Goal: Task Accomplishment & Management: Complete application form

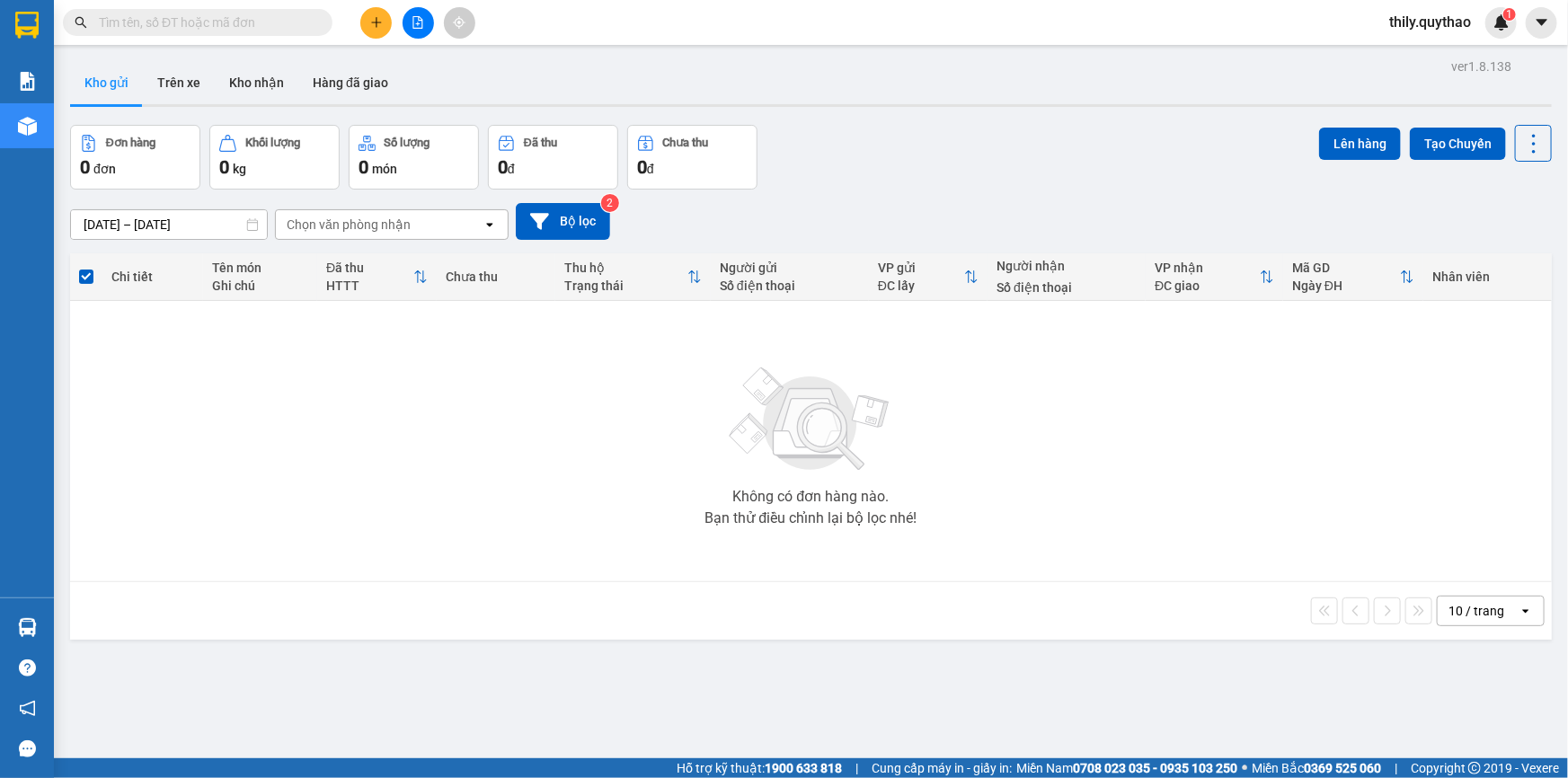
click at [1417, 30] on span "thily.quythao" at bounding box center [1430, 22] width 111 height 23
click at [1422, 43] on li "Đăng xuất" at bounding box center [1429, 56] width 115 height 28
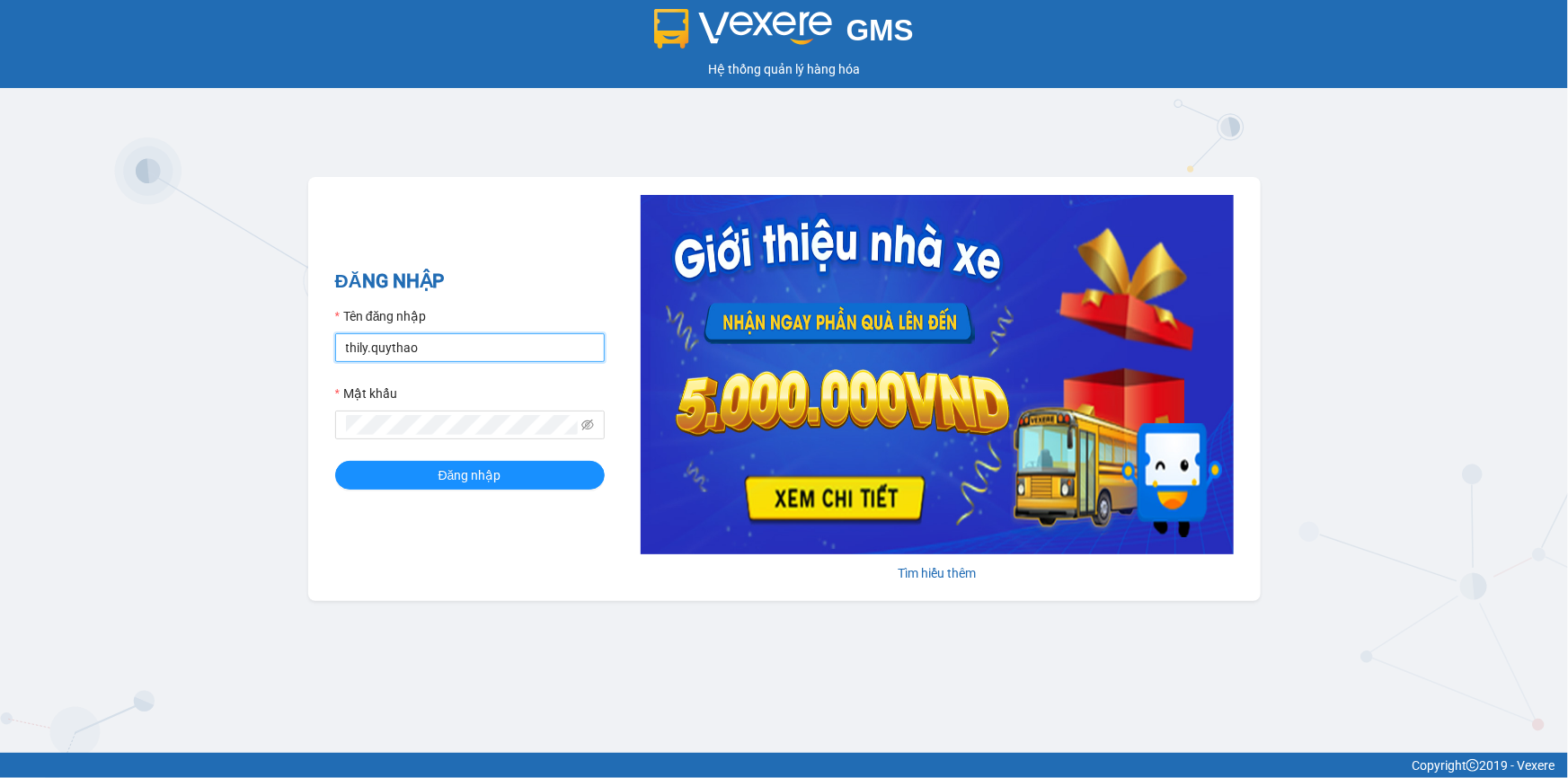
click at [446, 344] on input "thily.quythao" at bounding box center [470, 347] width 270 height 28
type input "meo.quythao"
click at [335, 461] on button "Đăng nhập" at bounding box center [470, 475] width 270 height 28
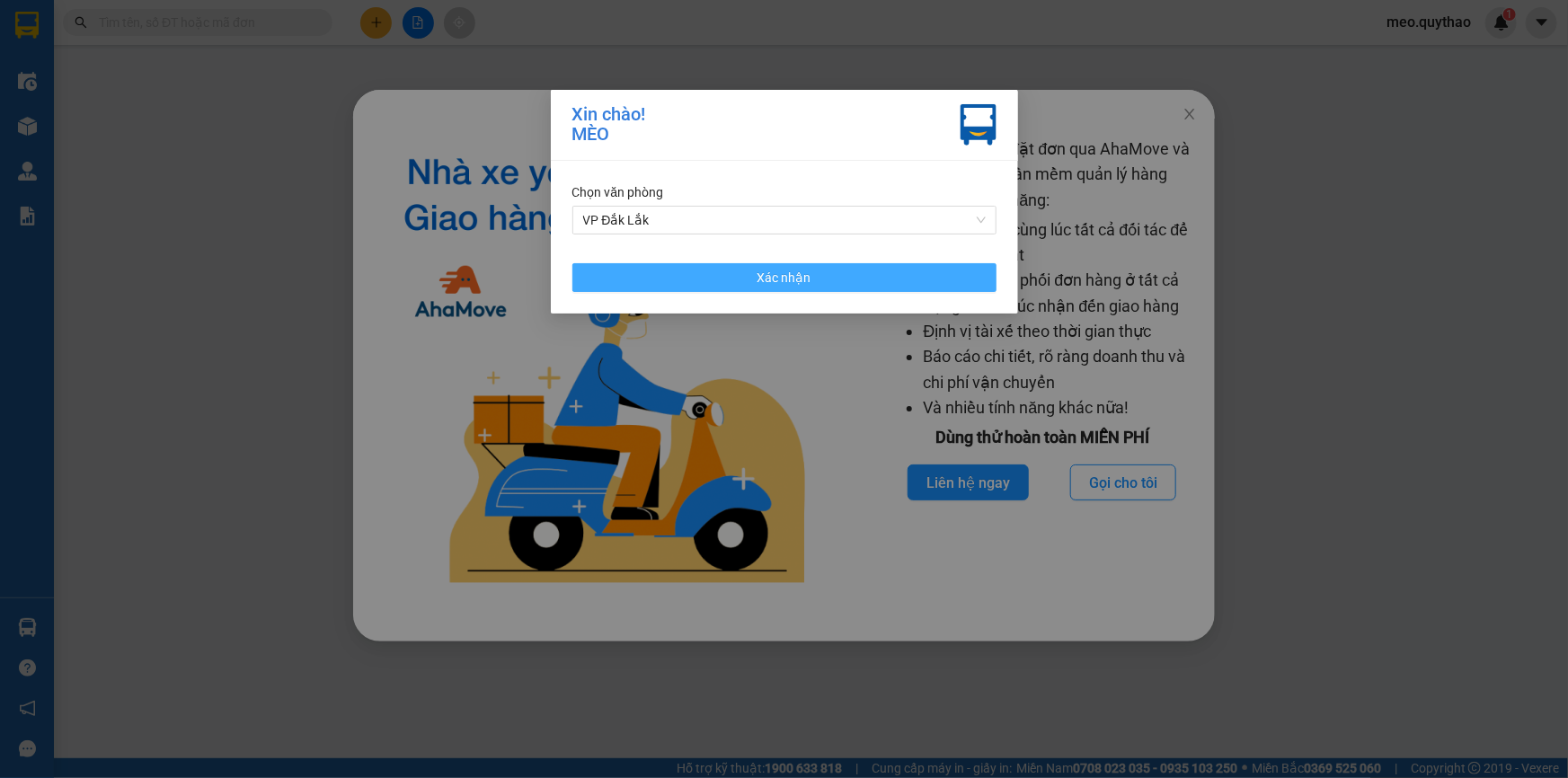
click at [779, 274] on span "Xác nhận" at bounding box center [784, 277] width 54 height 20
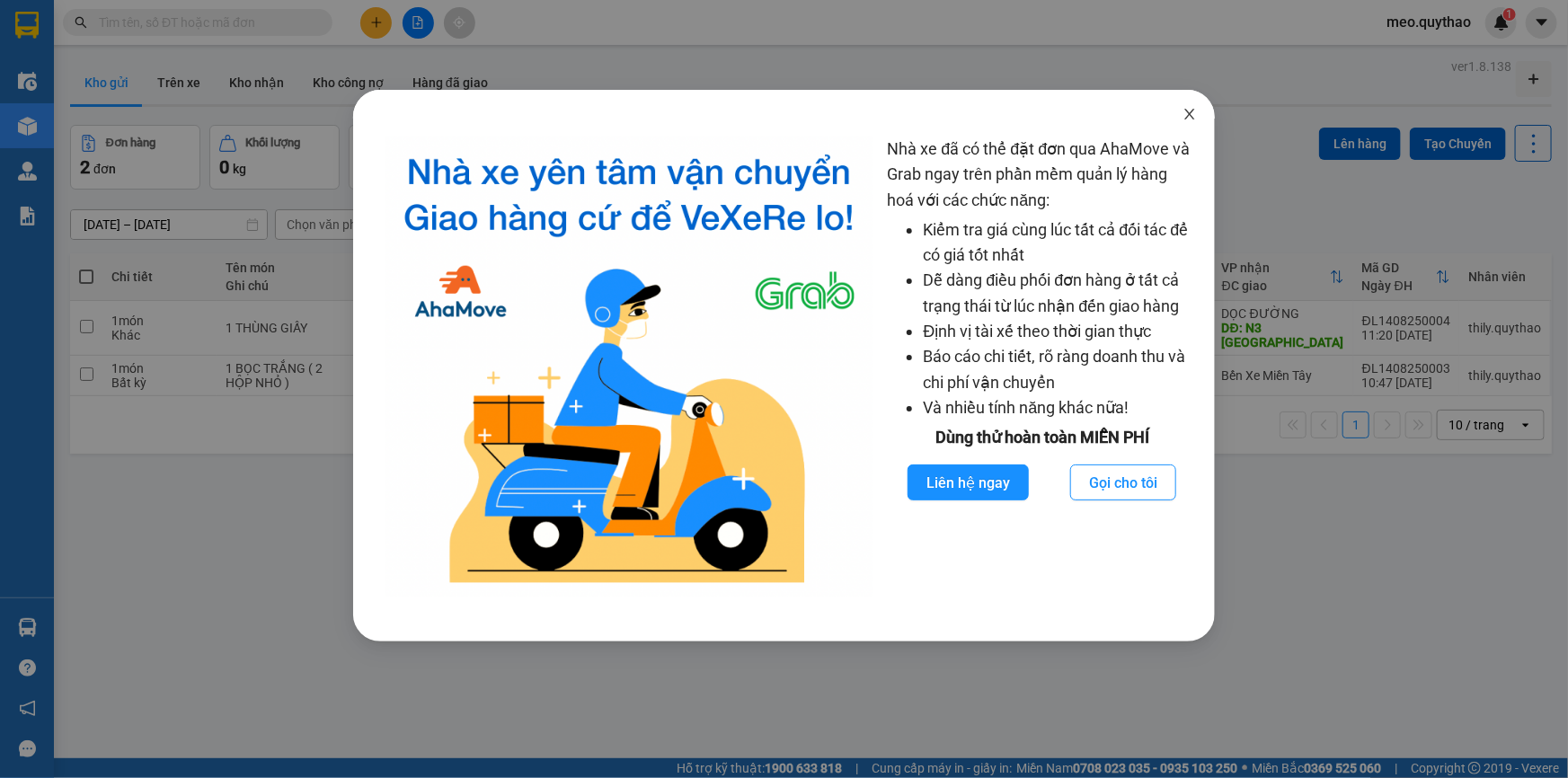
click at [1192, 109] on icon "close" at bounding box center [1189, 114] width 14 height 14
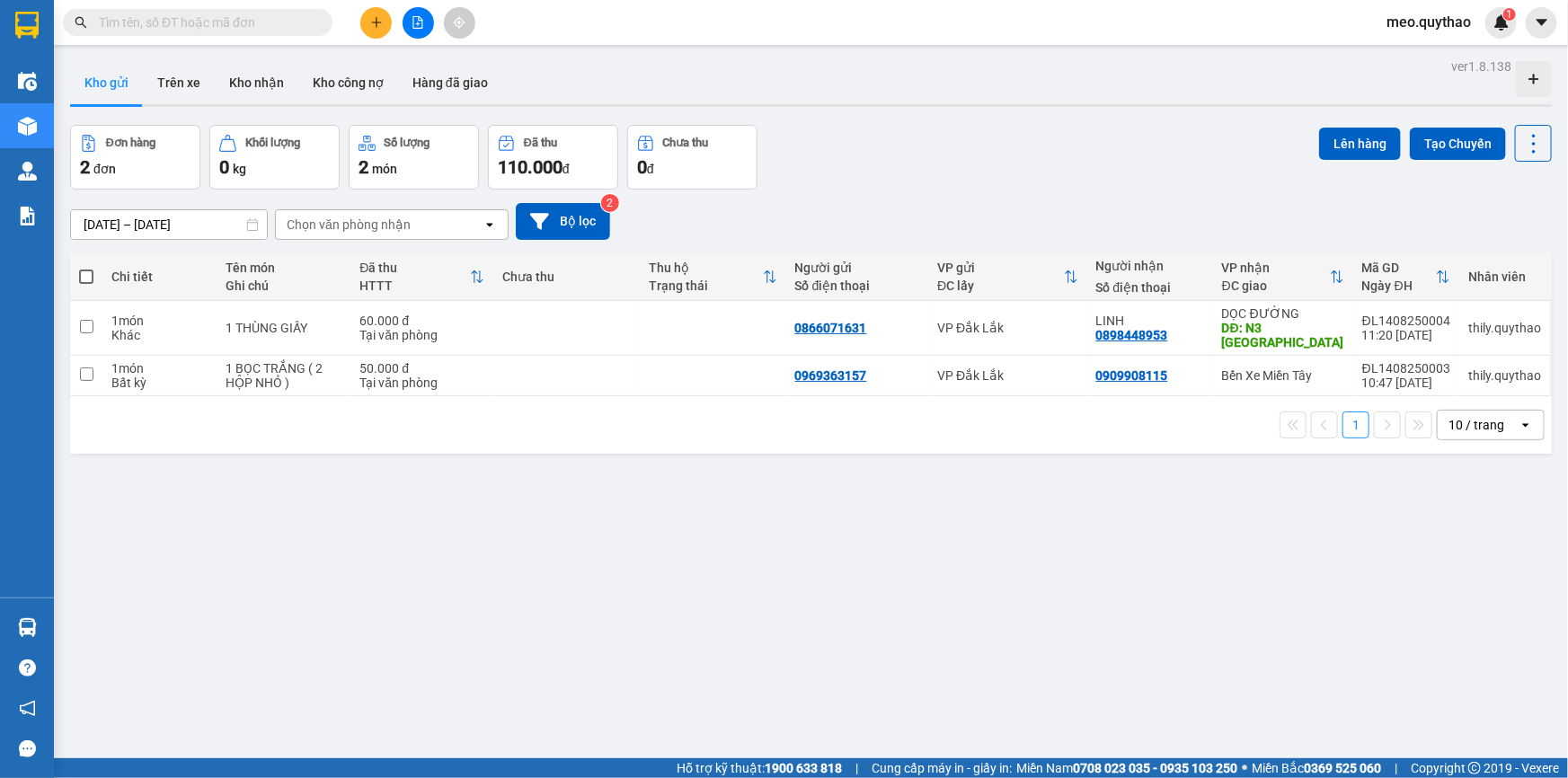
click at [371, 23] on icon "plus" at bounding box center [376, 22] width 9 height 1
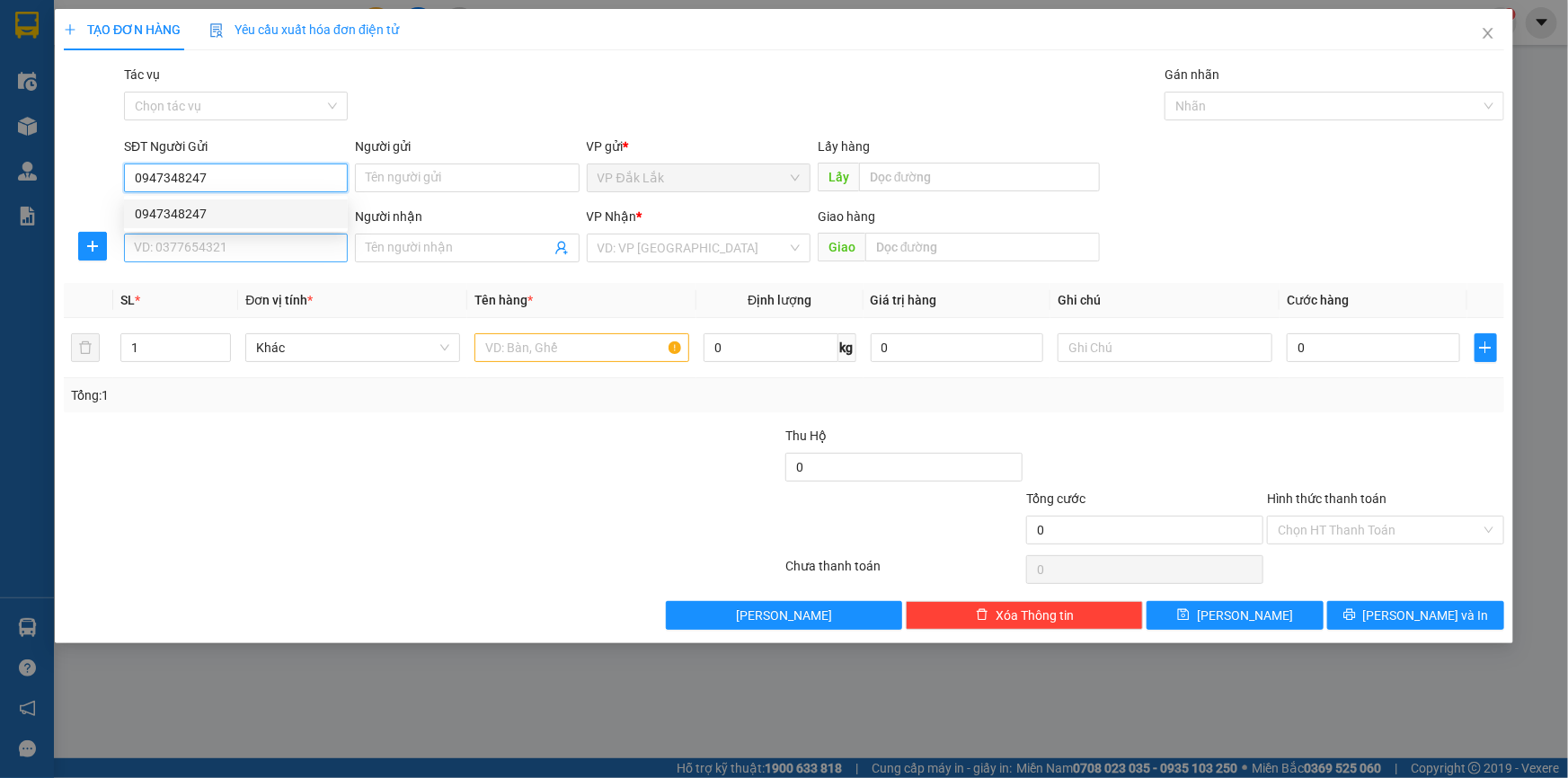
type input "0947348247"
click at [278, 248] on input "SĐT Người Nhận *" at bounding box center [236, 248] width 223 height 28
type input "0934824369"
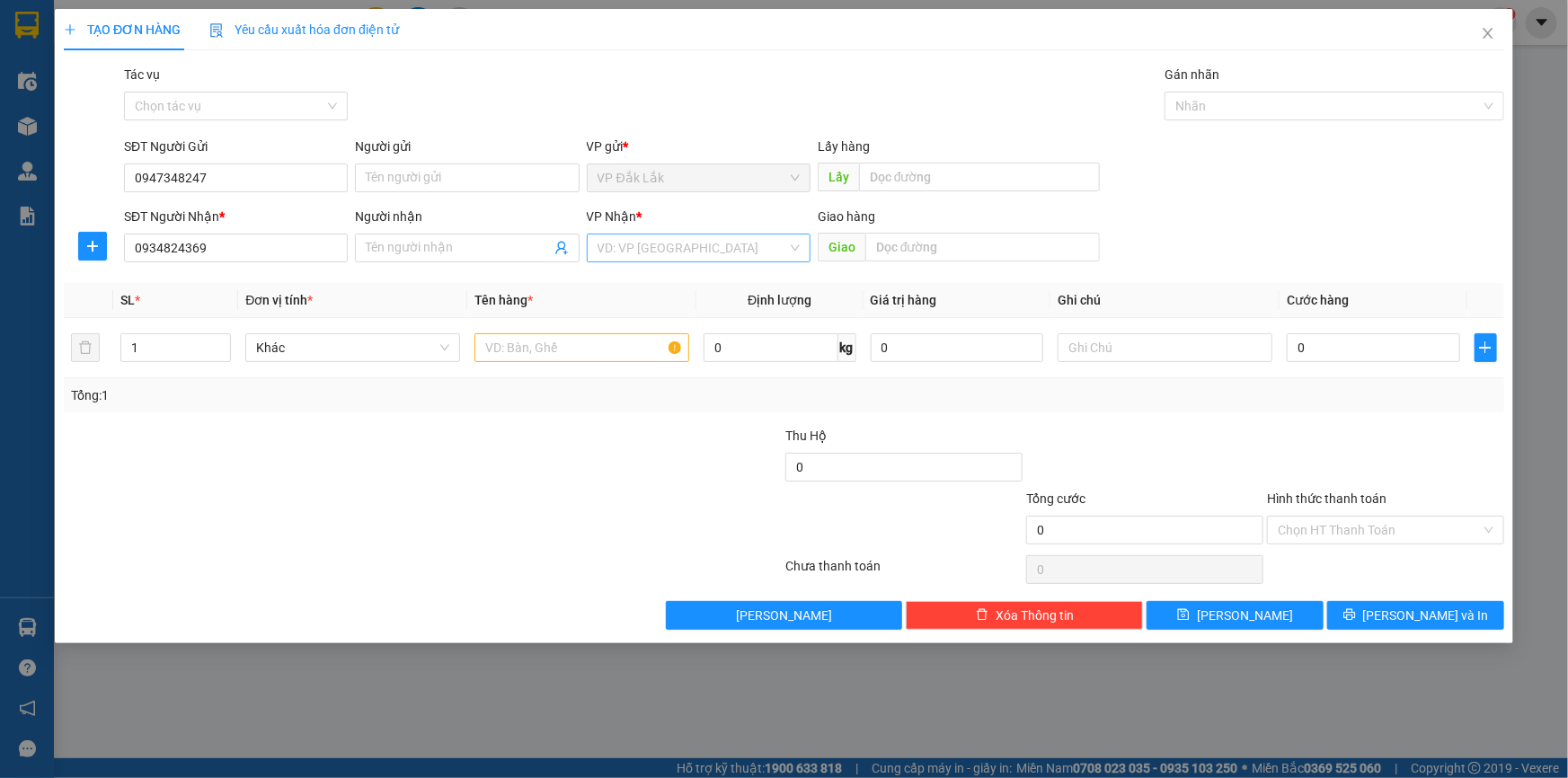
click at [670, 252] on input "search" at bounding box center [692, 248] width 189 height 27
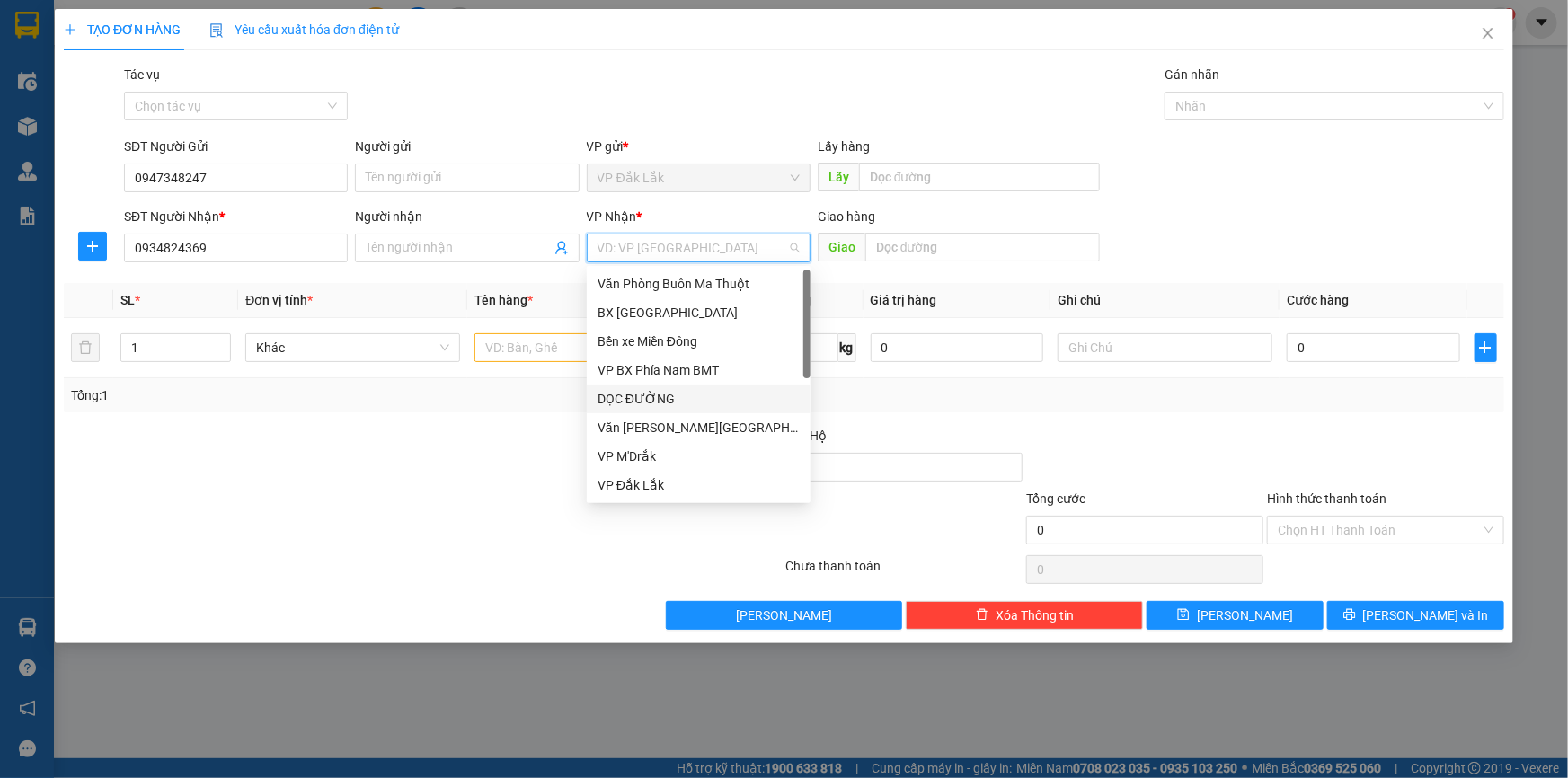
click at [694, 397] on div "DỌC ĐƯỜNG" at bounding box center [699, 398] width 203 height 20
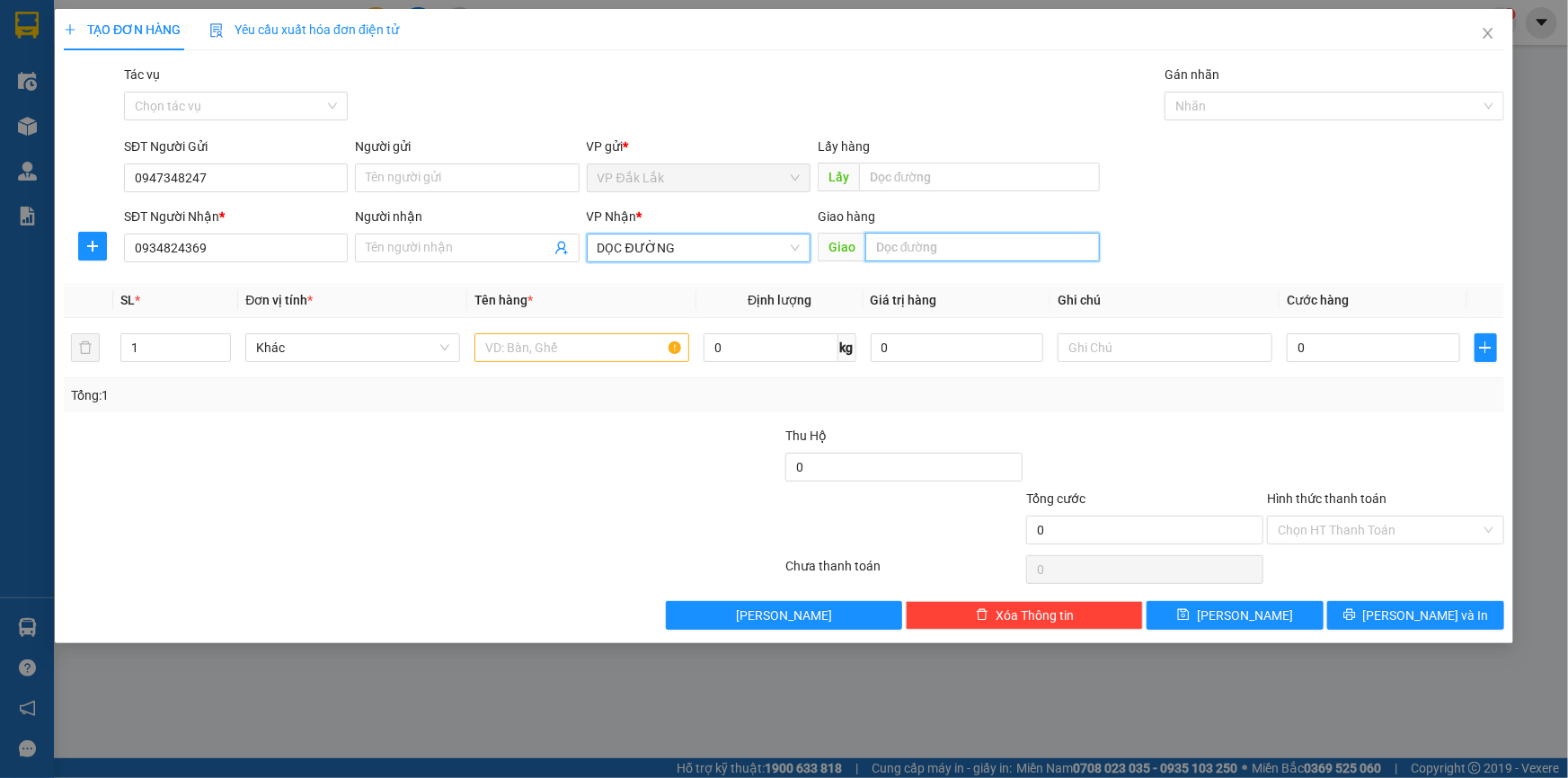
click at [1032, 252] on input "text" at bounding box center [983, 247] width 235 height 28
type input "O"
type input "ÔNG BỐ"
click at [611, 336] on input "text" at bounding box center [581, 347] width 215 height 28
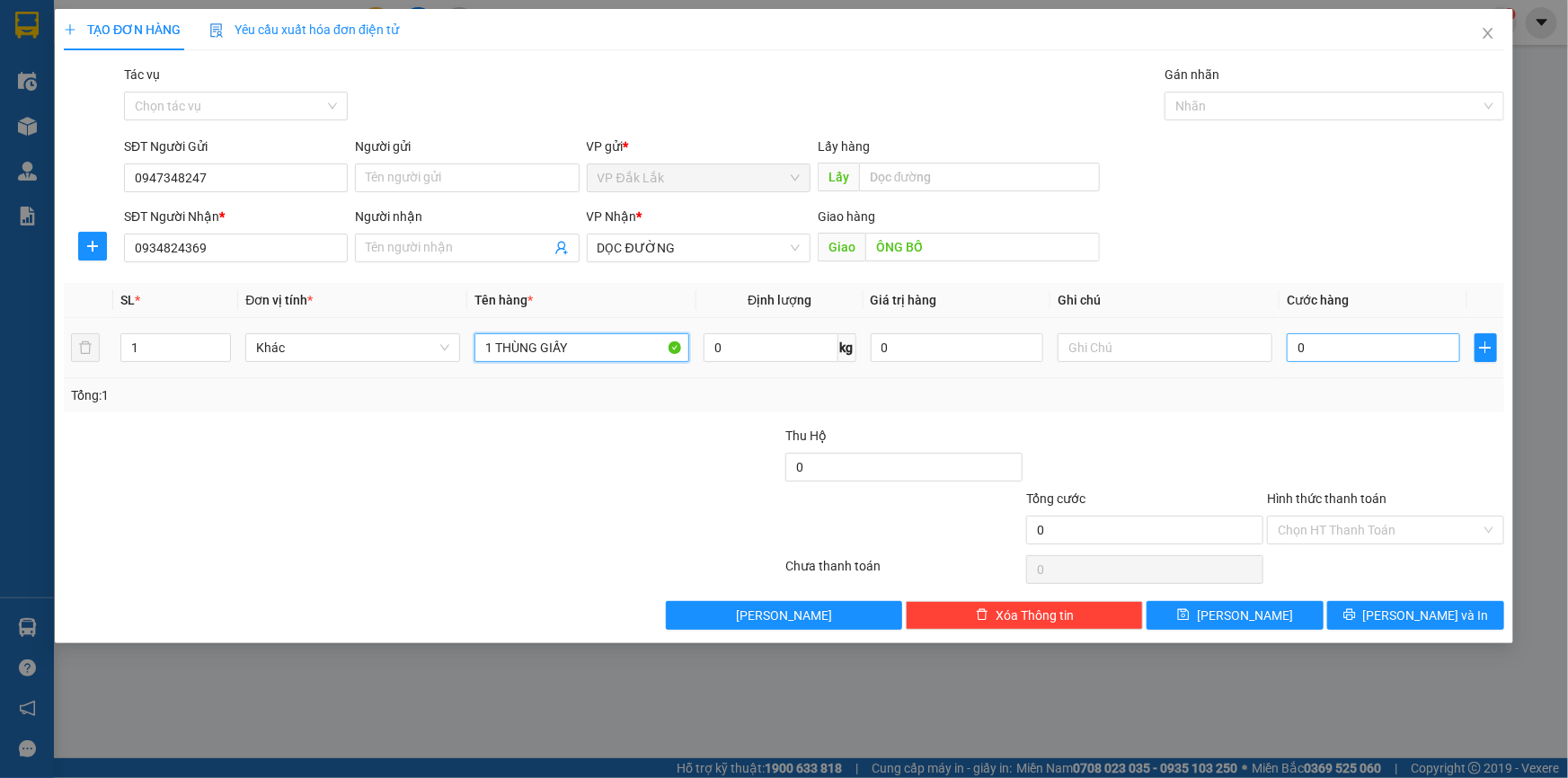
type input "1 THÙNG GIẤY"
click at [1339, 338] on input "0" at bounding box center [1373, 347] width 173 height 28
type input "7"
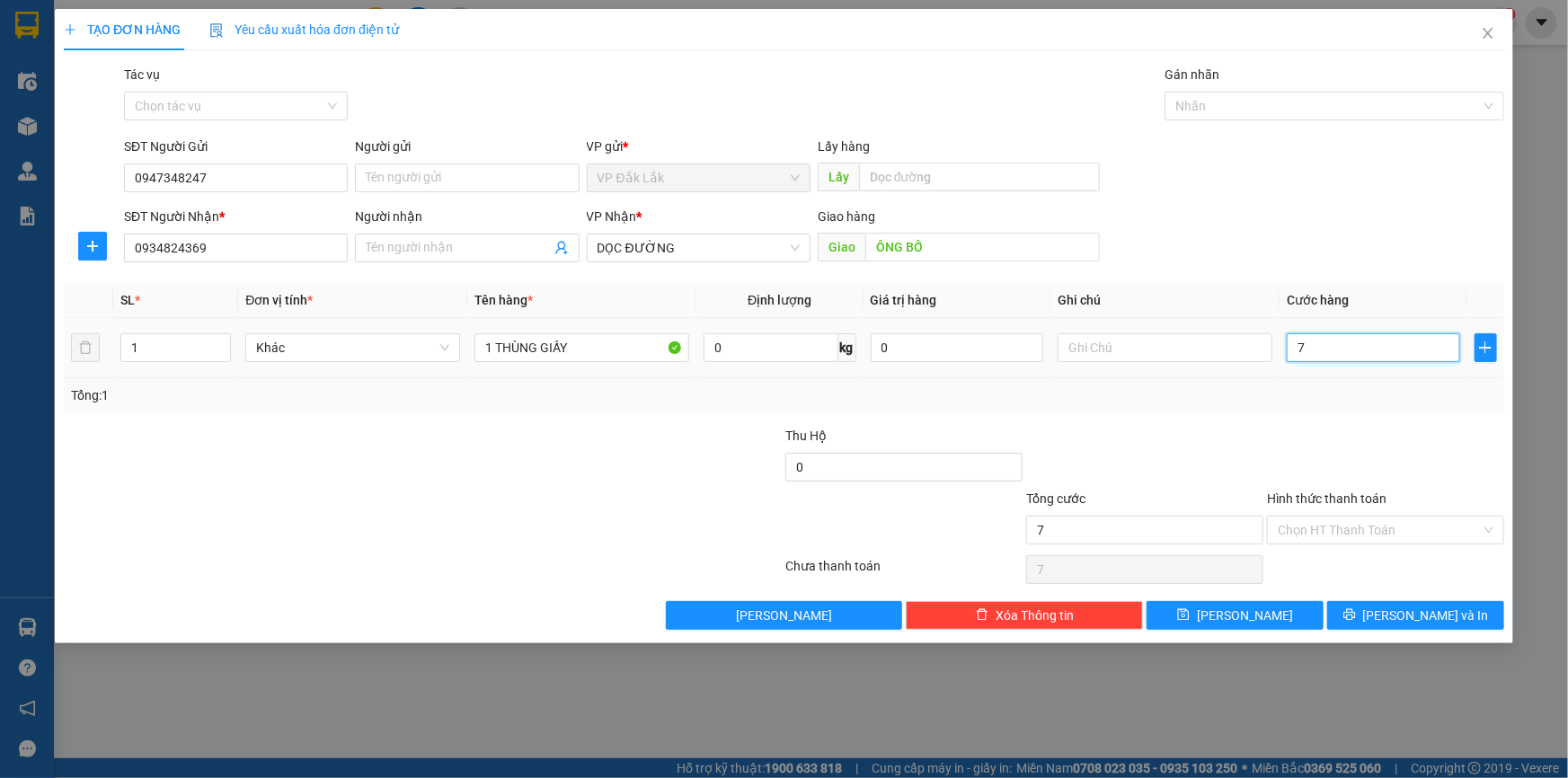
type input "70"
type input "700"
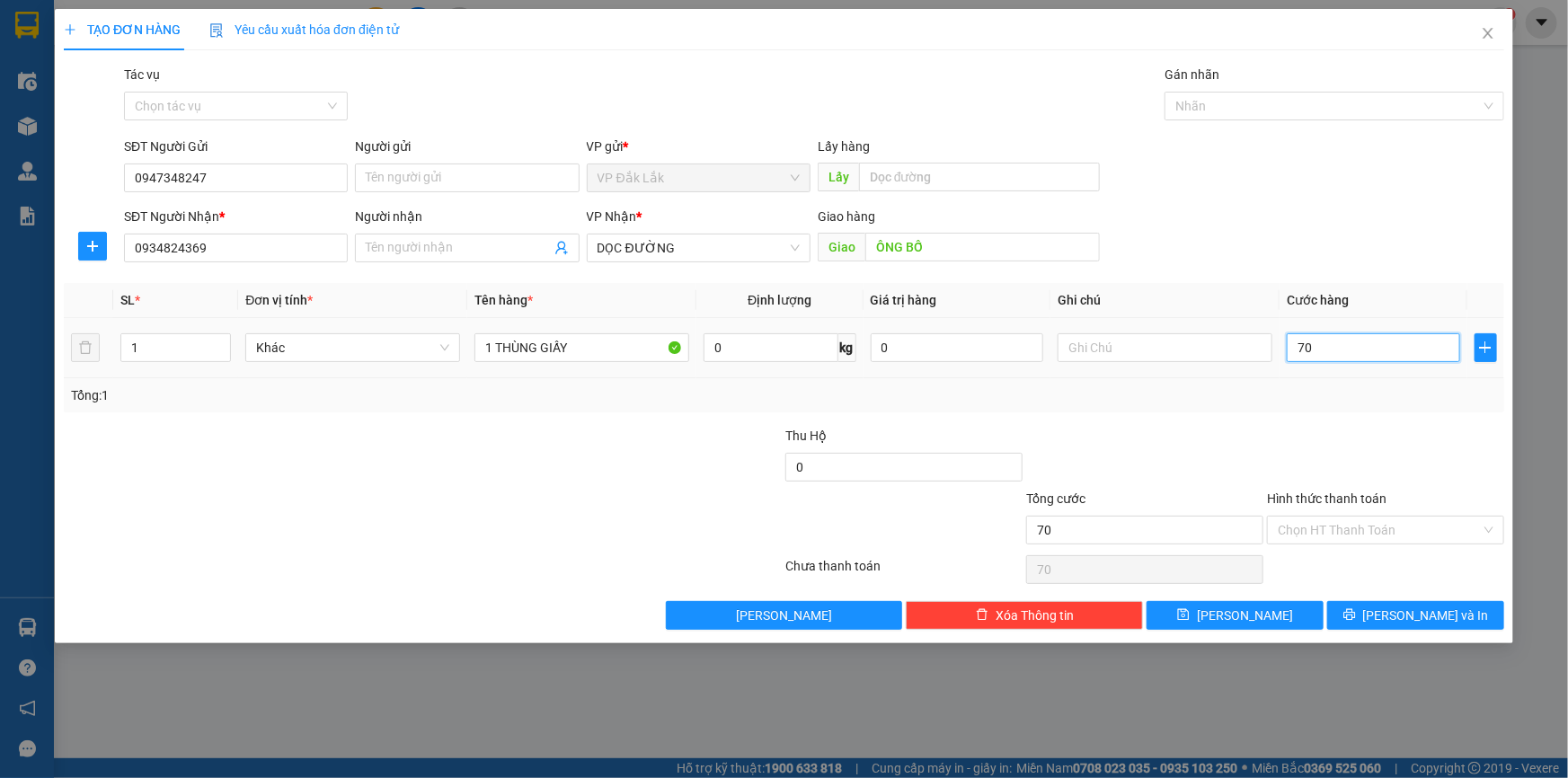
type input "700"
type input "7.000"
type input "70.000"
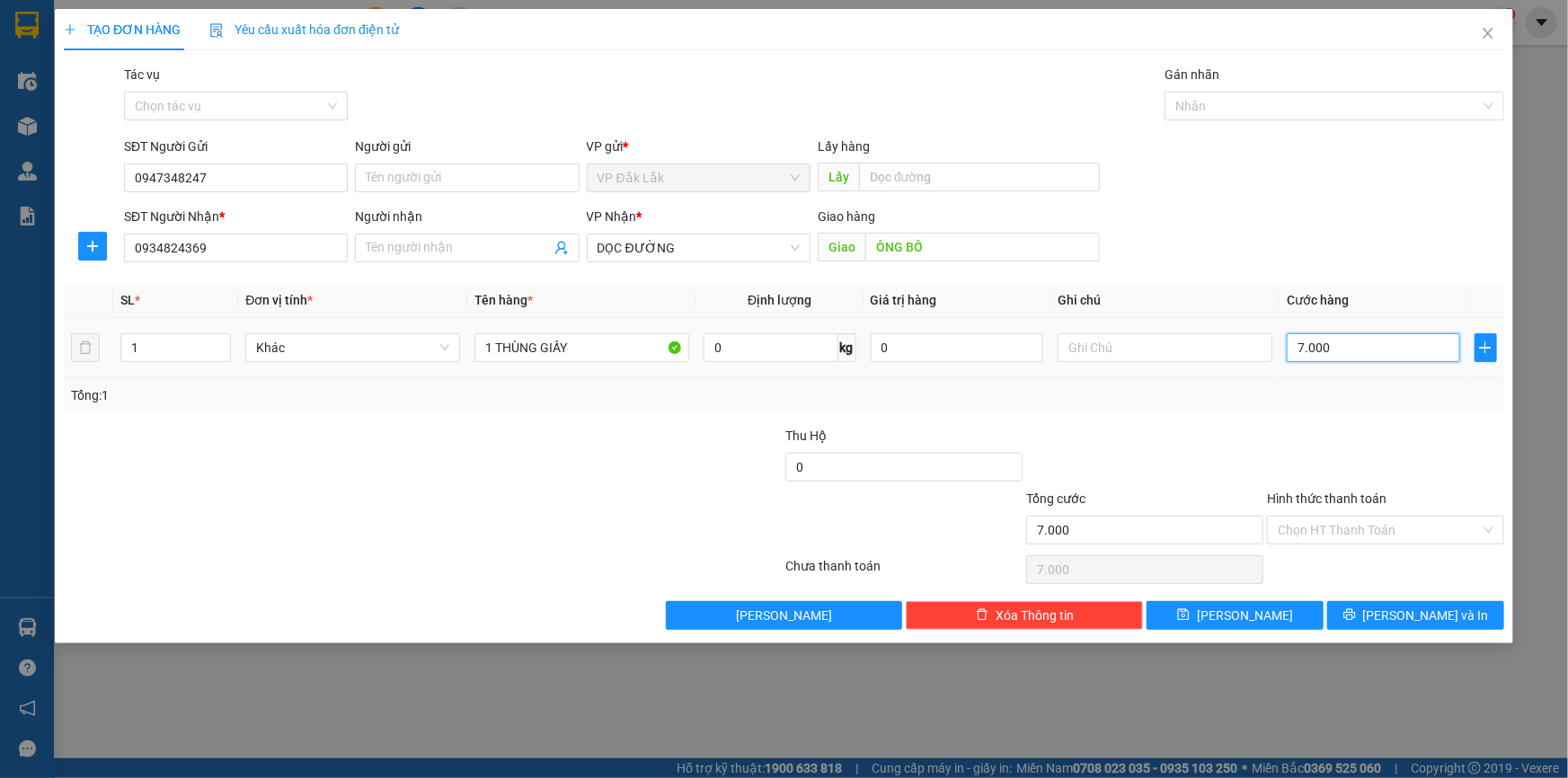
type input "70.000"
click at [1321, 519] on input "Hình thức thanh toán" at bounding box center [1380, 530] width 203 height 27
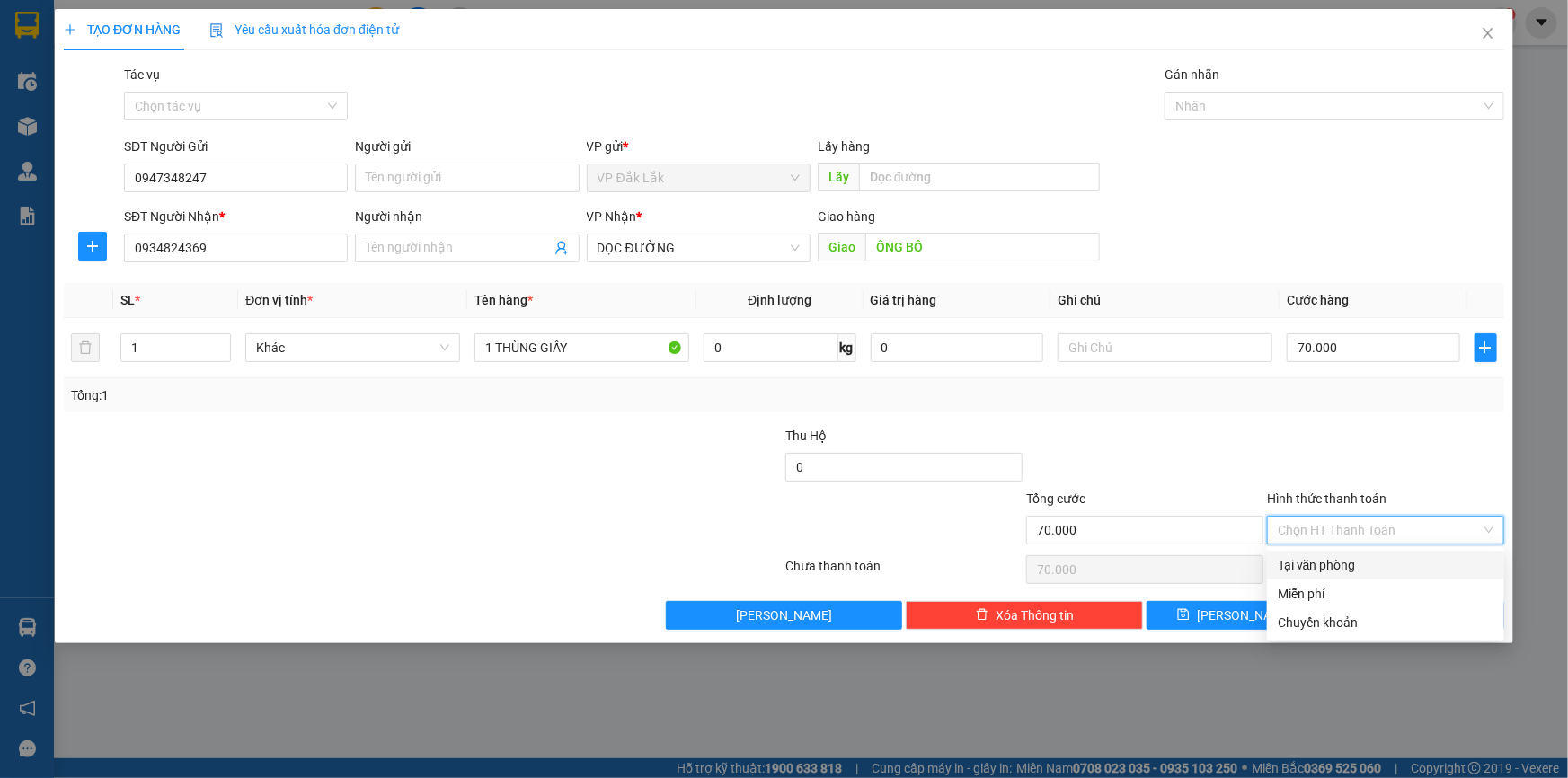
click at [1331, 560] on div "Tại văn phòng" at bounding box center [1386, 565] width 216 height 20
type input "0"
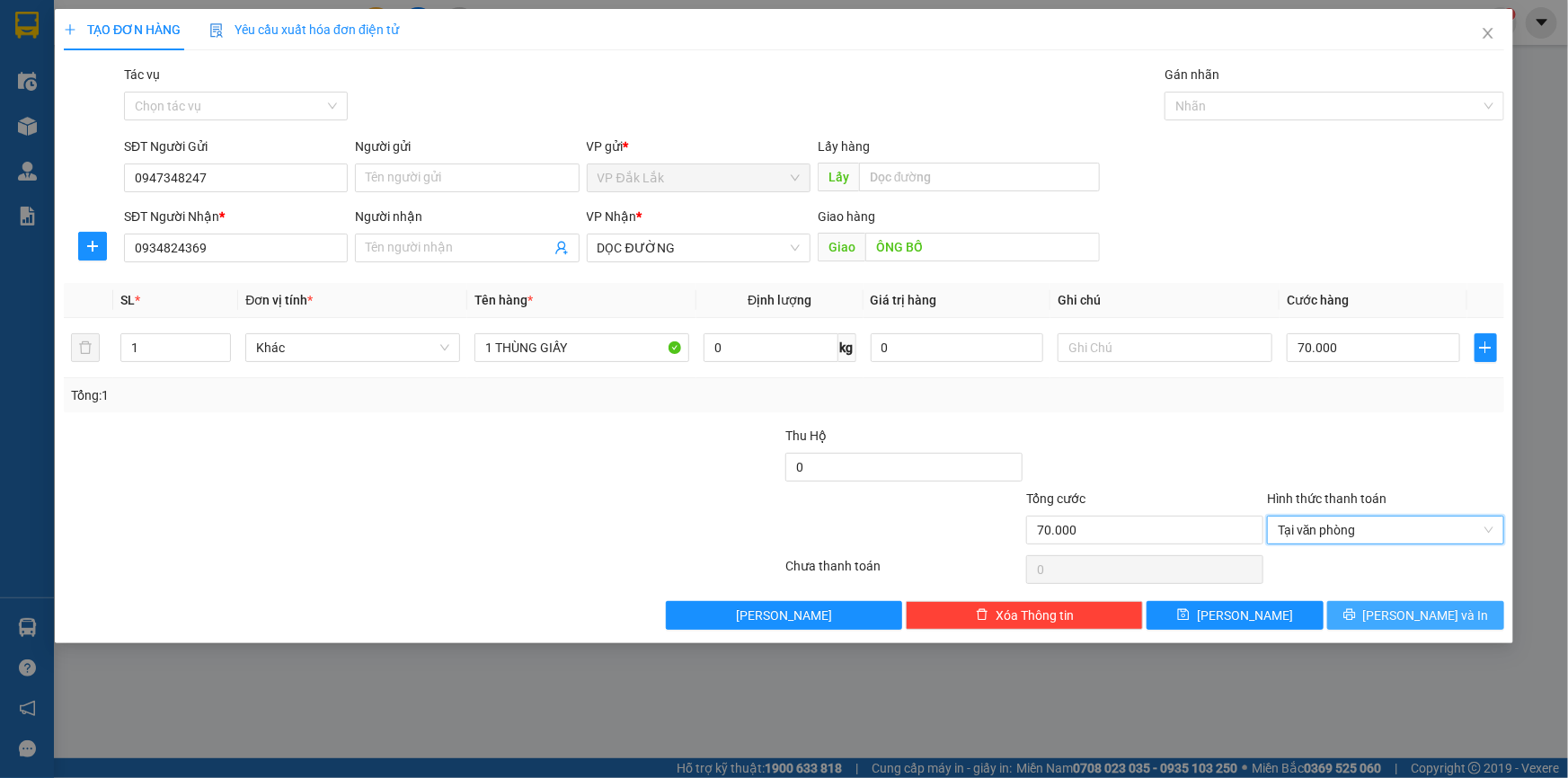
click at [1406, 620] on span "[PERSON_NAME] và In" at bounding box center [1426, 615] width 126 height 20
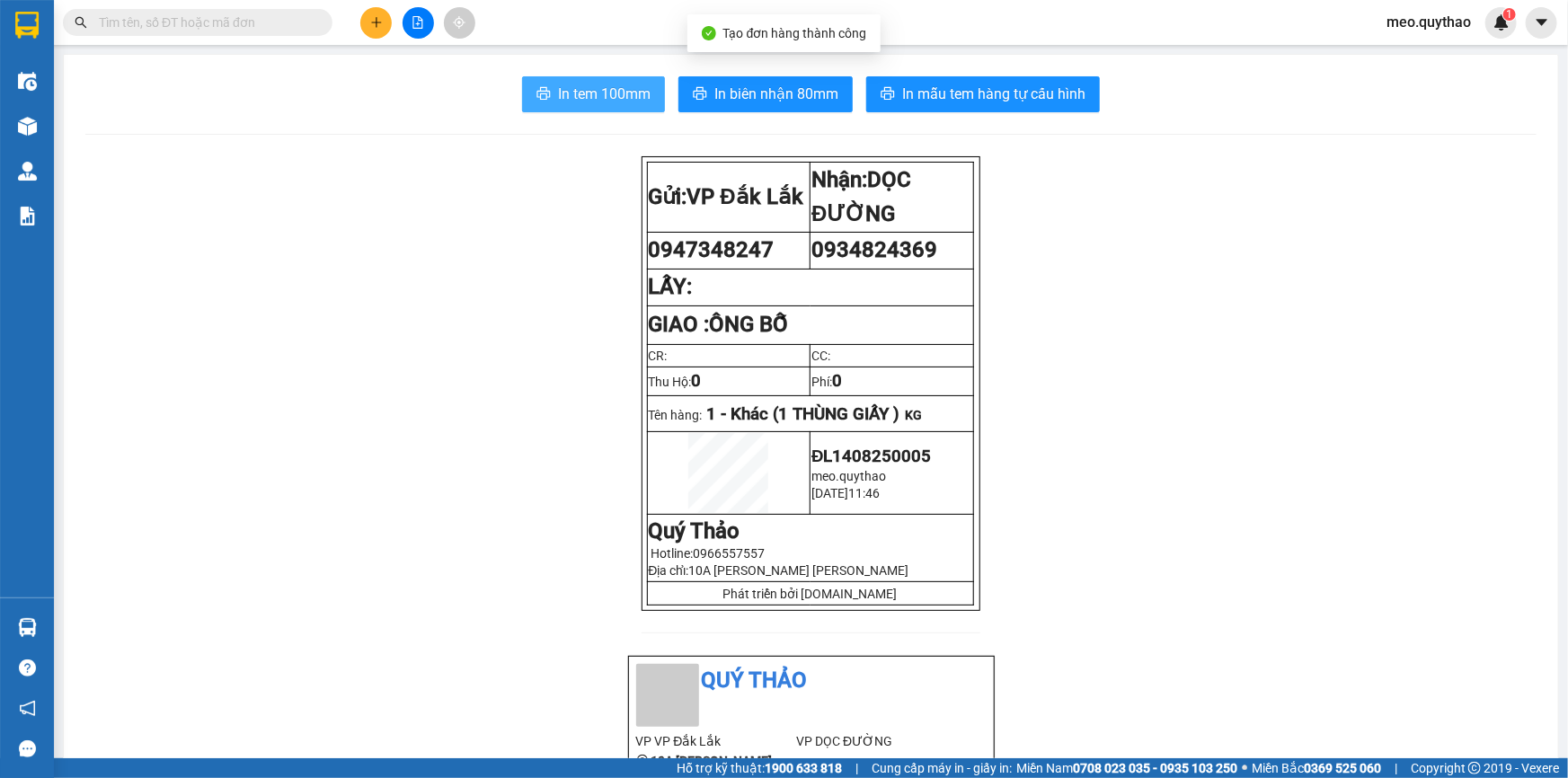
click at [538, 86] on button "In tem 100mm" at bounding box center [593, 95] width 143 height 36
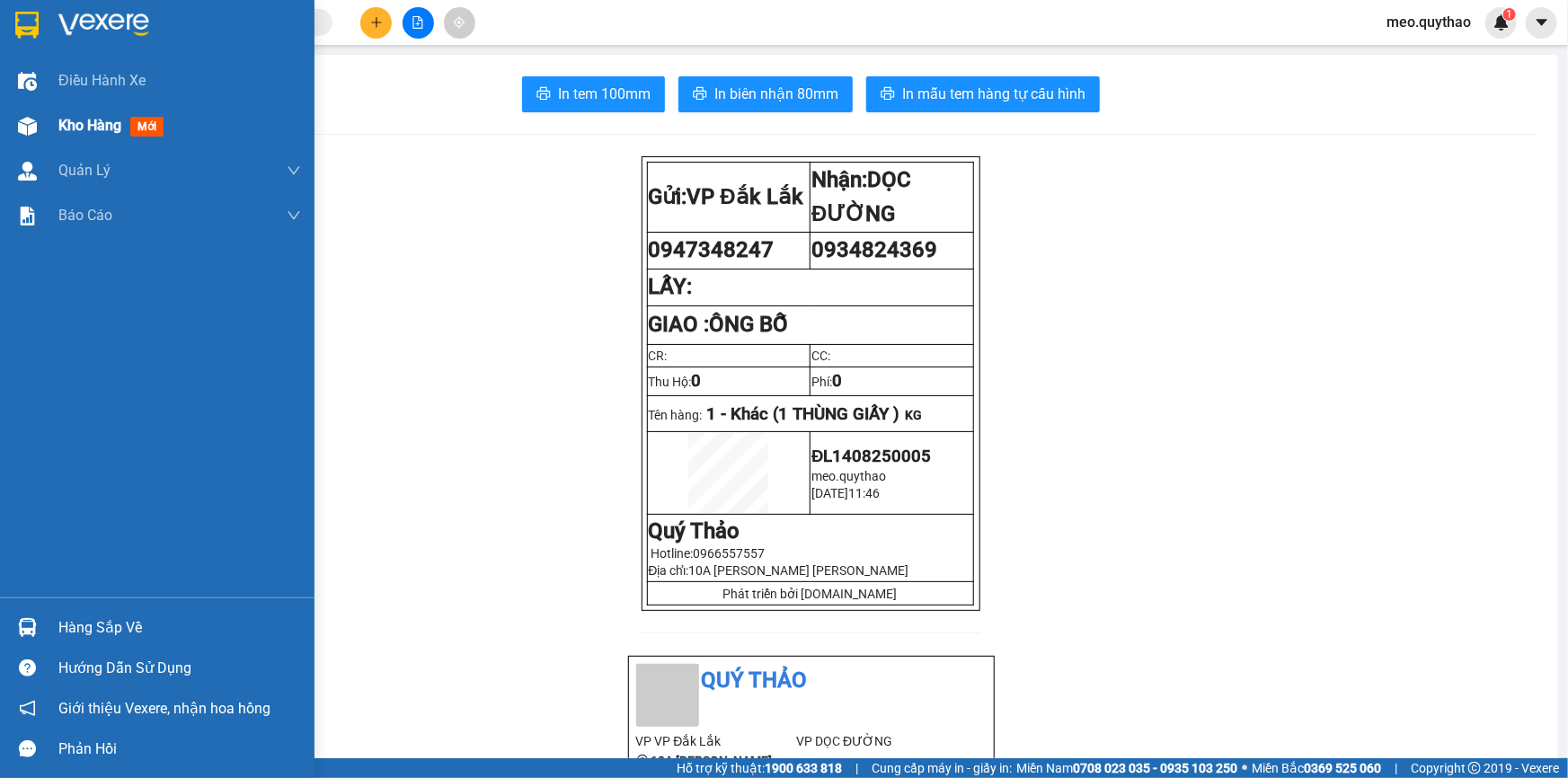
click at [60, 107] on div "Kho hàng mới" at bounding box center [180, 125] width 242 height 44
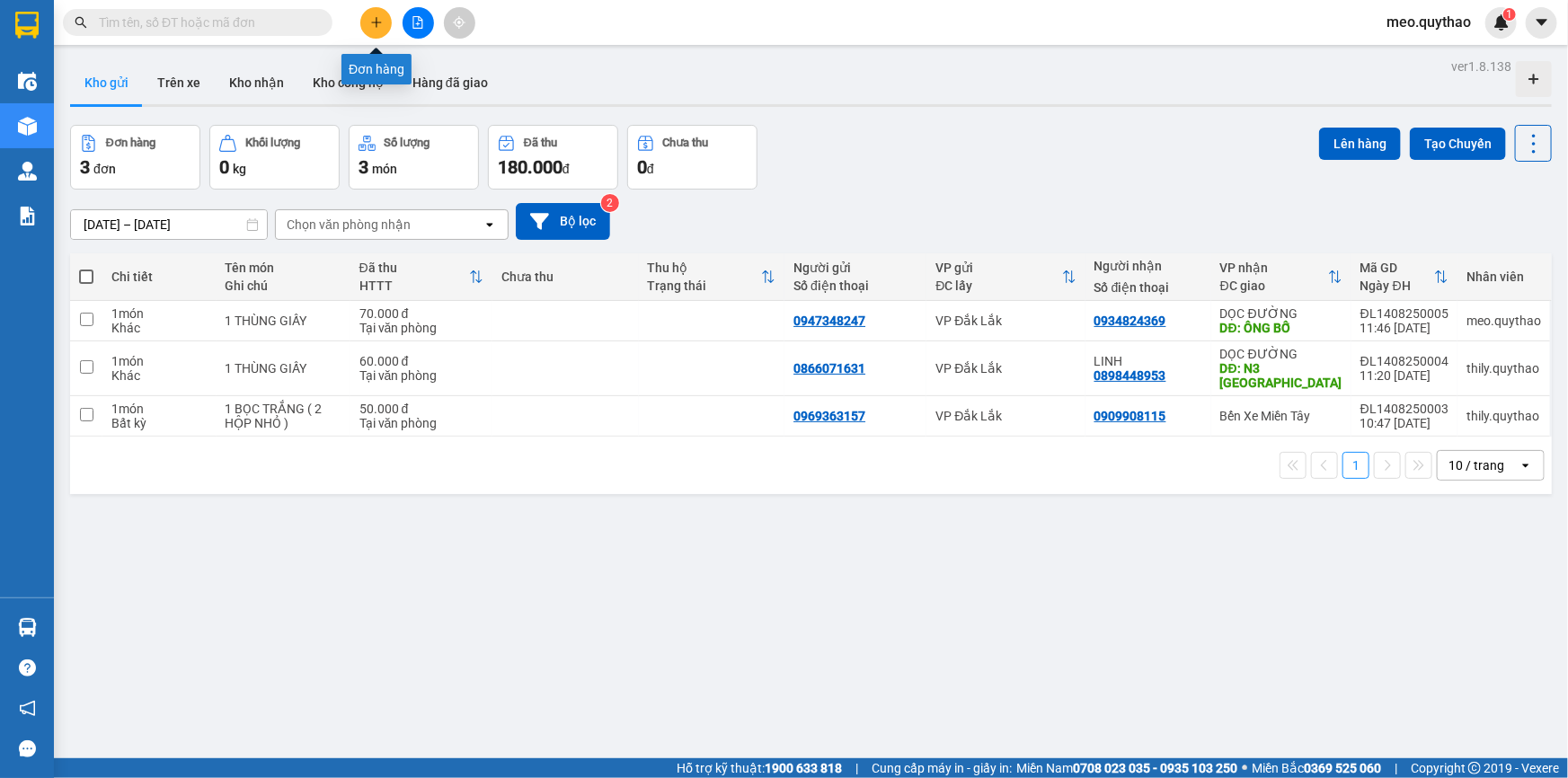
click at [377, 25] on icon "plus" at bounding box center [376, 22] width 1 height 9
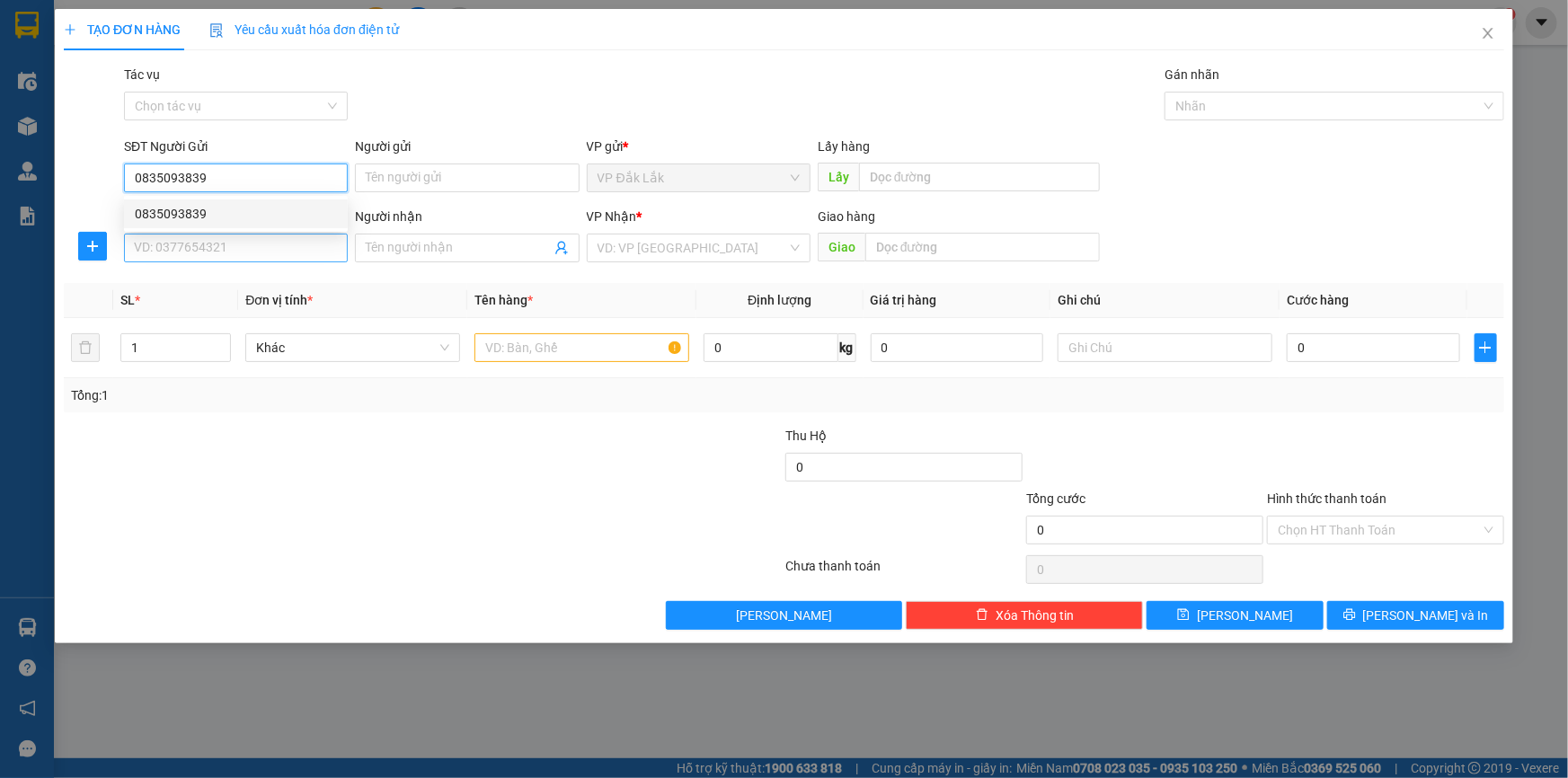
type input "0835093839"
click at [270, 247] on input "SĐT Người Nhận *" at bounding box center [236, 248] width 223 height 28
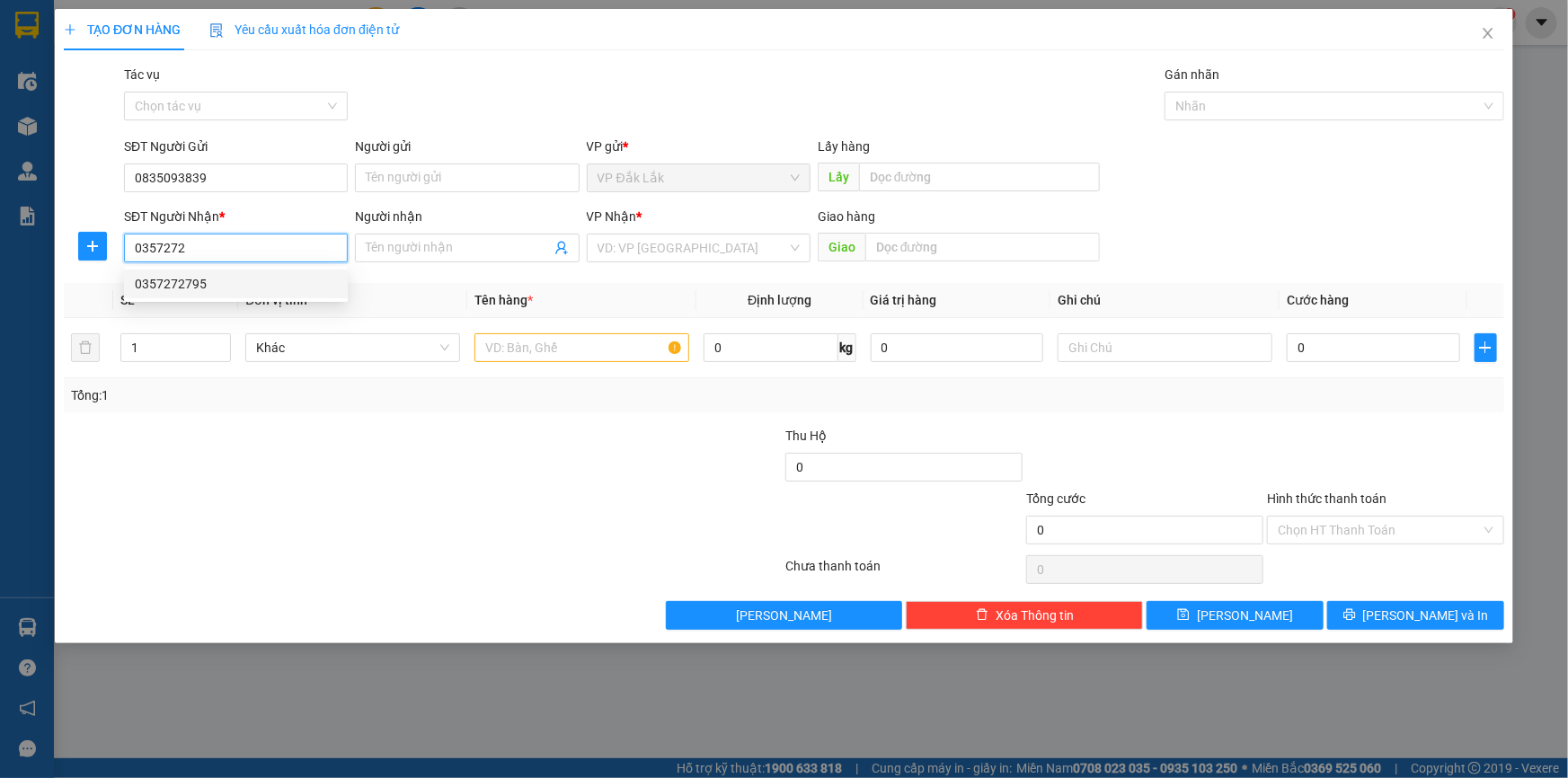
click at [239, 289] on div "0357272795" at bounding box center [236, 283] width 203 height 20
type input "0357272795"
type input "ÔNG BỐ"
type input "0357272795"
click at [600, 357] on input "text" at bounding box center [581, 347] width 215 height 28
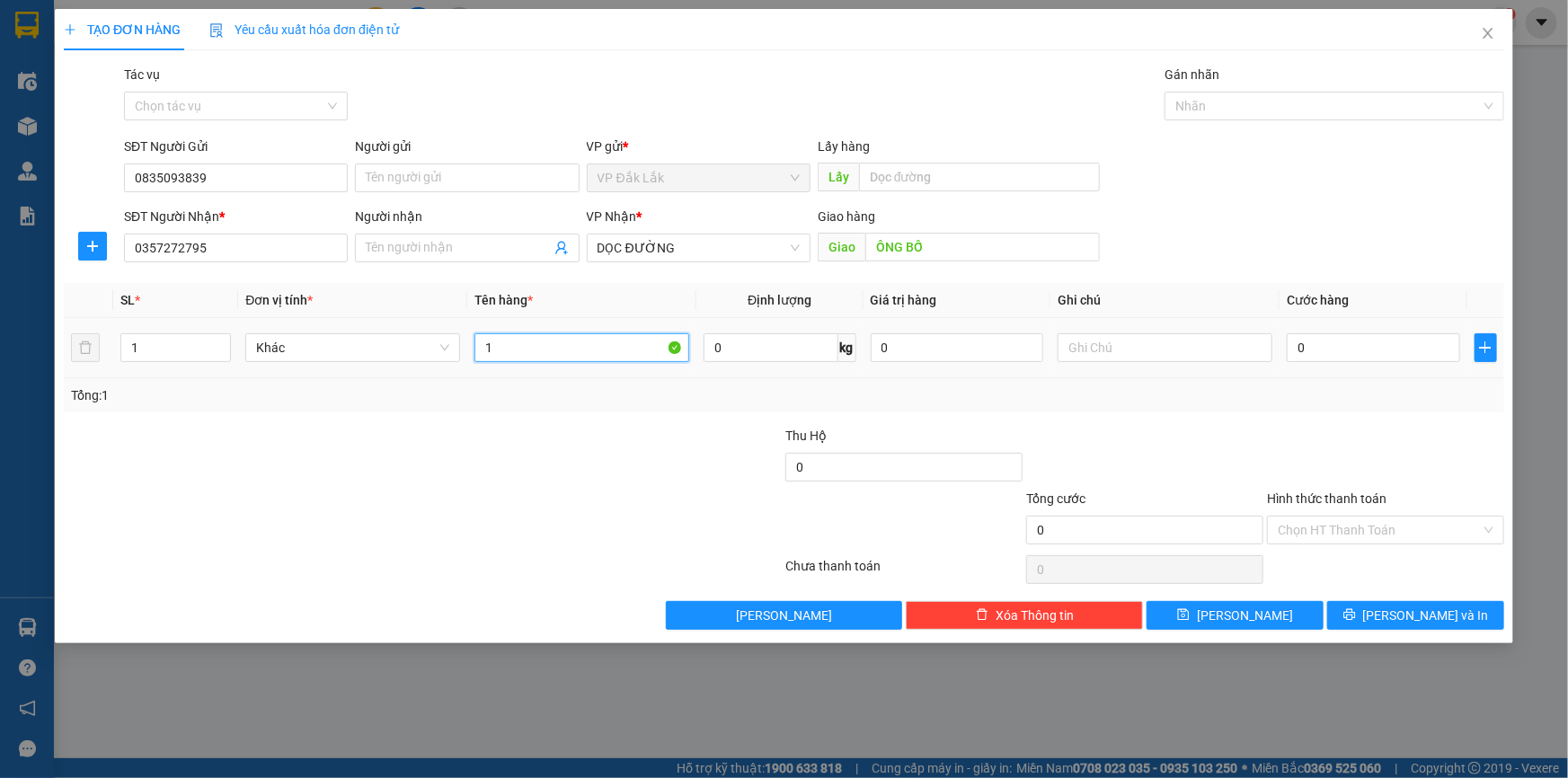
type input "1"
click at [223, 335] on span "Increase Value" at bounding box center [220, 342] width 20 height 16
type input "4"
click at [223, 335] on span "Increase Value" at bounding box center [220, 342] width 20 height 16
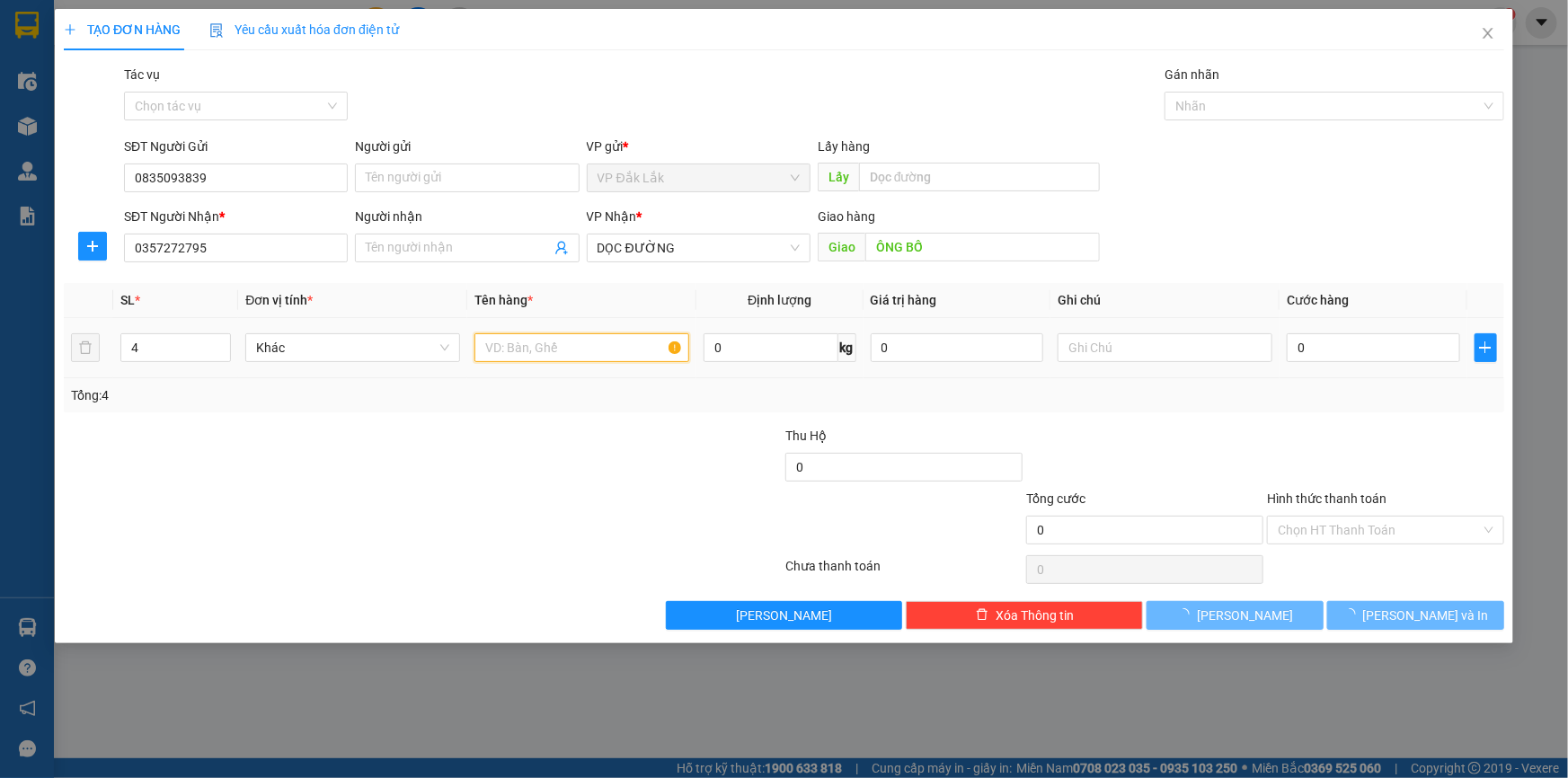
click at [486, 353] on input "text" at bounding box center [581, 347] width 215 height 28
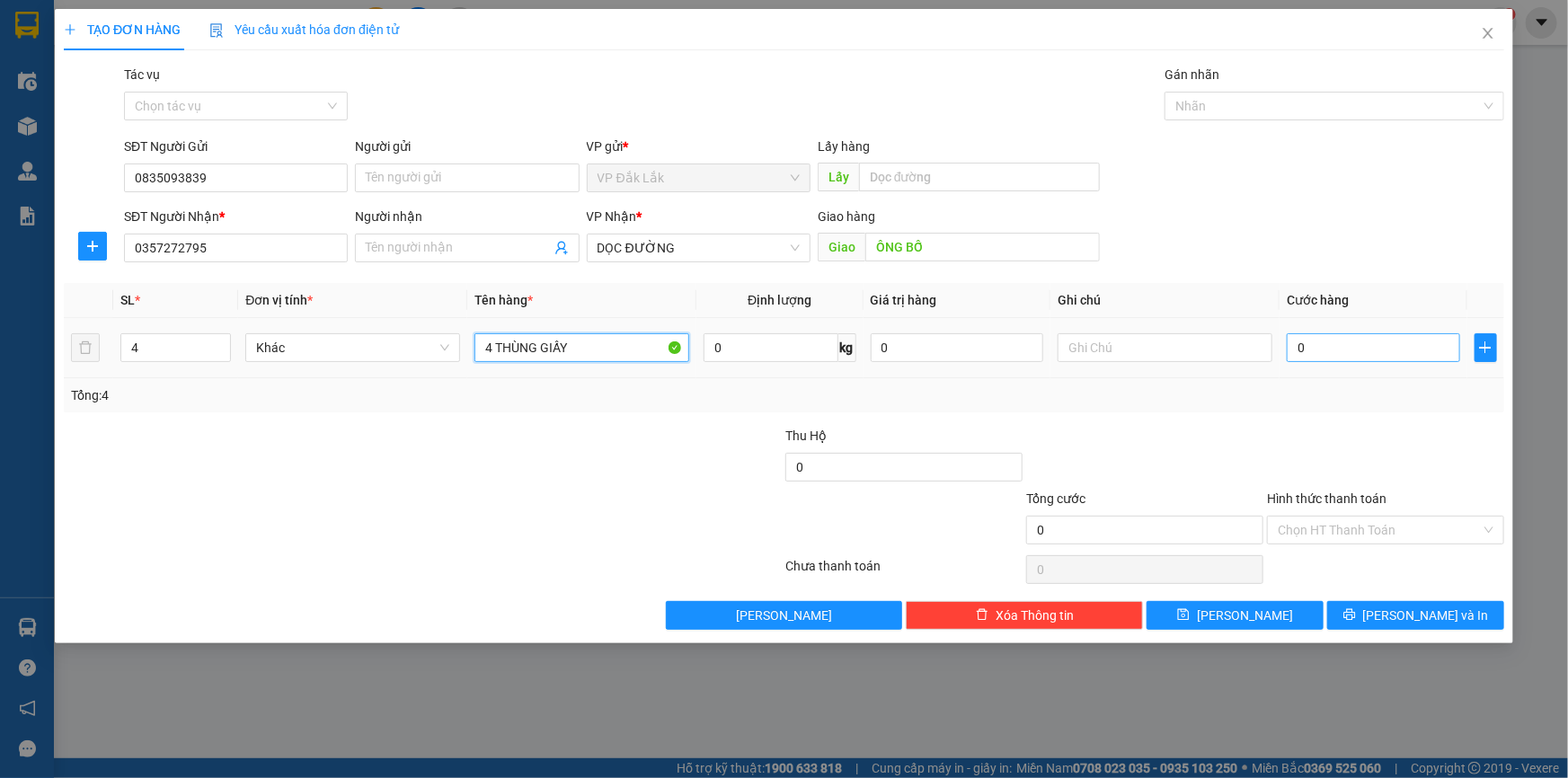
type input "4 THÙNG GIẤY"
click at [1323, 353] on input "0" at bounding box center [1373, 347] width 173 height 28
type input "5"
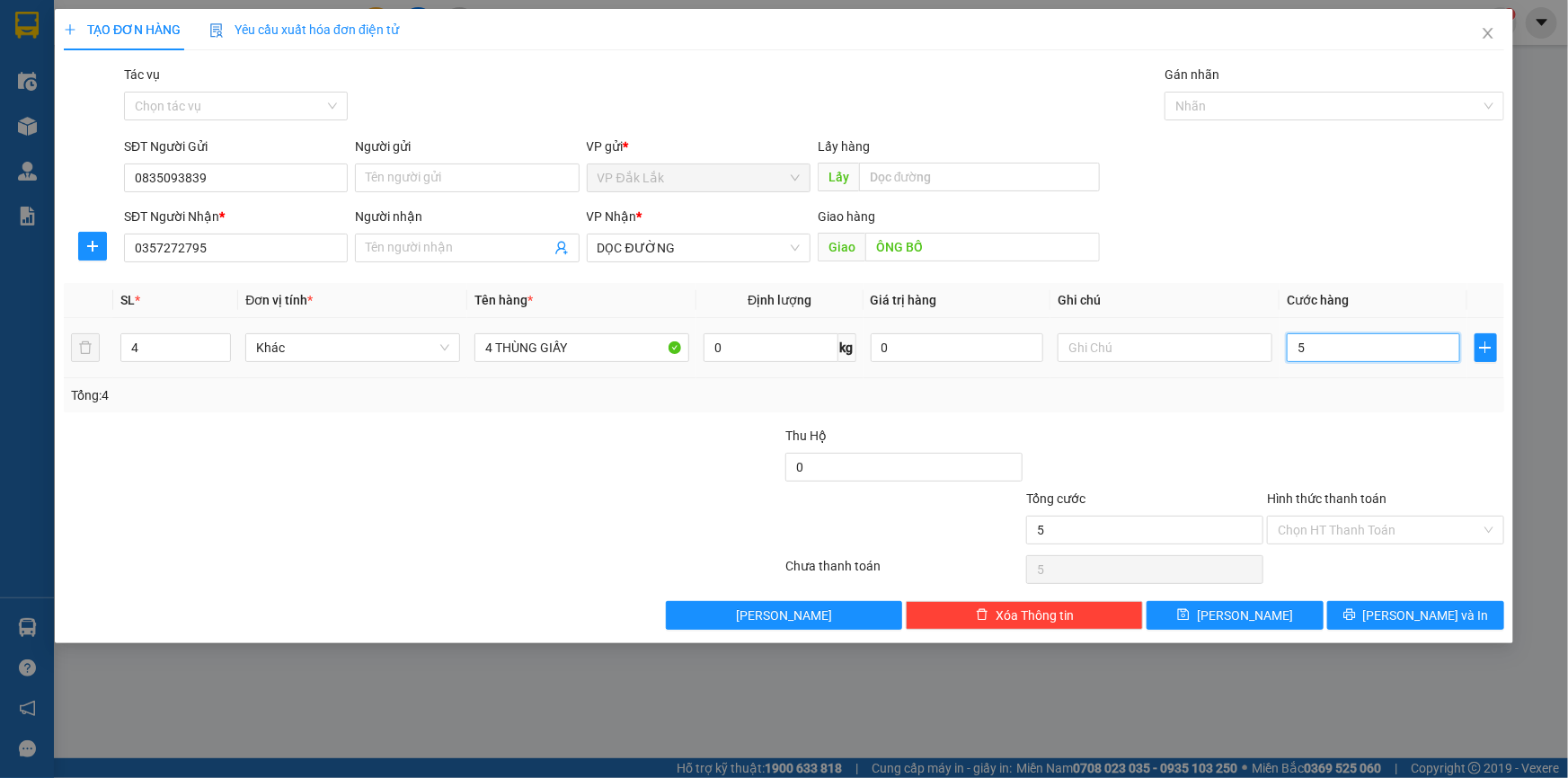
type input "50"
type input "500"
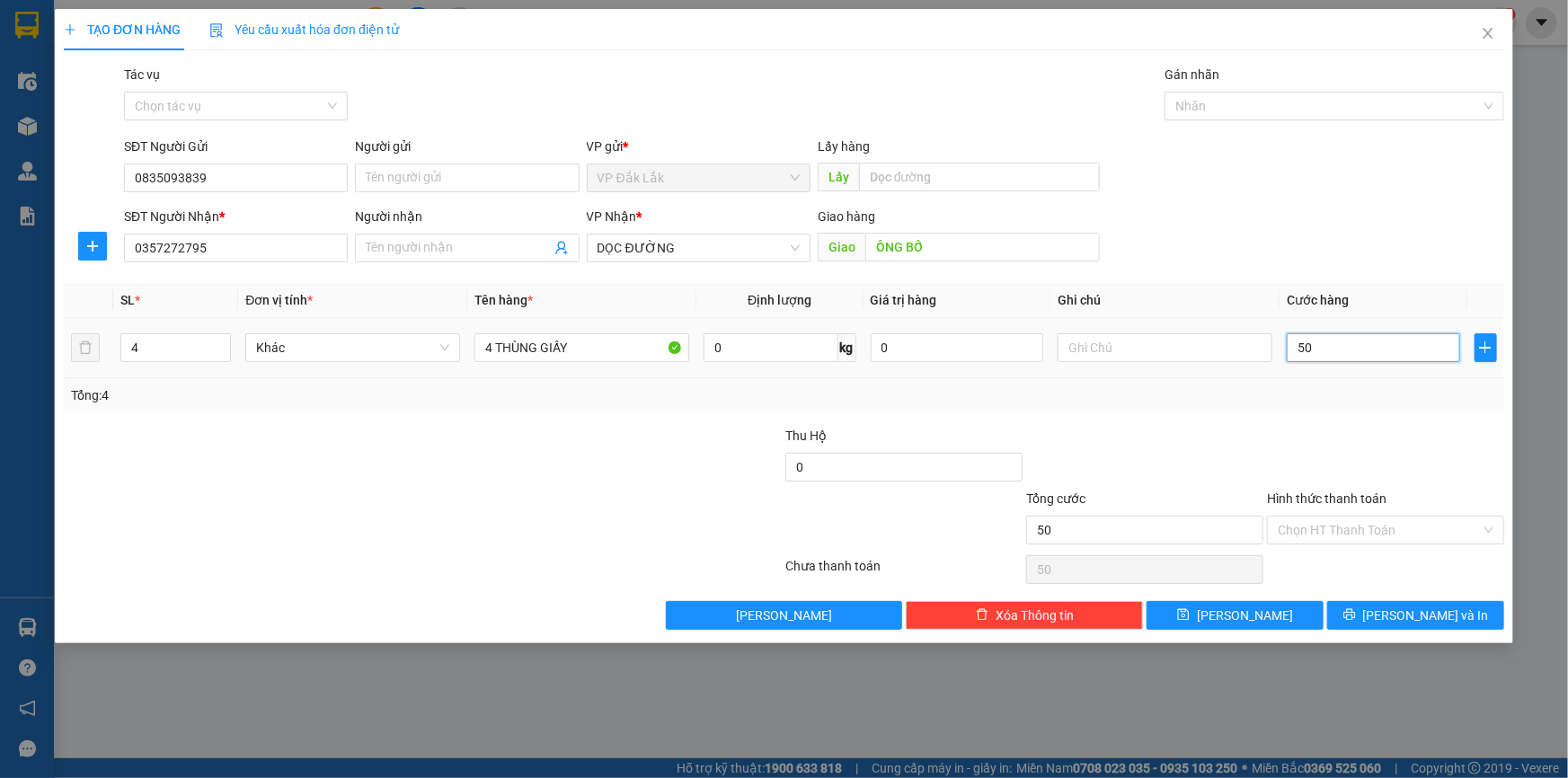
type input "500"
type input "5.000"
type input "50.000"
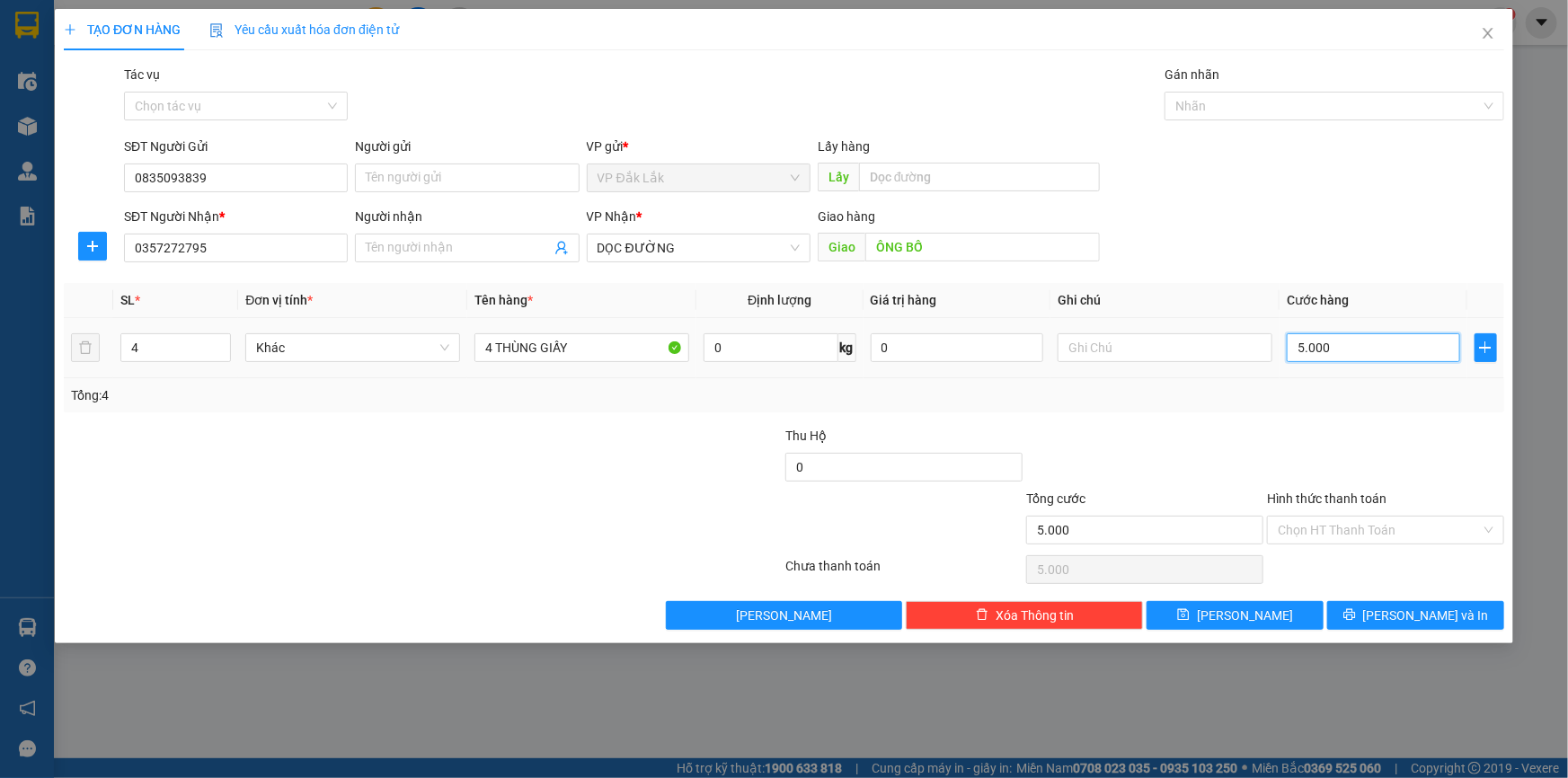
type input "50.000"
type input "500.000"
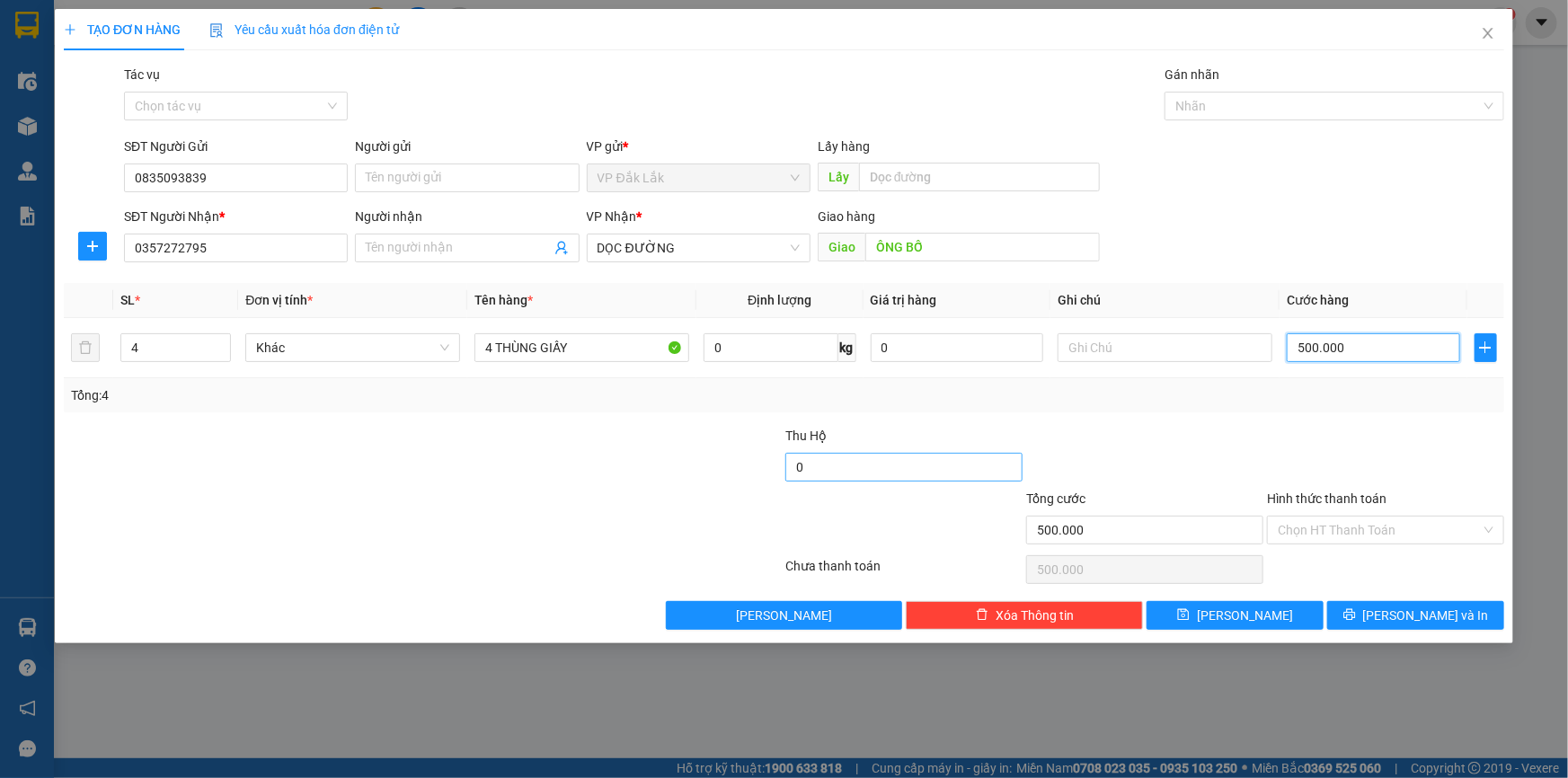
type input "500.000"
click at [921, 462] on input "0" at bounding box center [904, 467] width 238 height 28
type input "8.000.000"
click at [1299, 536] on input "Hình thức thanh toán" at bounding box center [1380, 530] width 203 height 27
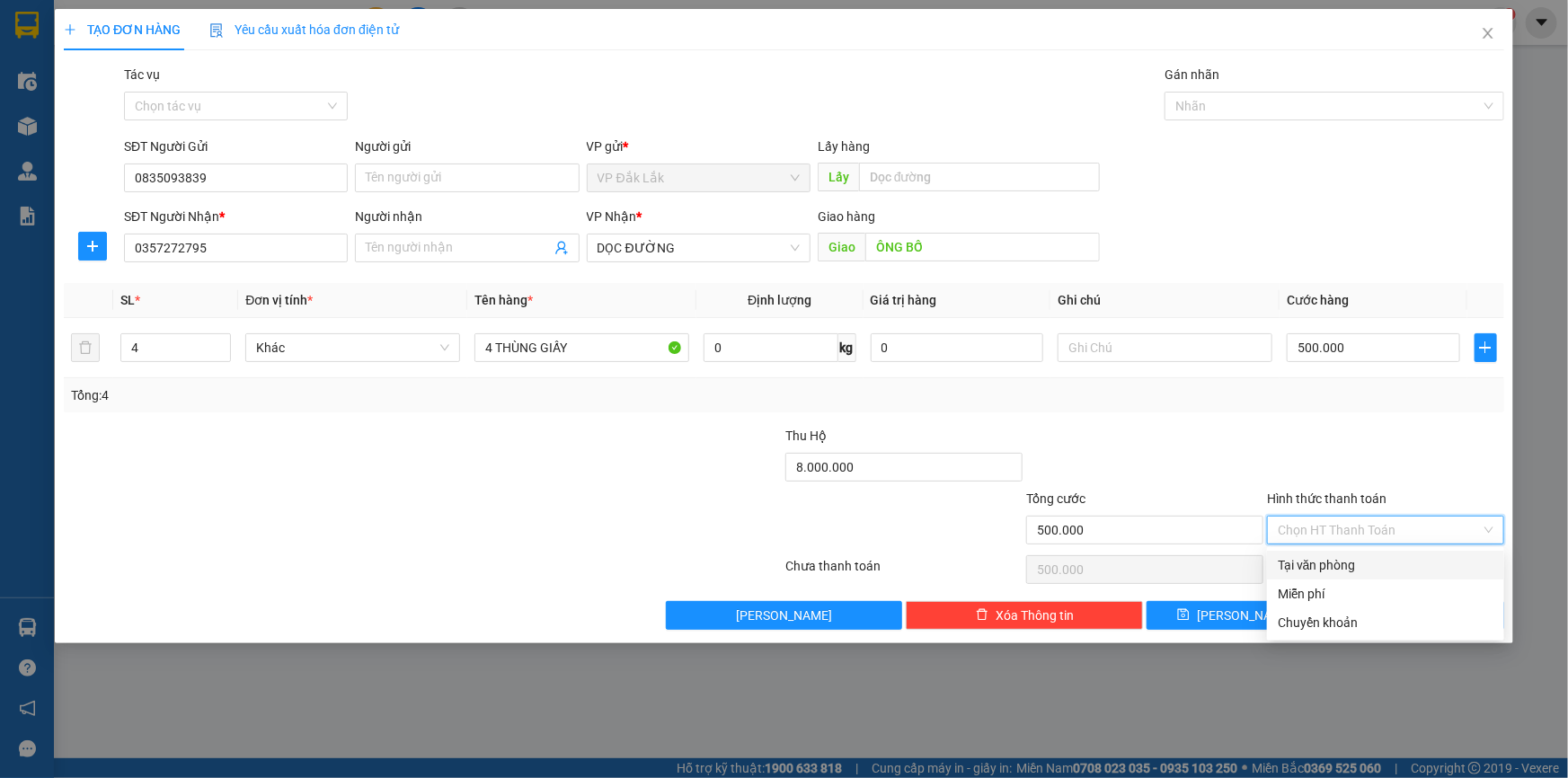
click at [1317, 567] on div "Tại văn phòng" at bounding box center [1386, 565] width 216 height 20
type input "0"
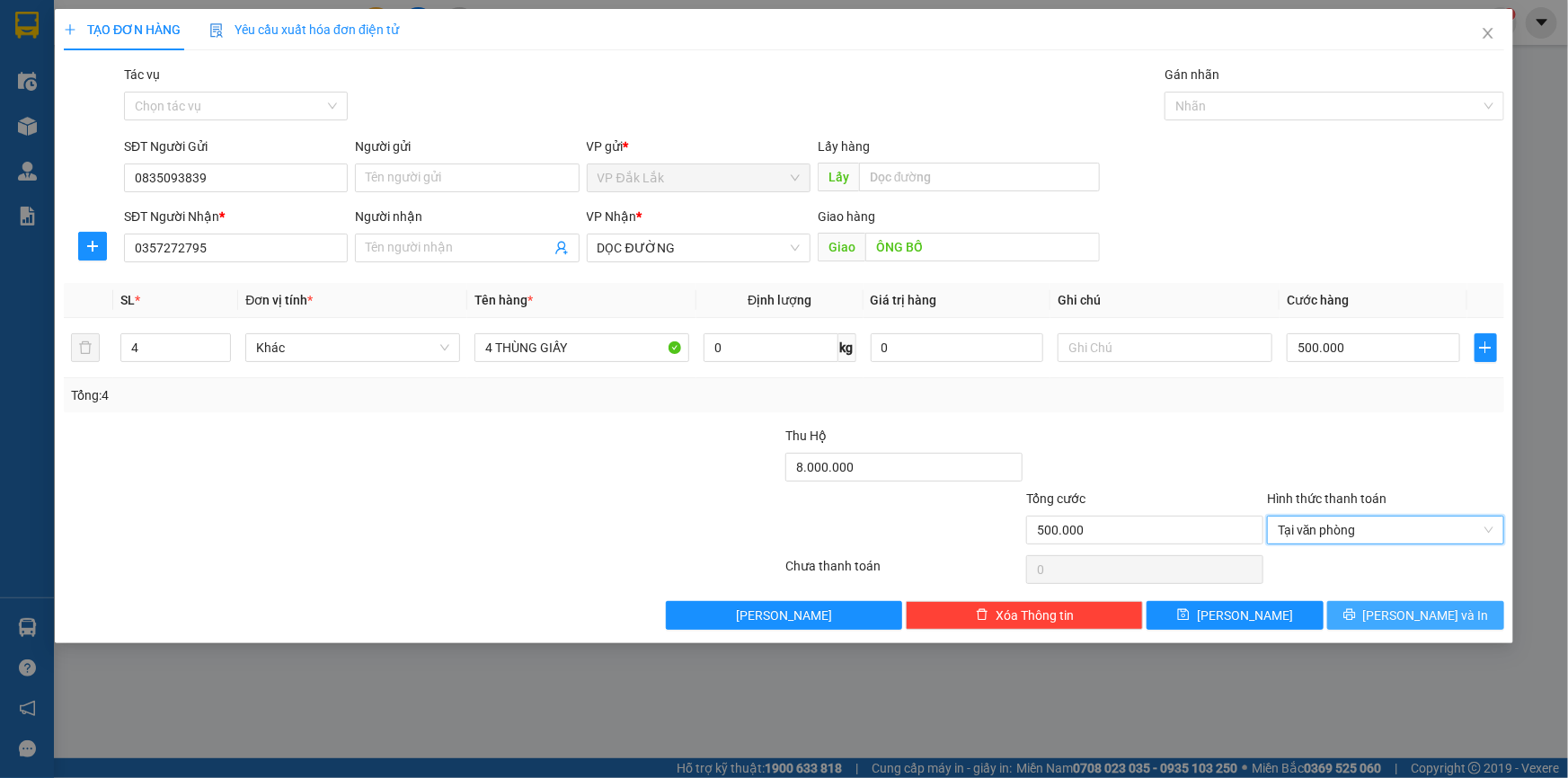
click at [1357, 613] on button "[PERSON_NAME] và In" at bounding box center [1416, 615] width 177 height 28
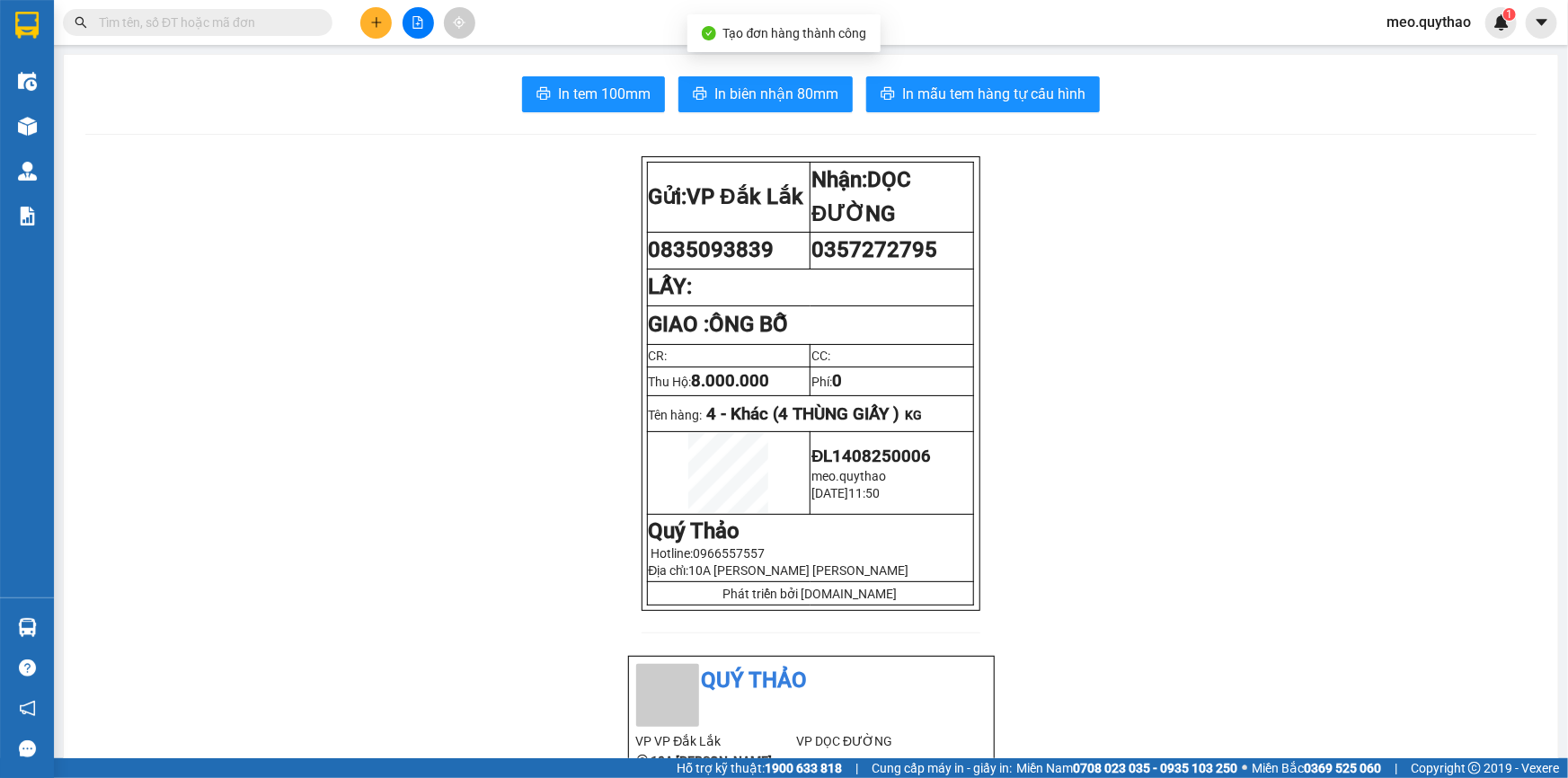
click at [600, 107] on button "In tem 100mm" at bounding box center [593, 95] width 143 height 36
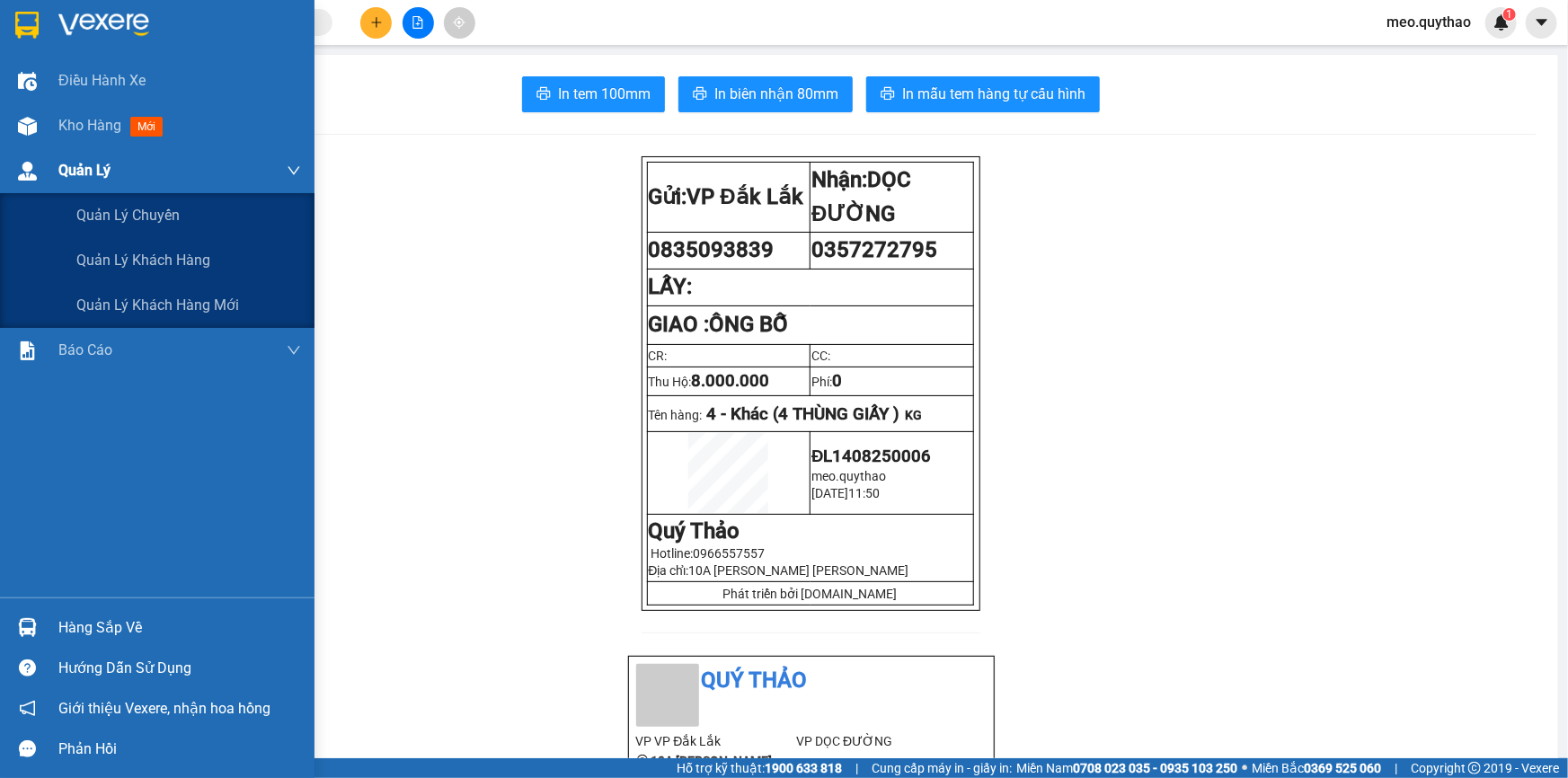
click at [89, 150] on div "Quản Lý" at bounding box center [180, 170] width 242 height 44
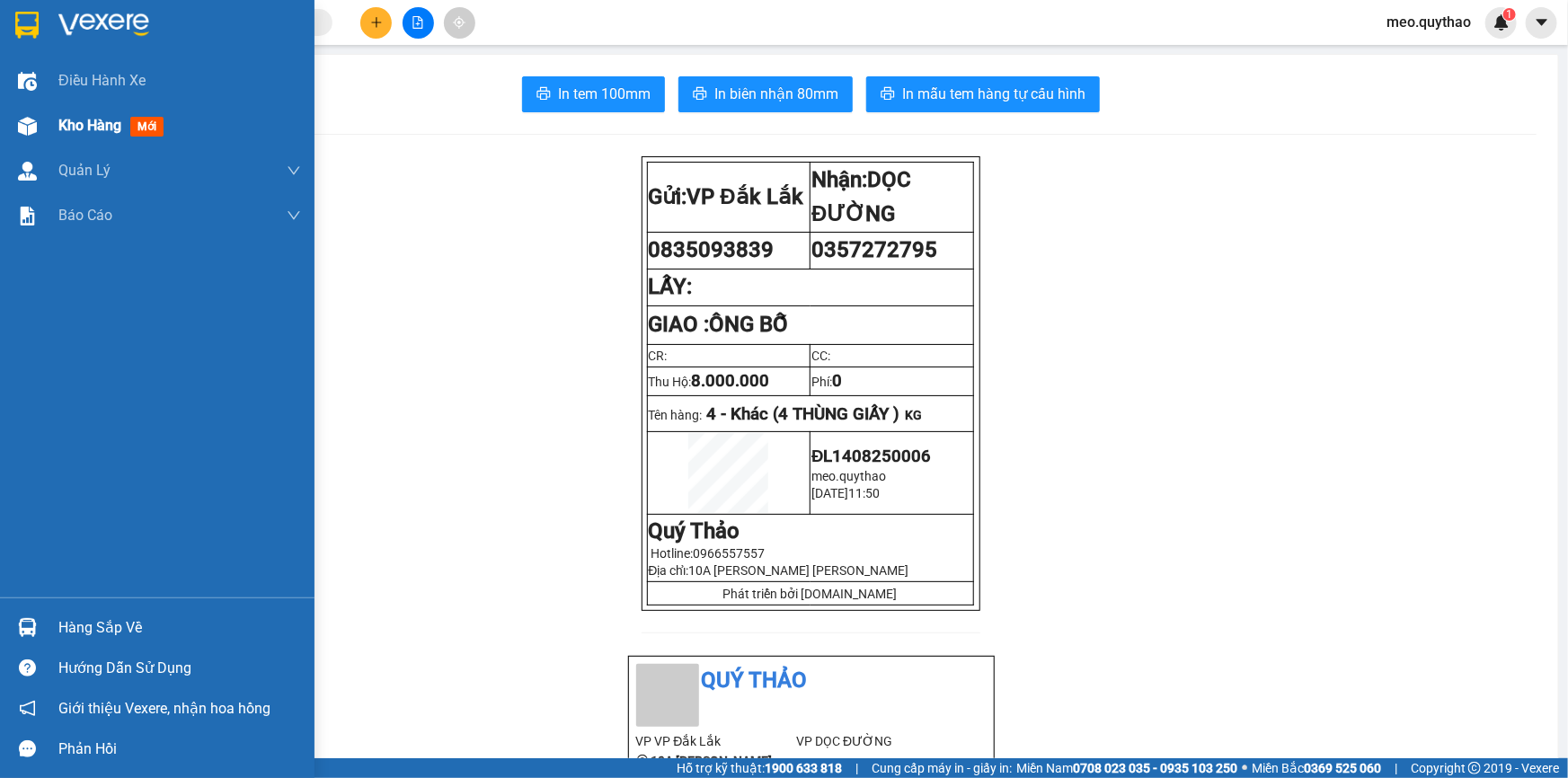
click at [122, 134] on div "Kho hàng mới" at bounding box center [115, 126] width 113 height 23
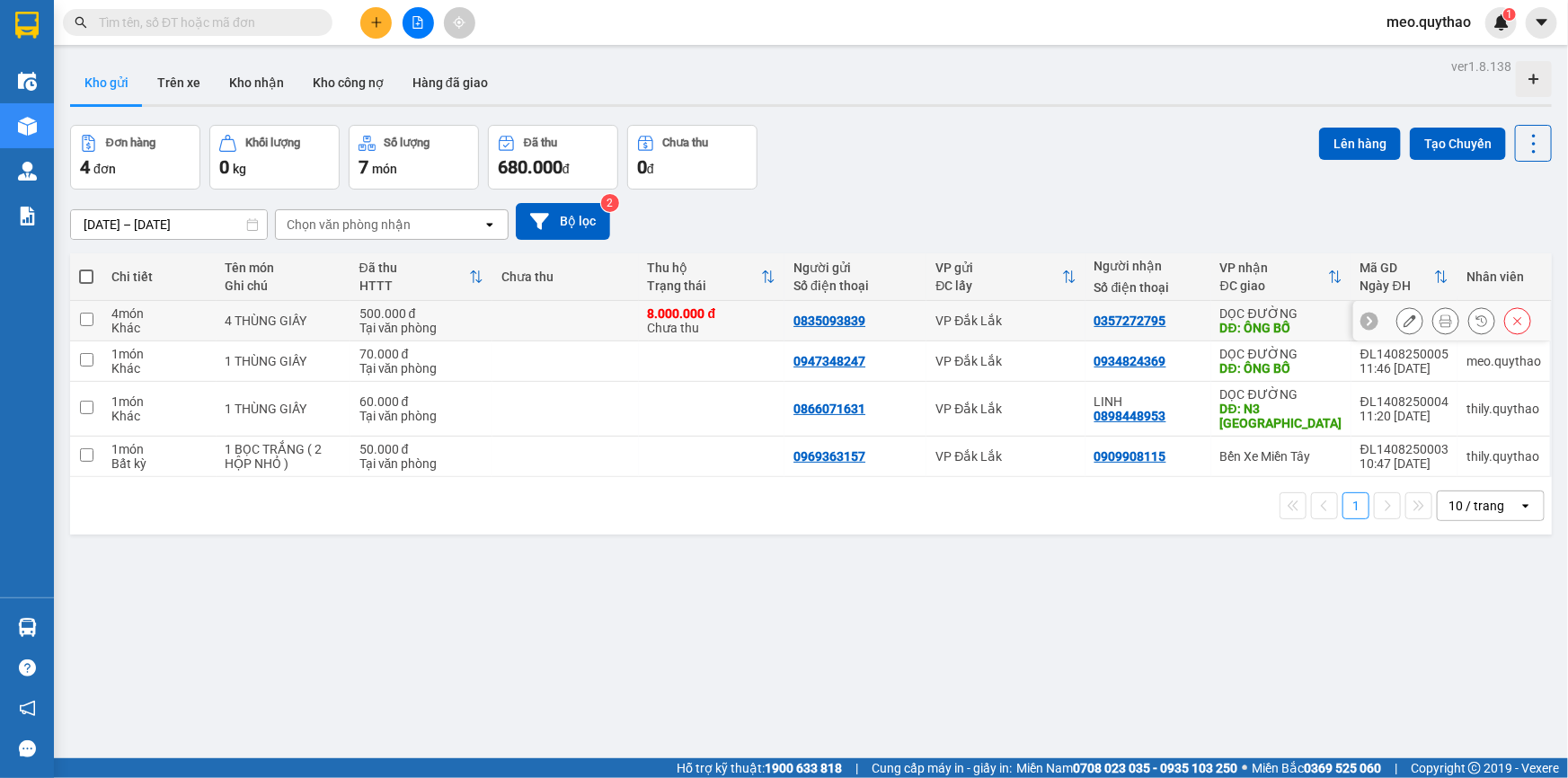
click at [819, 325] on div "0835093839" at bounding box center [829, 320] width 72 height 14
copy div "0835093839"
click at [385, 13] on button at bounding box center [376, 23] width 31 height 31
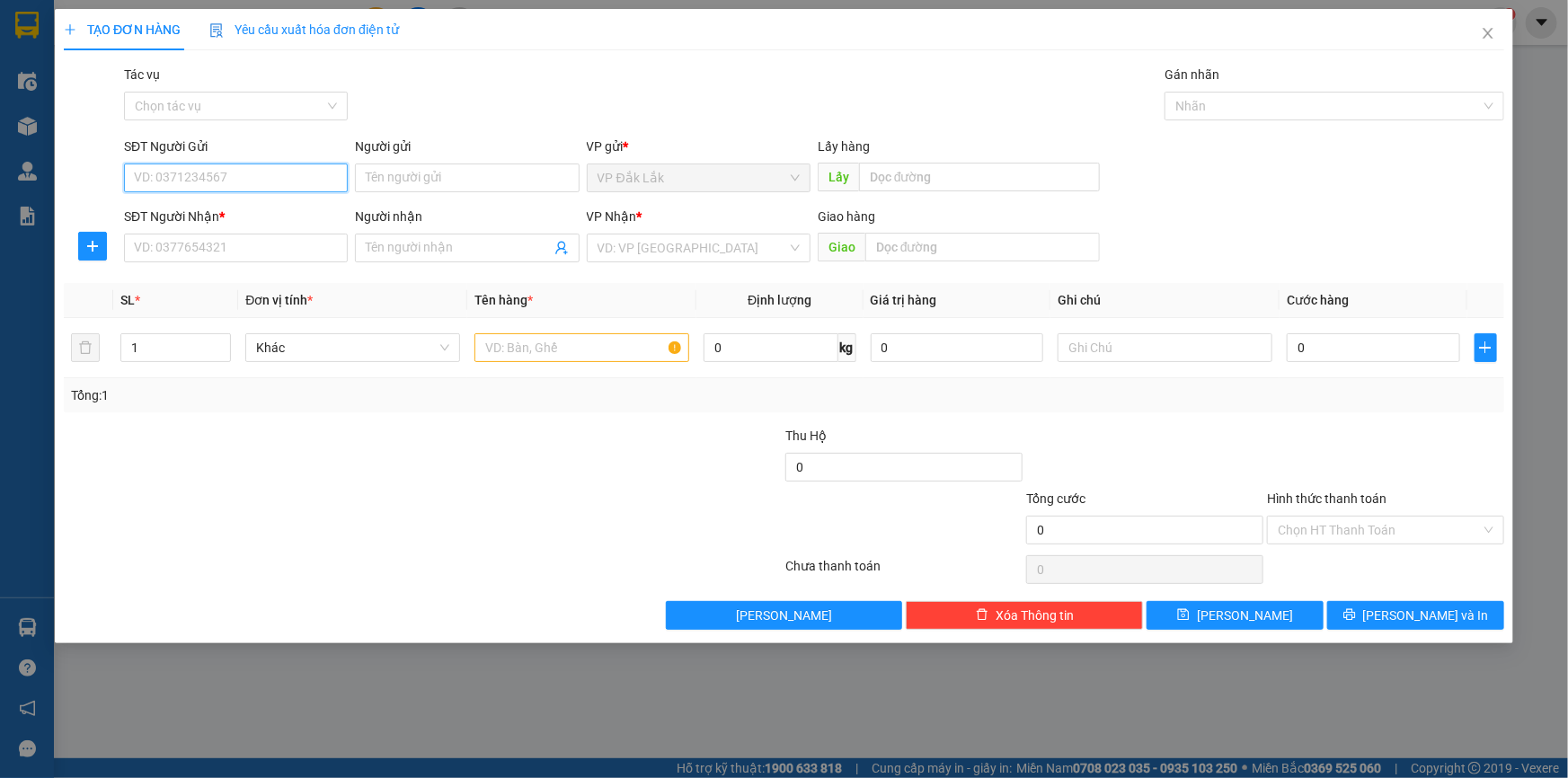
paste input "0835093839"
type input "0835093839"
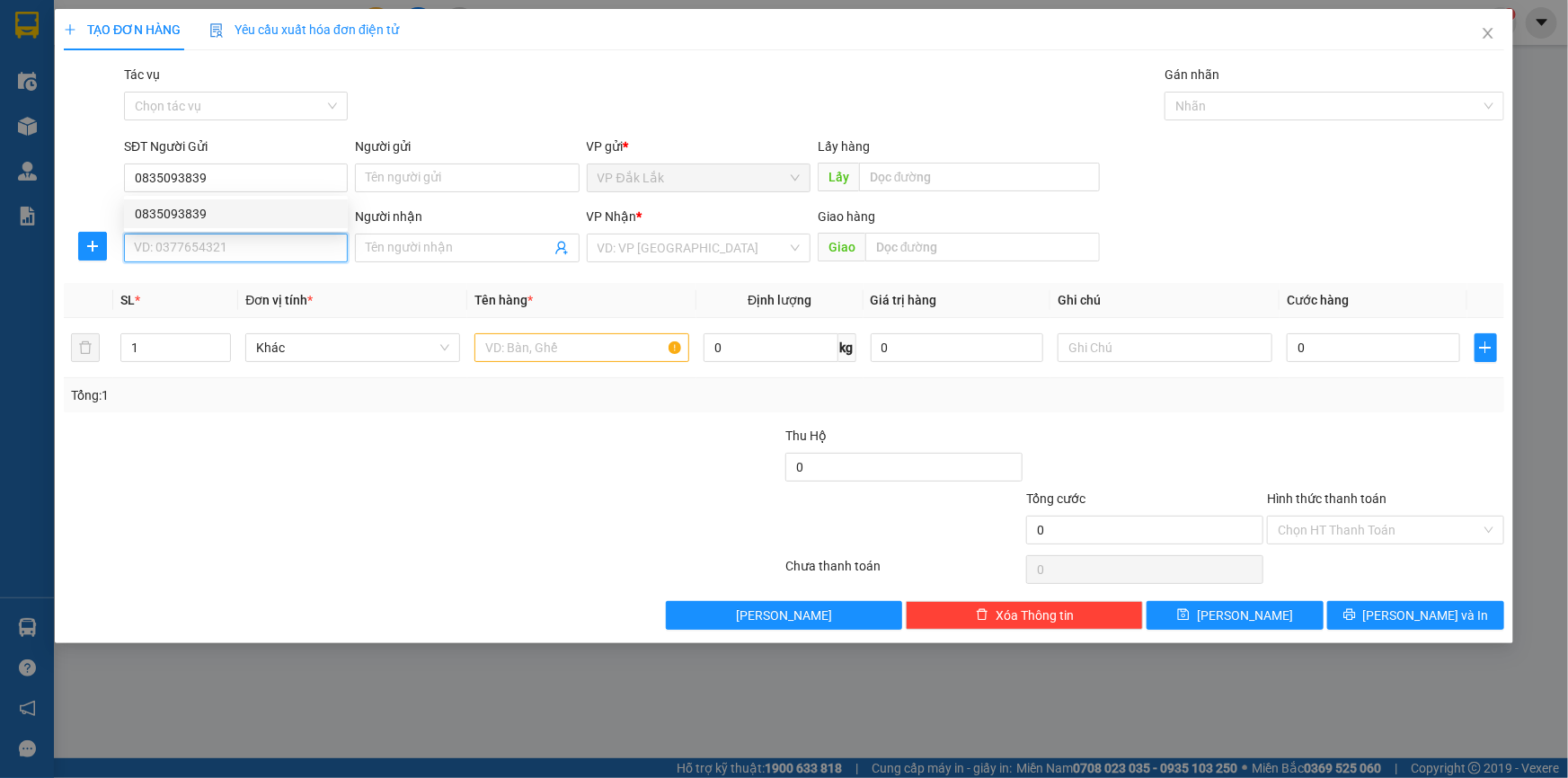
click at [238, 242] on input "SĐT Người Nhận *" at bounding box center [236, 248] width 223 height 28
click at [584, 504] on div at bounding box center [664, 520] width 241 height 62
click at [186, 260] on input "SĐT Người Nhận *" at bounding box center [236, 248] width 223 height 28
type input "0981252725"
click at [1492, 38] on icon "close" at bounding box center [1488, 33] width 14 height 14
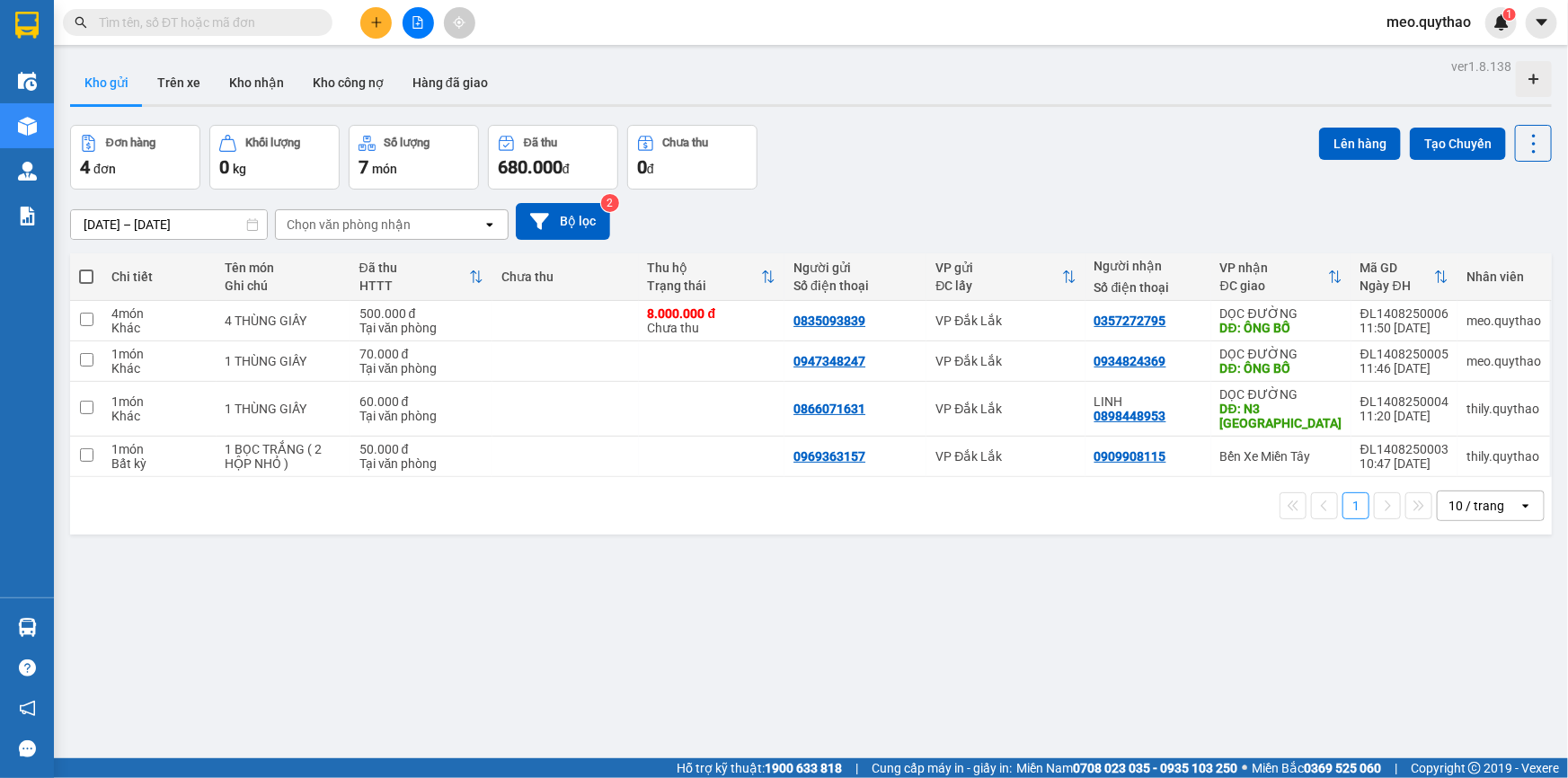
click at [414, 27] on icon "file-add" at bounding box center [419, 22] width 9 height 12
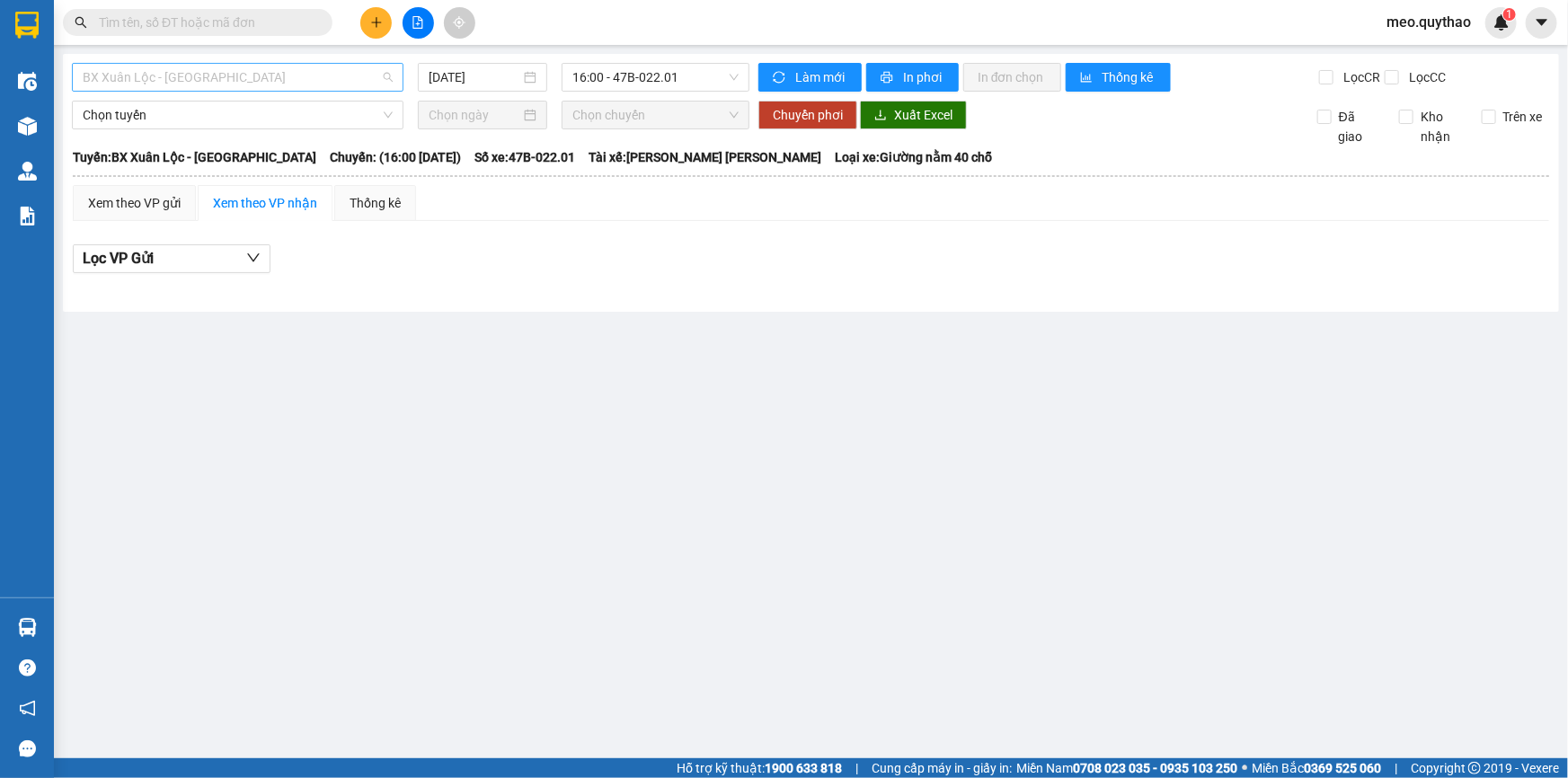
click at [221, 80] on span "BX Xuân Lộc - [GEOGRAPHIC_DATA]" at bounding box center [237, 77] width 310 height 27
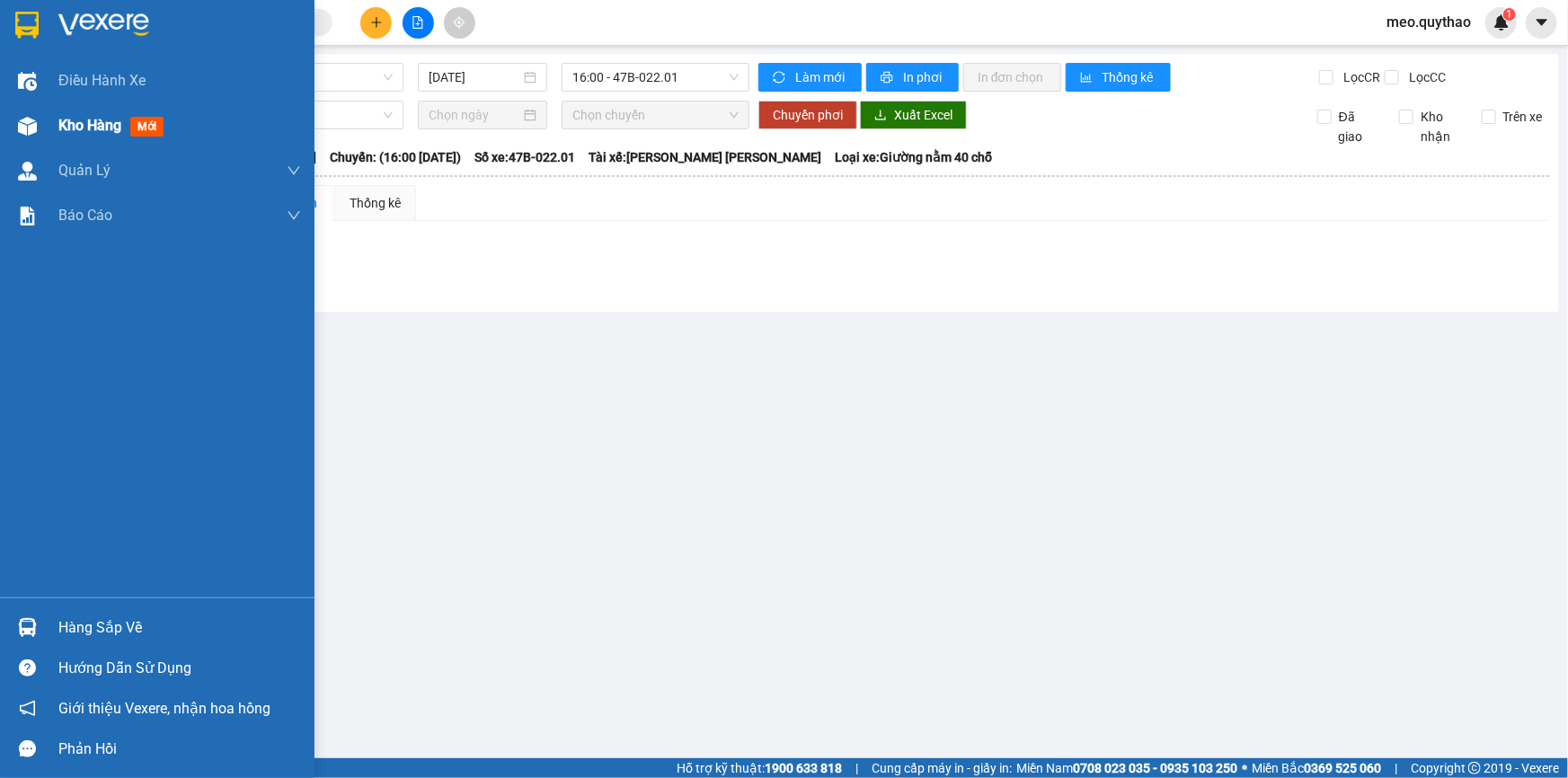
click at [11, 129] on div at bounding box center [27, 126] width 31 height 31
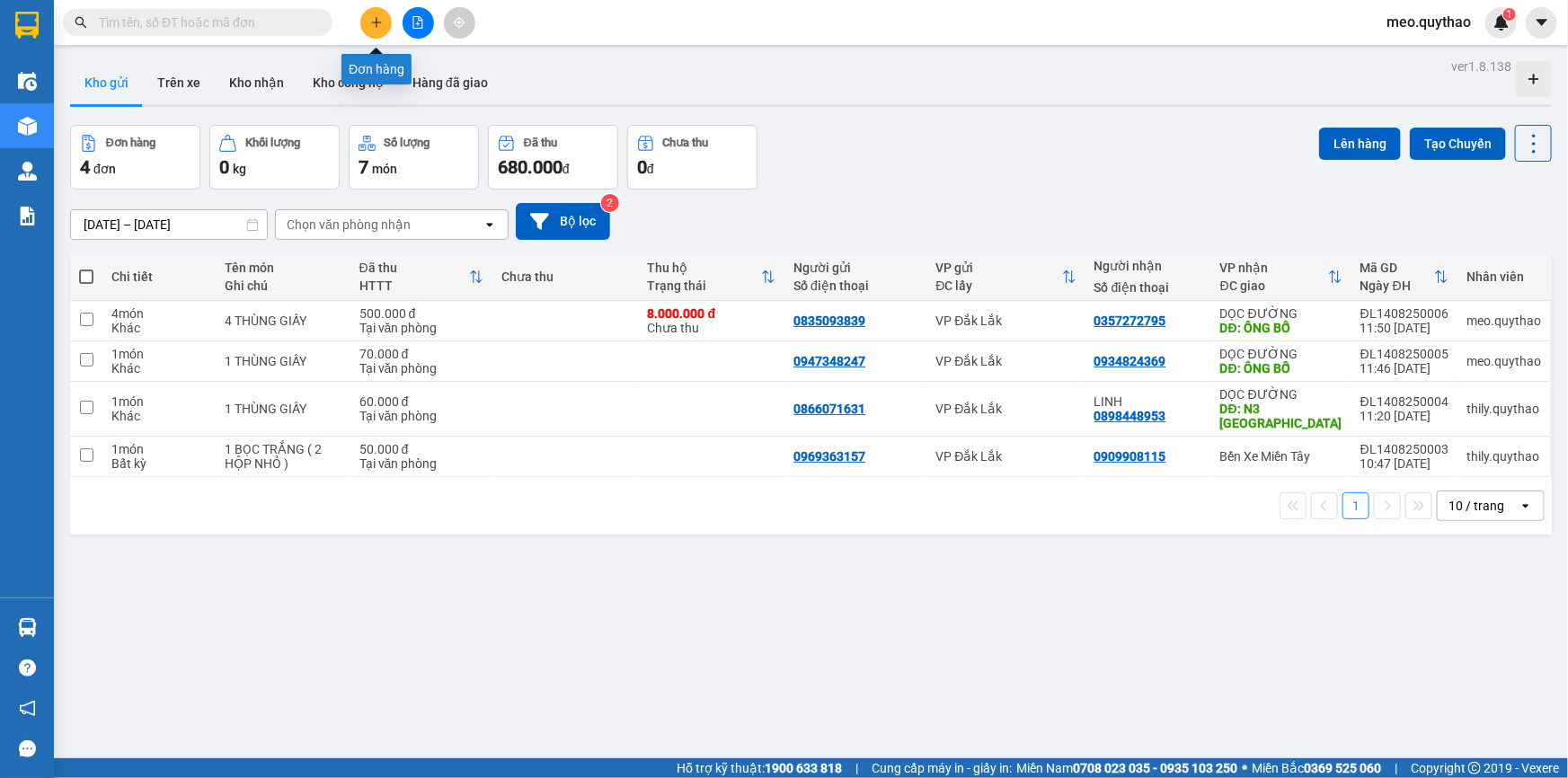
click at [382, 18] on icon "plus" at bounding box center [376, 22] width 12 height 12
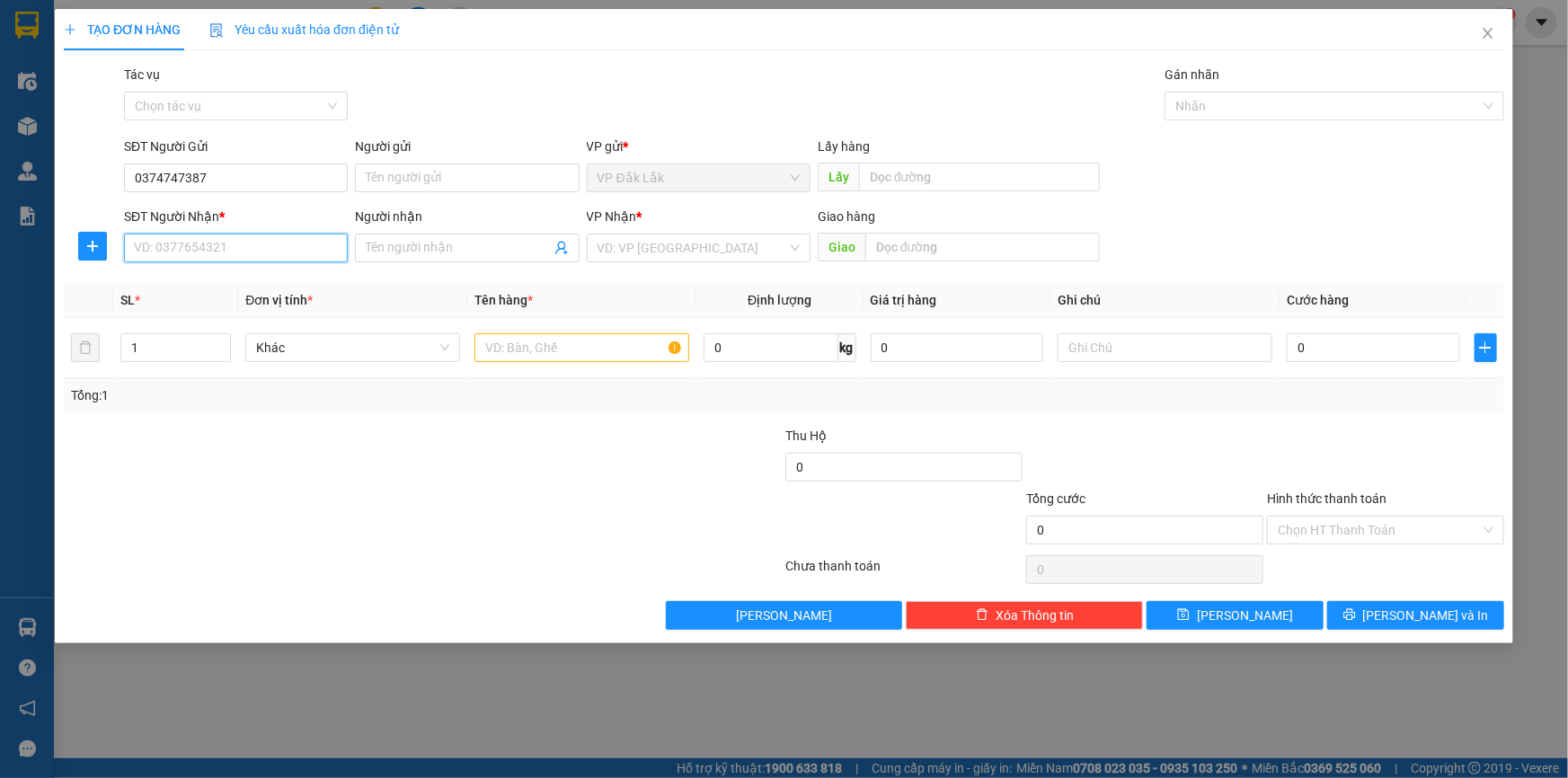
click at [262, 249] on input "SĐT Người Nhận *" at bounding box center [236, 248] width 223 height 28
click at [238, 165] on input "0374747387" at bounding box center [236, 178] width 223 height 28
drag, startPoint x: 62, startPoint y: 206, endPoint x: 0, endPoint y: 268, distance: 87.7
click at [0, 269] on div "TẠO ĐƠN HÀNG Yêu cầu xuất [PERSON_NAME] điện tử Transit Pickup Surcharge Ids Tr…" at bounding box center [784, 389] width 1568 height 778
type input "0374738756"
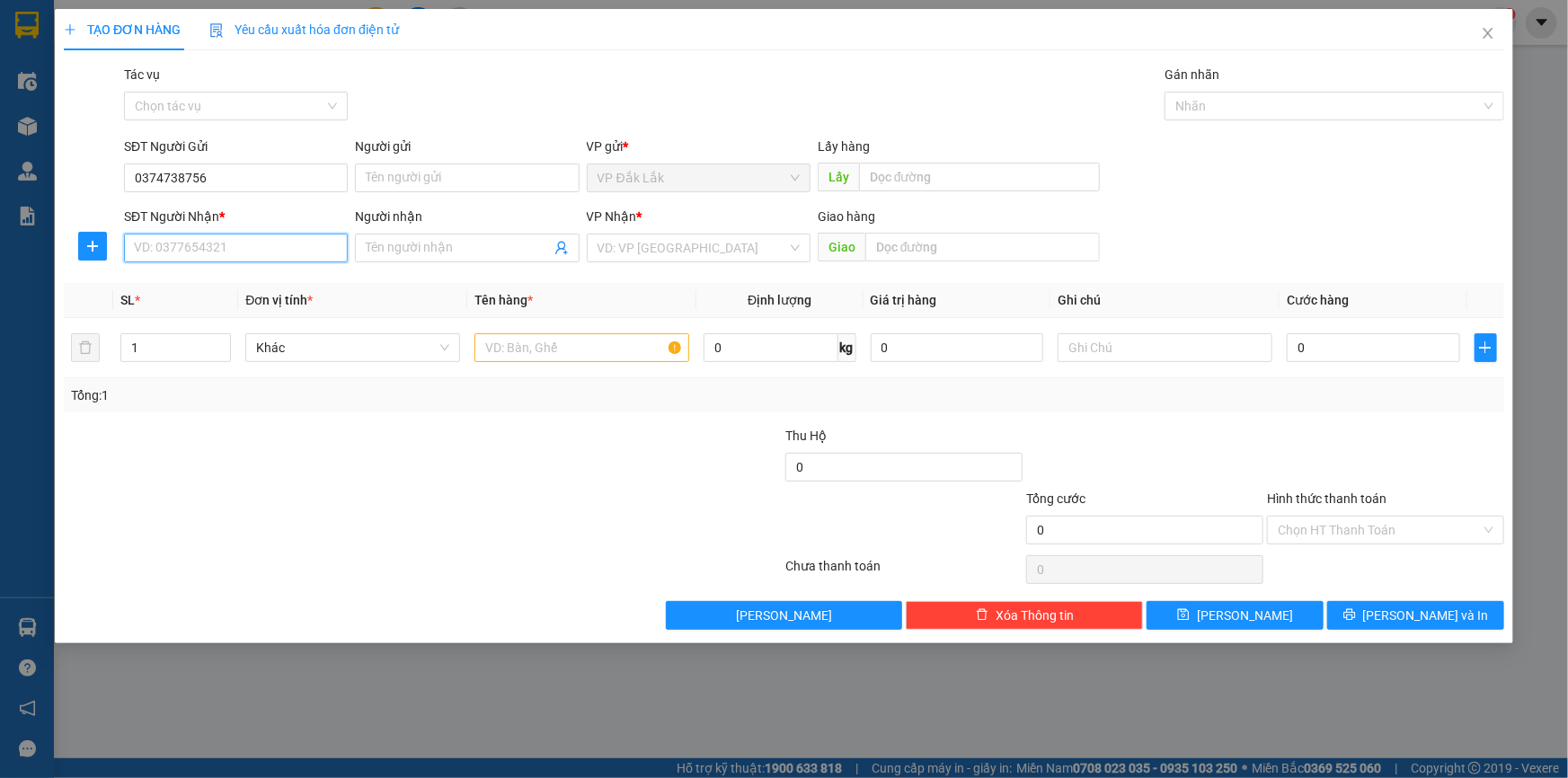
click at [244, 244] on input "SĐT Người Nhận *" at bounding box center [236, 248] width 223 height 28
click at [183, 171] on input "0374738756" at bounding box center [236, 178] width 223 height 28
paste input "0374738756"
click at [223, 274] on div "0374738756" at bounding box center [236, 283] width 203 height 20
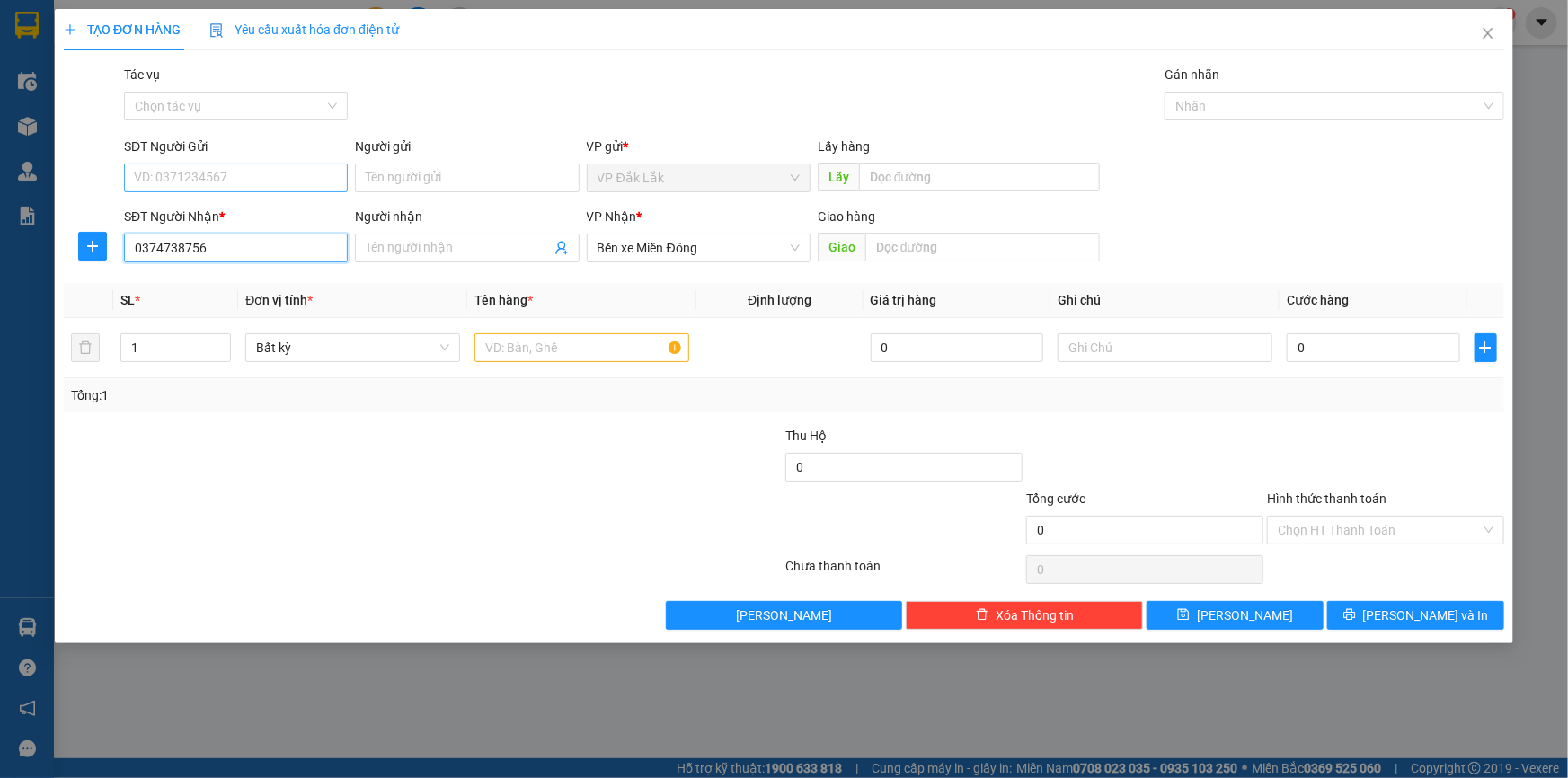
type input "0374738756"
click at [234, 178] on input "SĐT Người Gửi" at bounding box center [236, 178] width 223 height 28
click at [667, 255] on span "Bến xe Miền Đông" at bounding box center [699, 248] width 203 height 27
type input "0972195795"
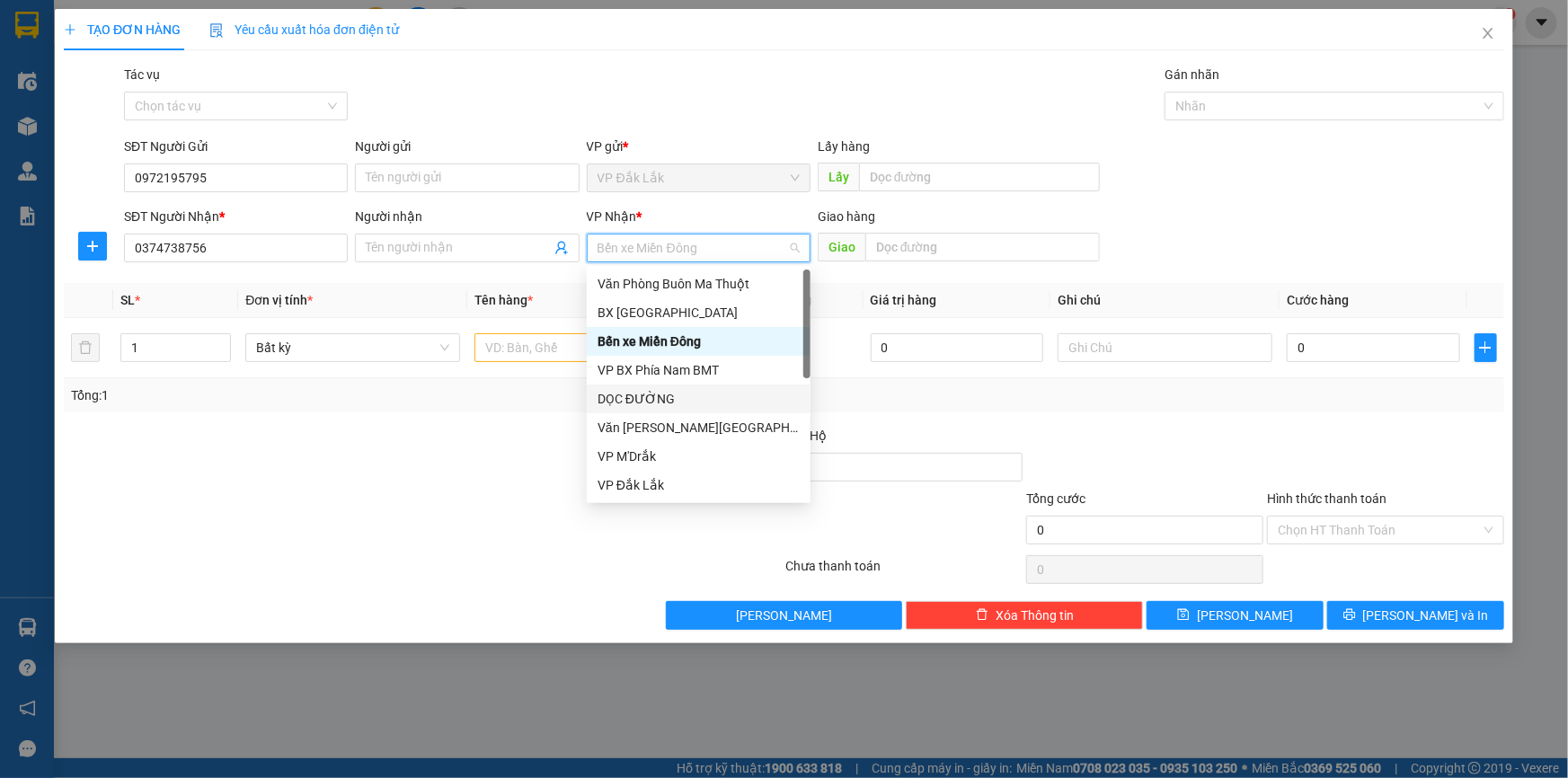
click at [688, 403] on div "DỌC ĐƯỜNG" at bounding box center [699, 398] width 203 height 20
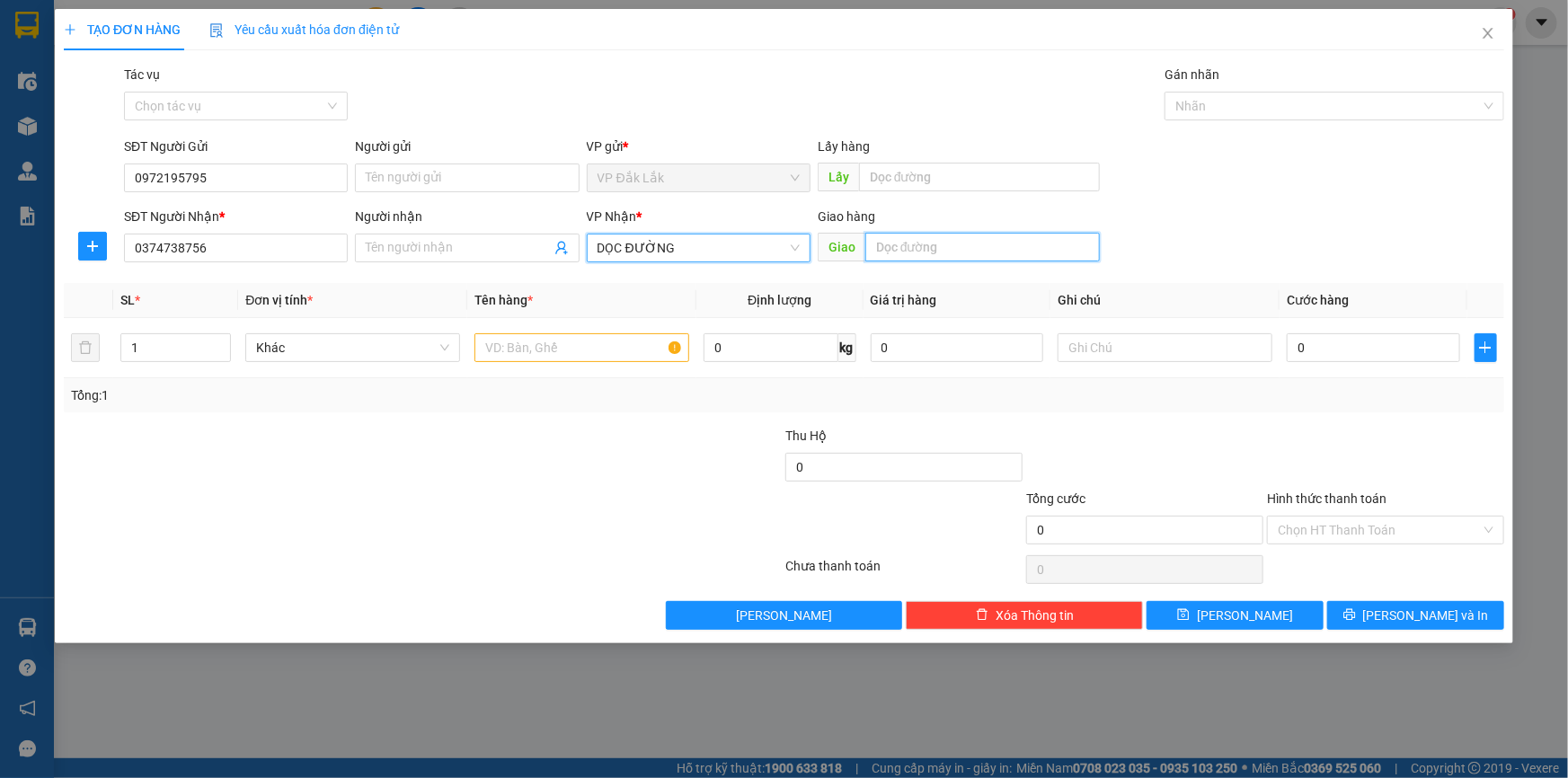
click at [971, 246] on input "text" at bounding box center [983, 247] width 235 height 28
type input "NÔNG LÂM"
click at [637, 336] on input "text" at bounding box center [581, 347] width 215 height 28
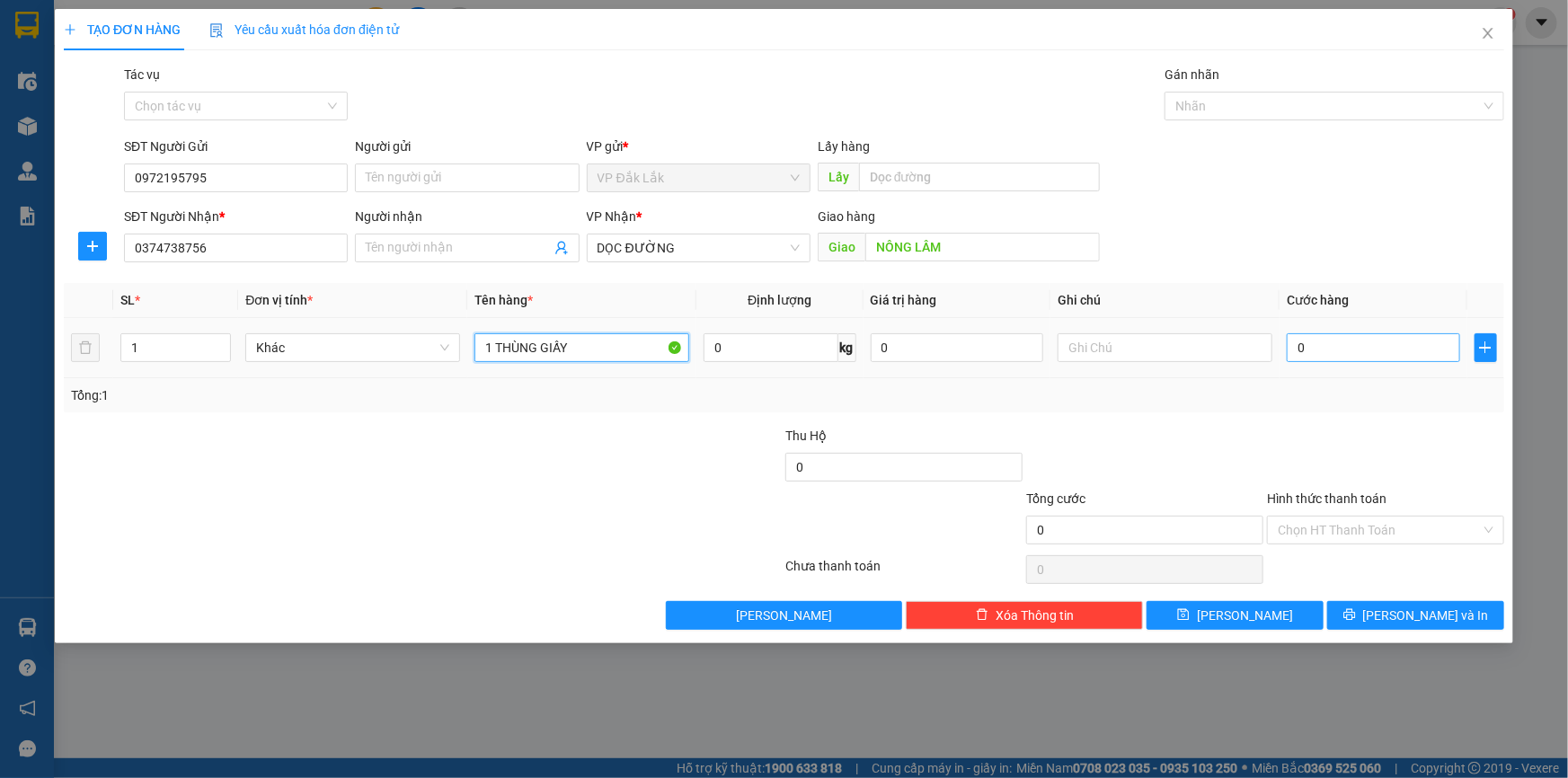
type input "1 THÙNG GIẤY"
click at [1324, 350] on input "0" at bounding box center [1373, 347] width 173 height 28
type input "5"
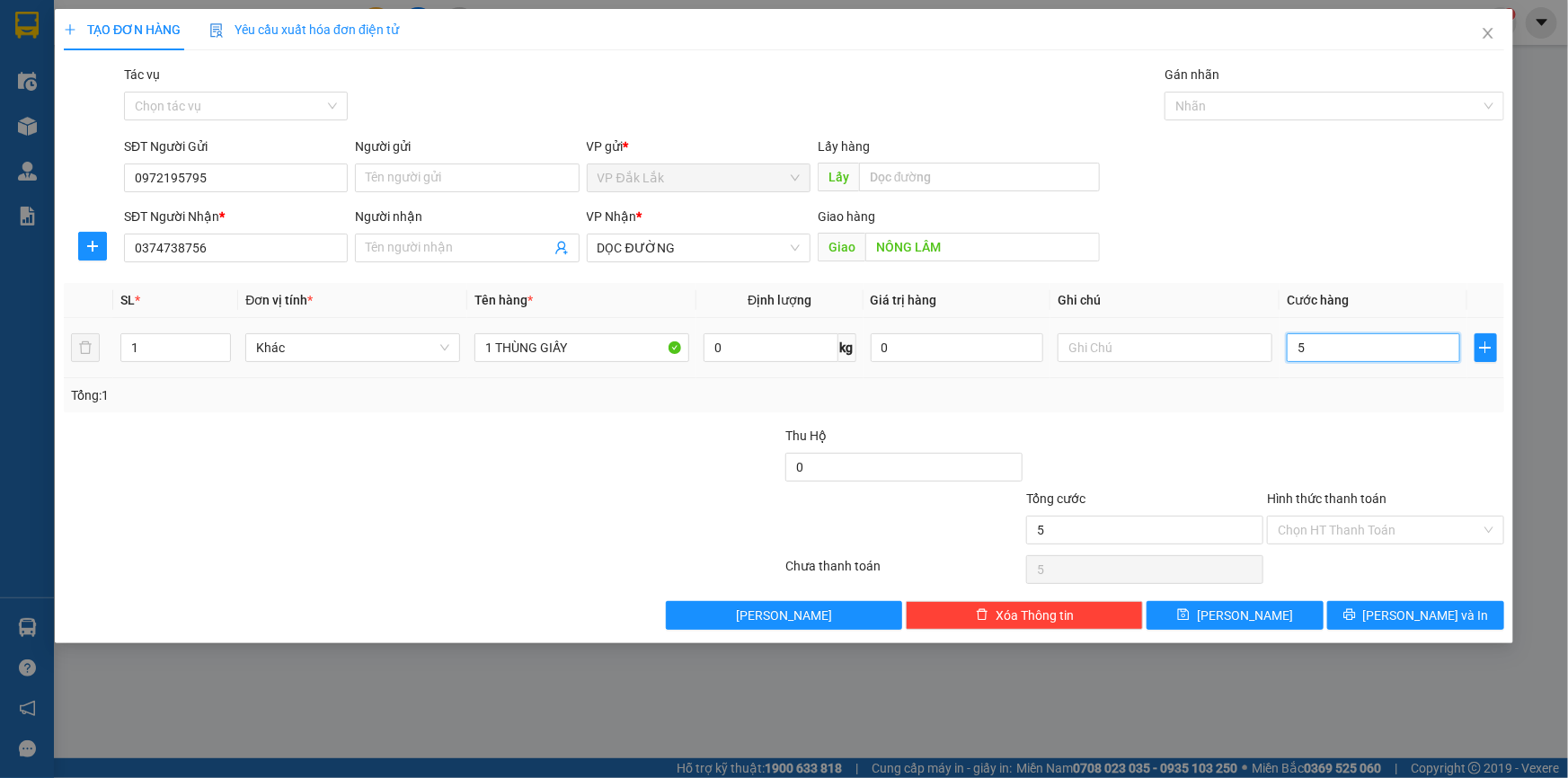
type input "50"
type input "500"
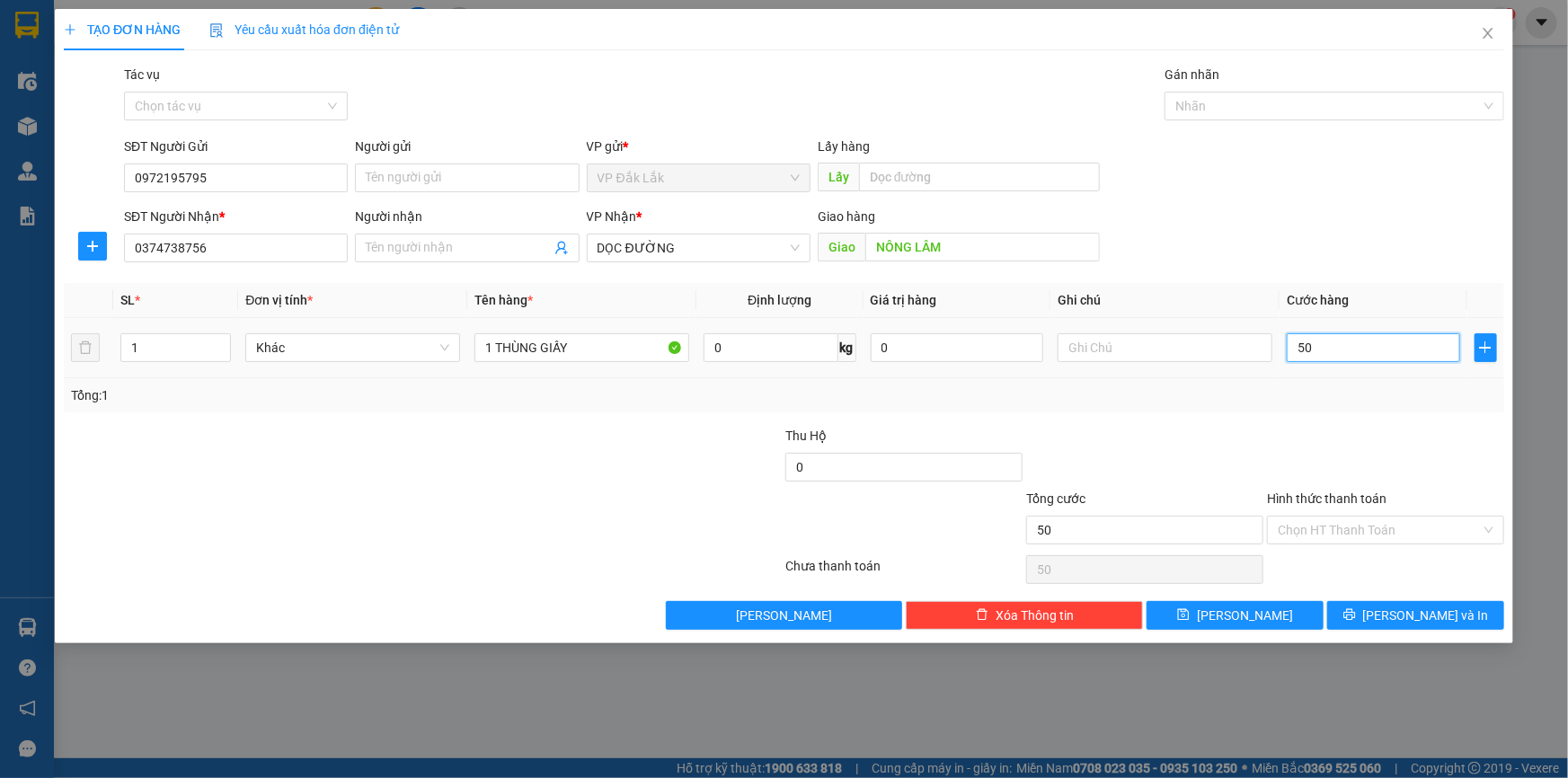
type input "500"
type input "5.000"
type input "50.000"
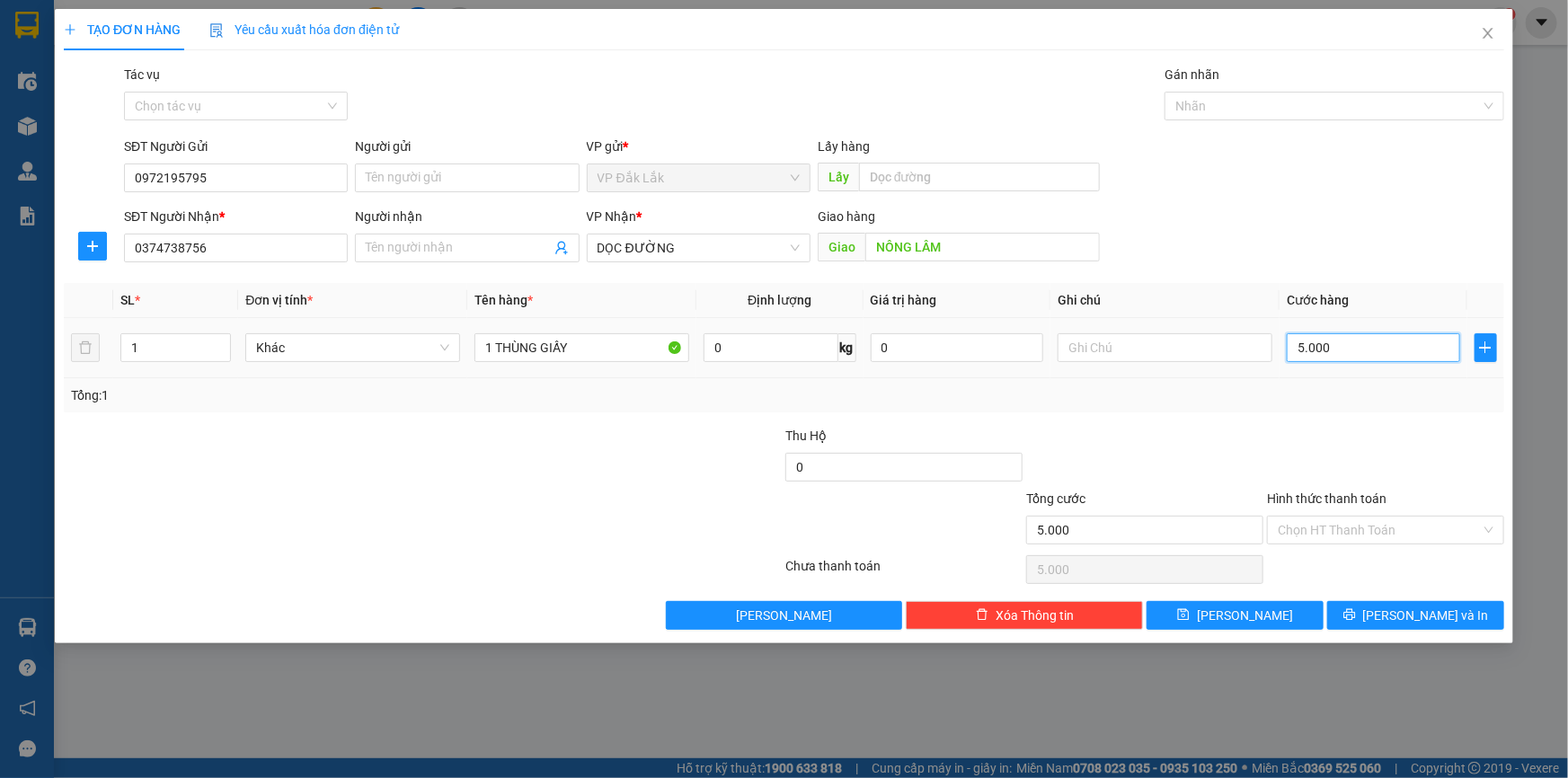
type input "50.000"
click at [1363, 521] on input "Hình thức thanh toán" at bounding box center [1380, 530] width 203 height 27
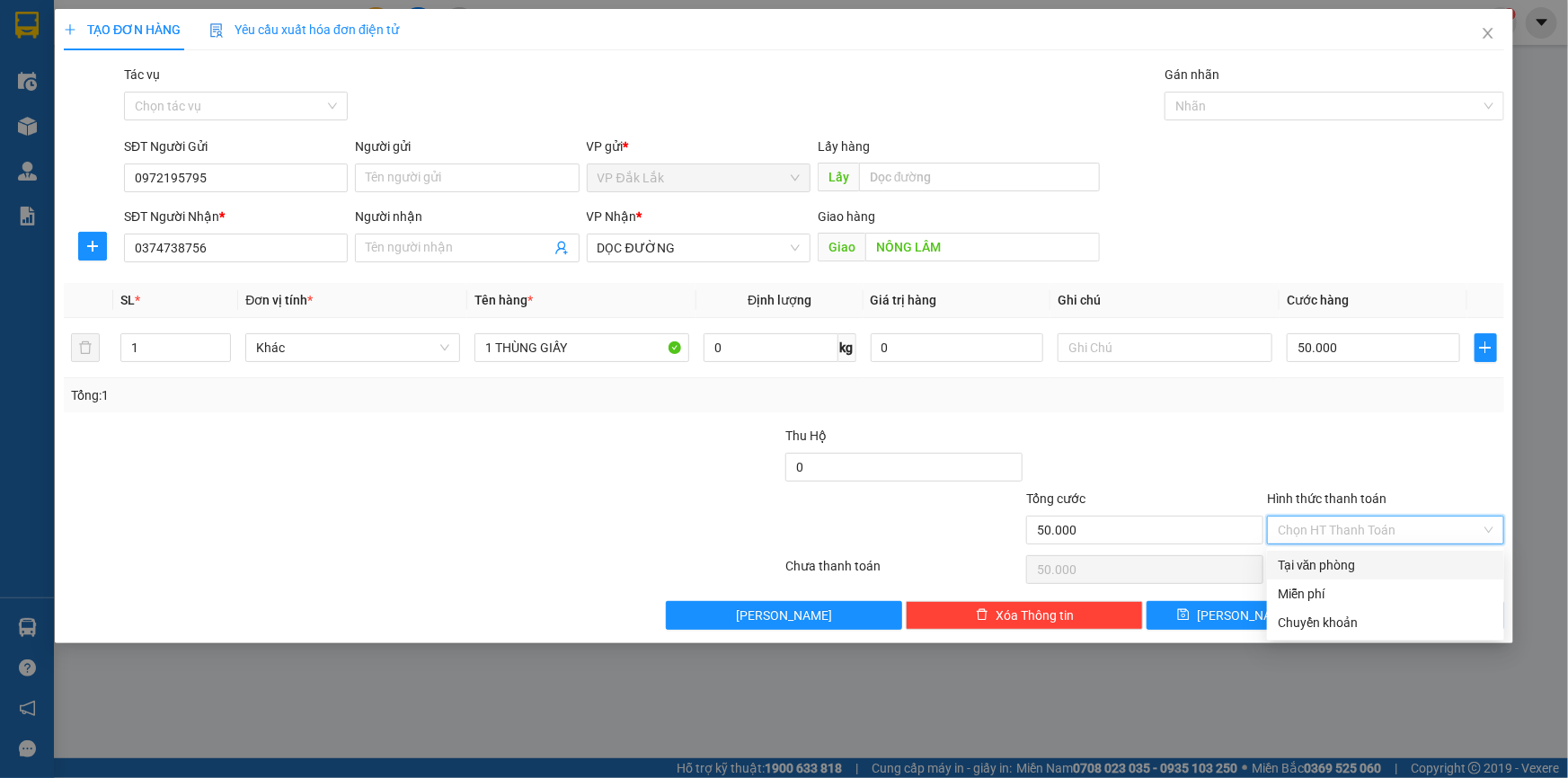
click at [1358, 557] on div "Tại văn phòng" at bounding box center [1386, 565] width 216 height 20
type input "0"
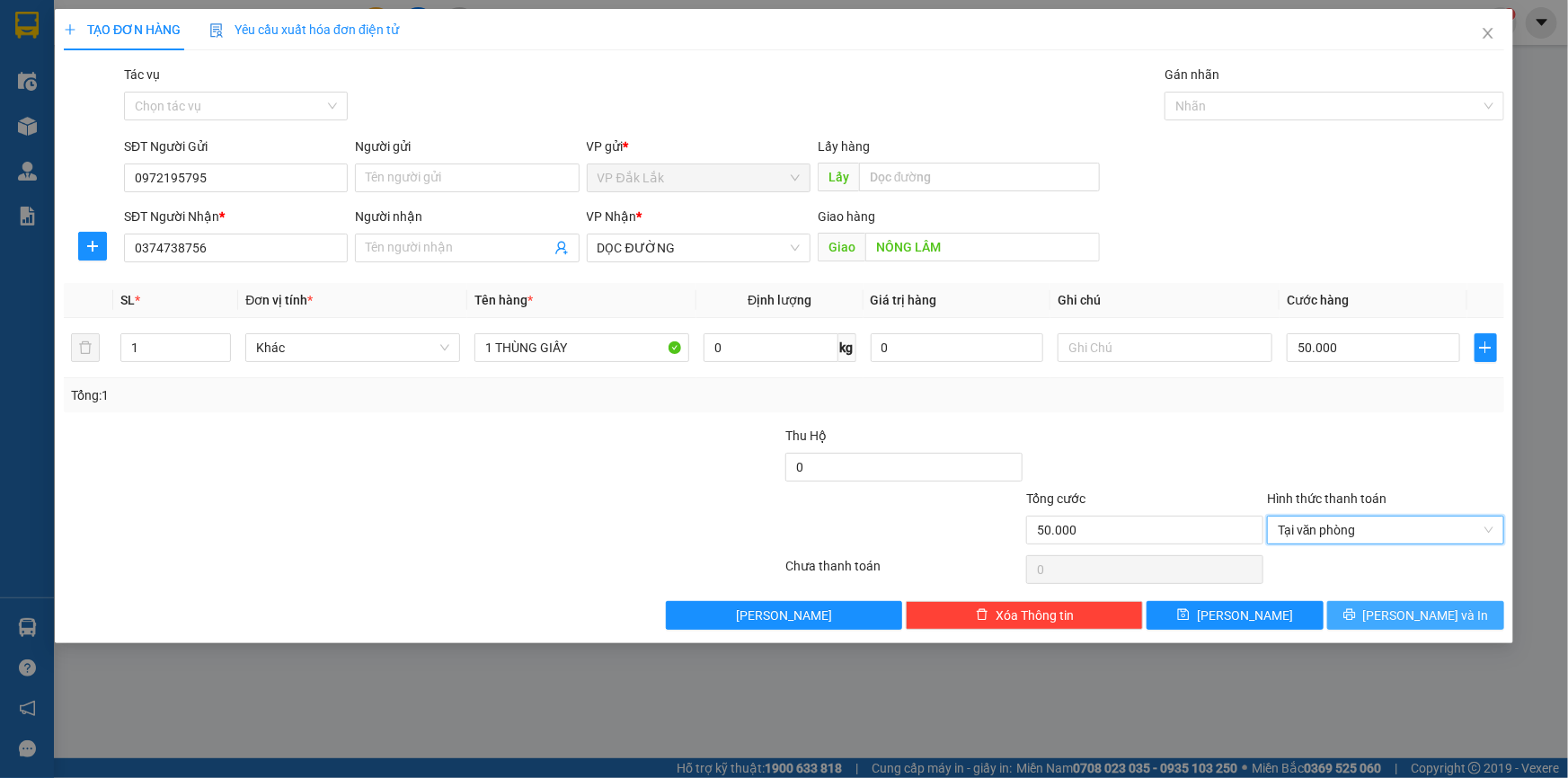
click at [1356, 616] on icon "printer" at bounding box center [1349, 614] width 12 height 12
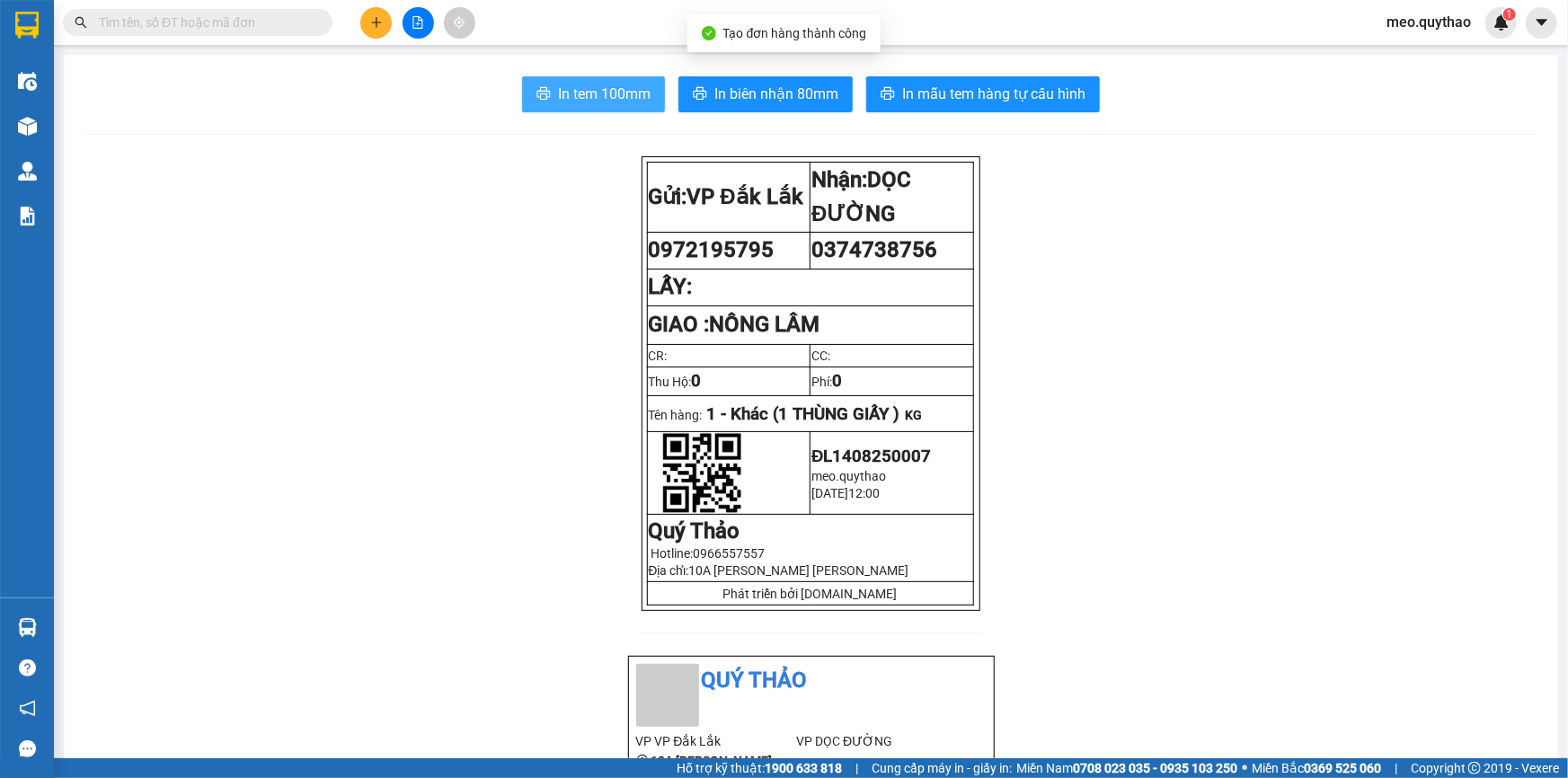
click at [620, 111] on button "In tem 100mm" at bounding box center [593, 95] width 143 height 36
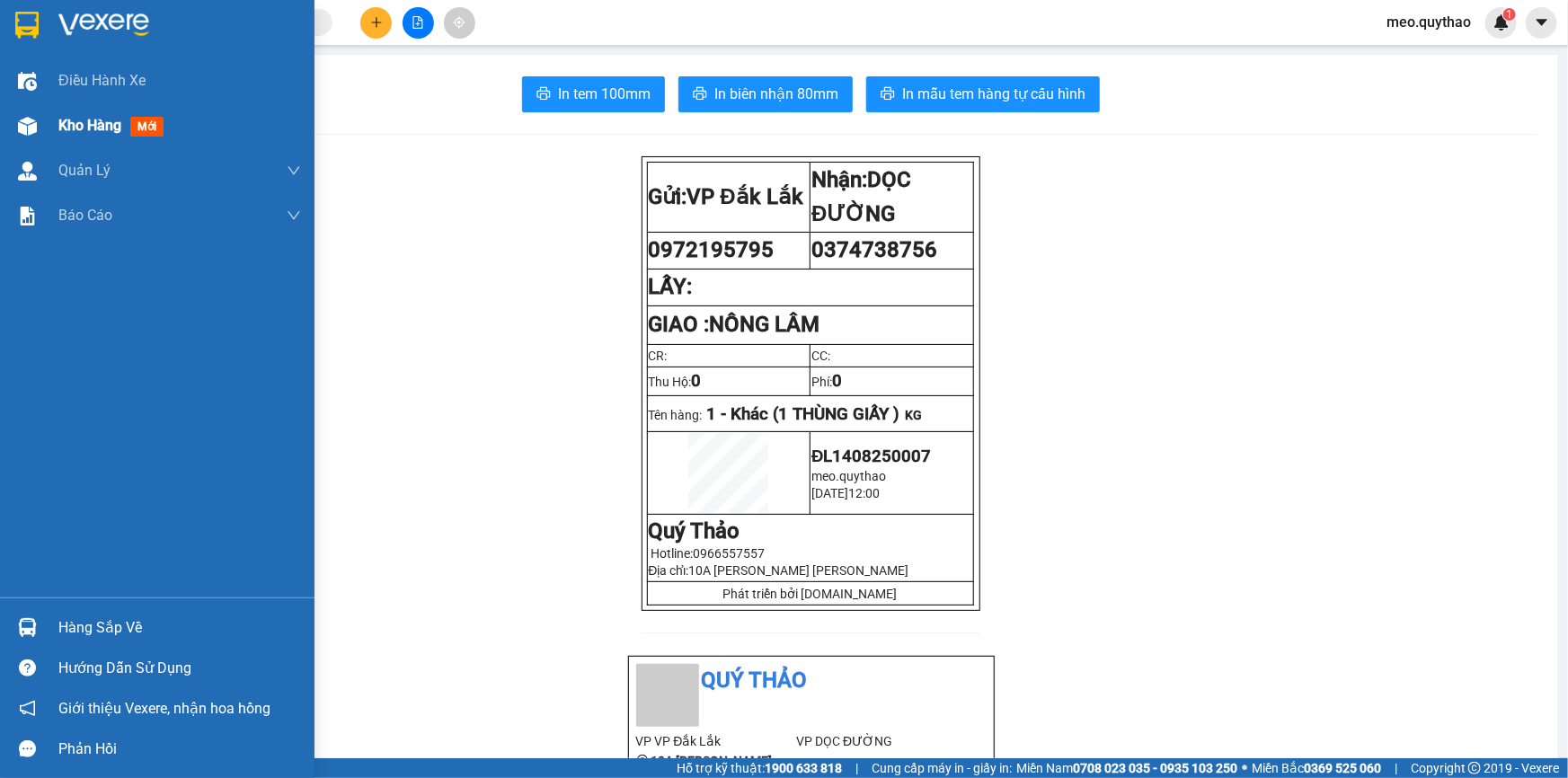
click at [130, 115] on div "Kho hàng mới" at bounding box center [115, 126] width 113 height 23
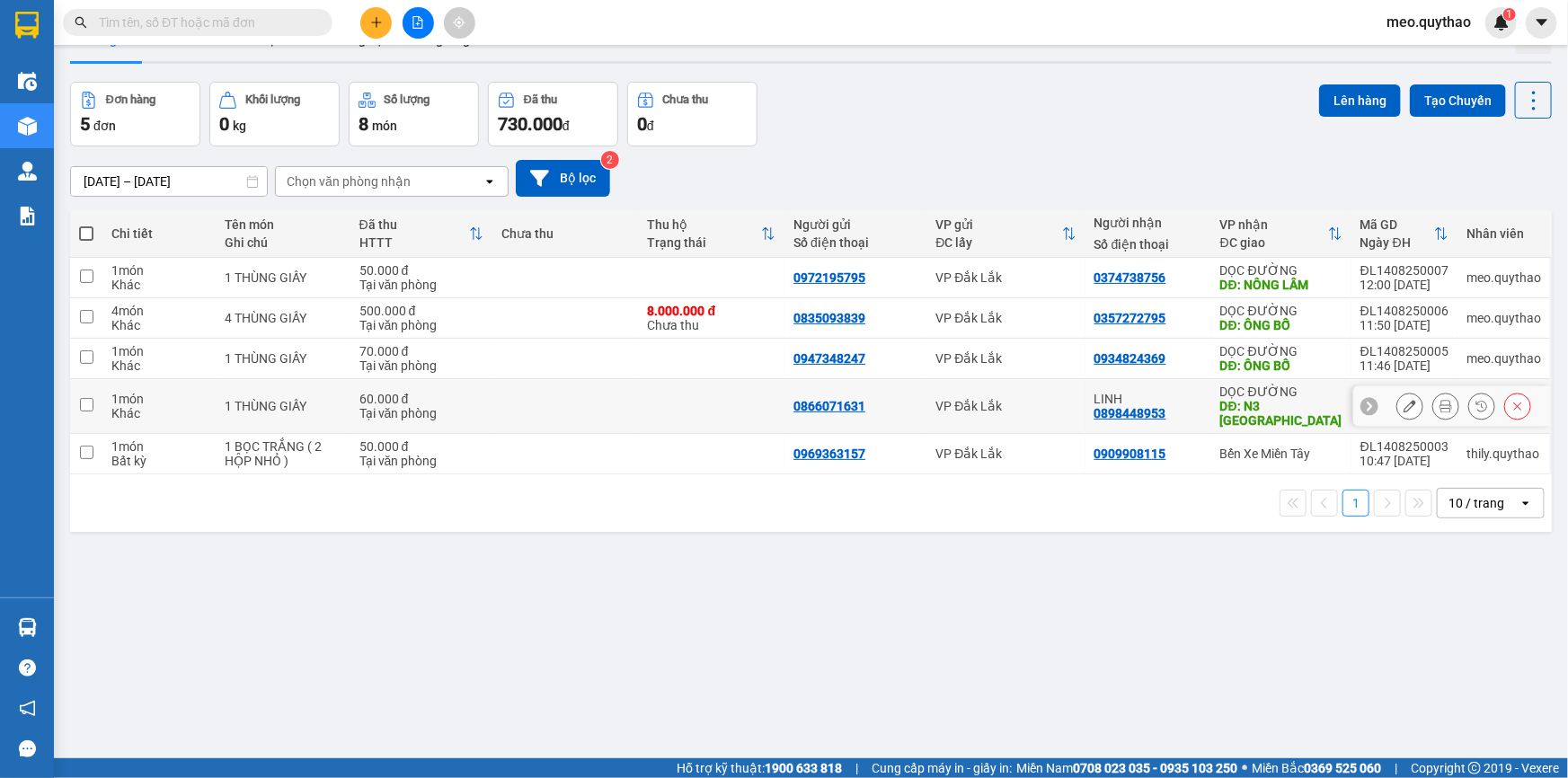
scroll to position [81, 0]
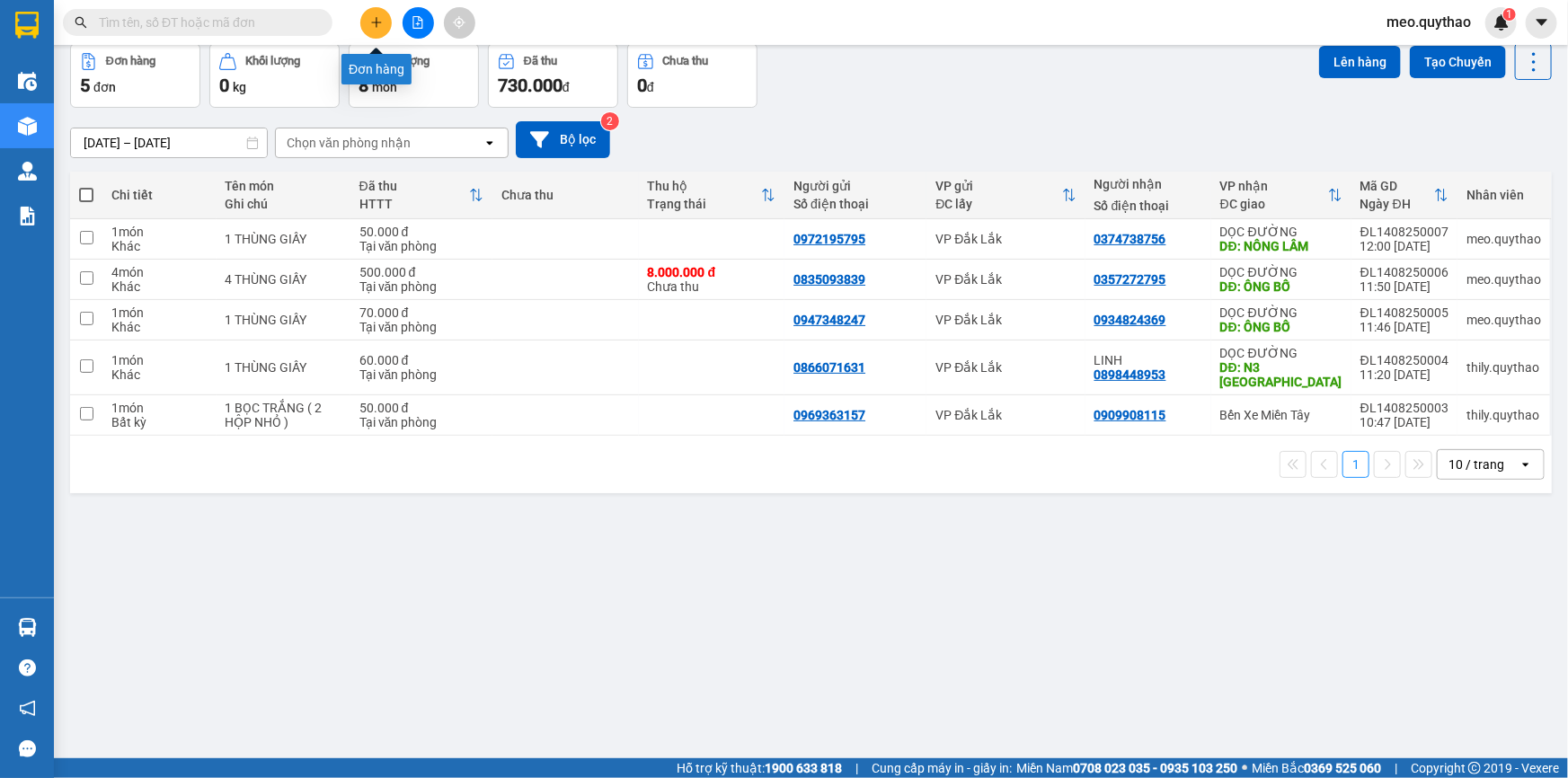
click at [370, 18] on icon "plus" at bounding box center [376, 22] width 12 height 12
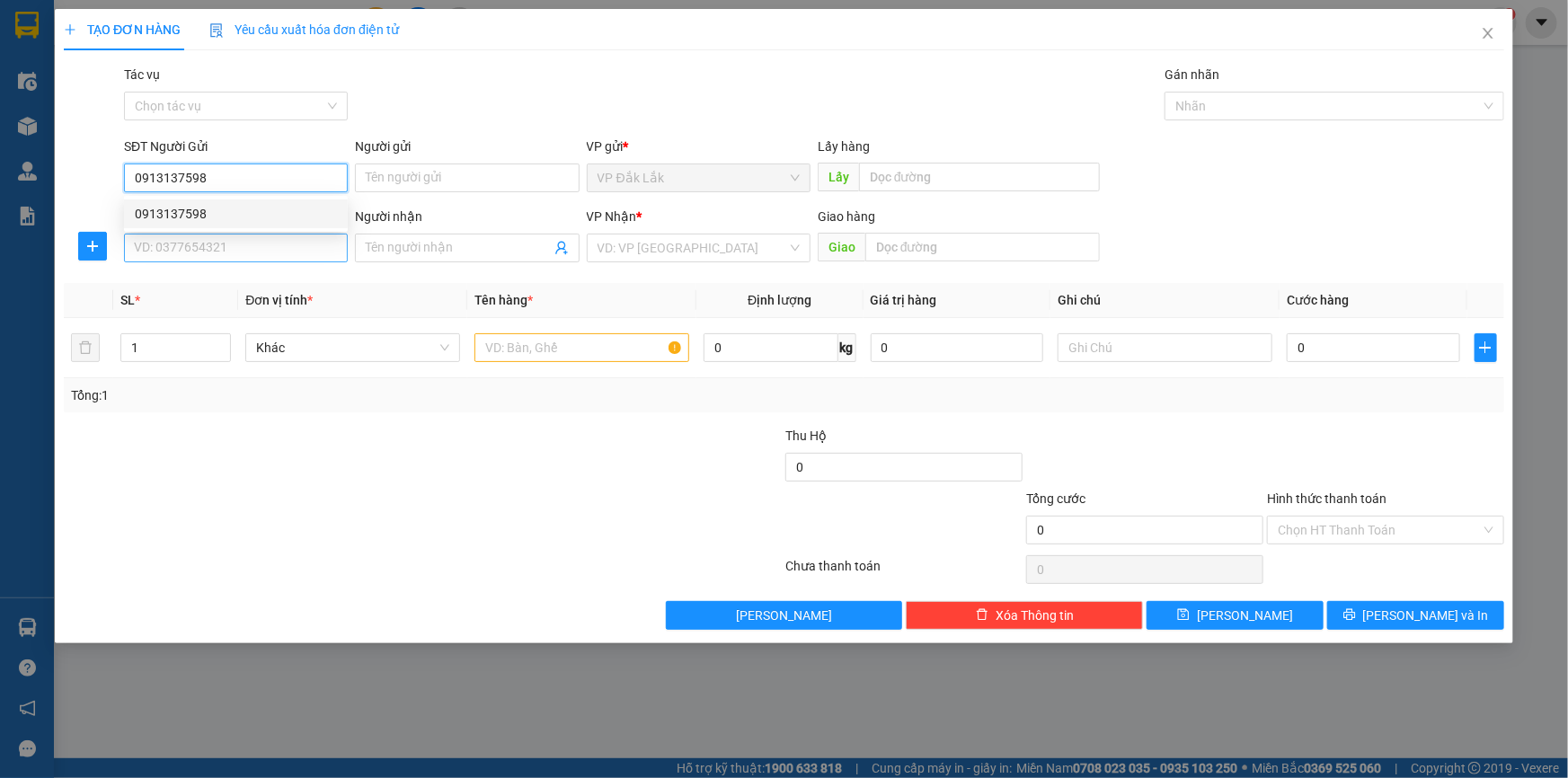
type input "0913137598"
click at [299, 257] on input "SĐT Người Nhận *" at bounding box center [236, 248] width 223 height 28
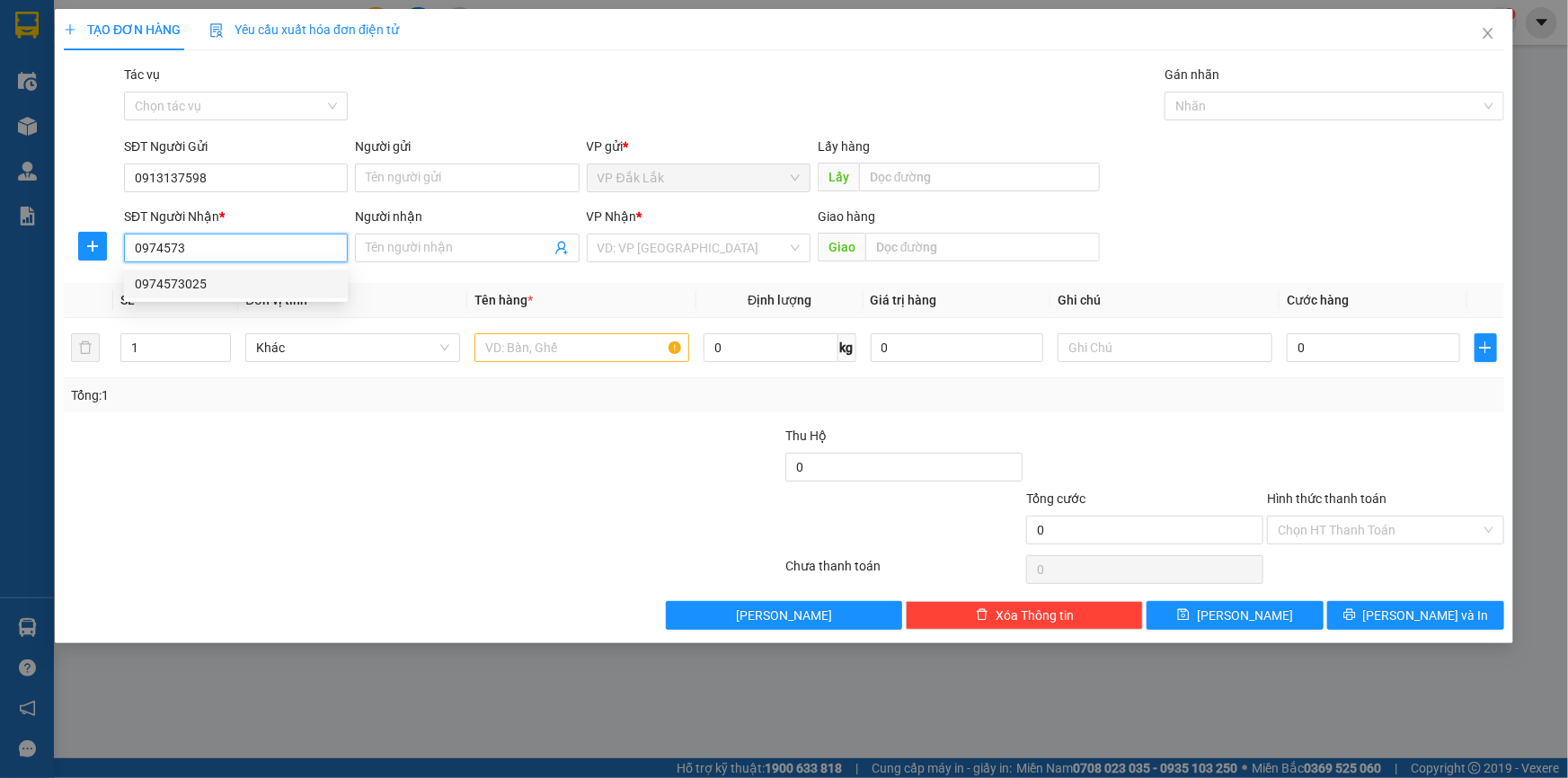
click at [216, 278] on div "0974573025" at bounding box center [236, 283] width 203 height 20
type input "0974573025"
type input "VX AN PHÚ"
click at [638, 242] on span "Bình Dương" at bounding box center [699, 248] width 203 height 27
type input "0974573025"
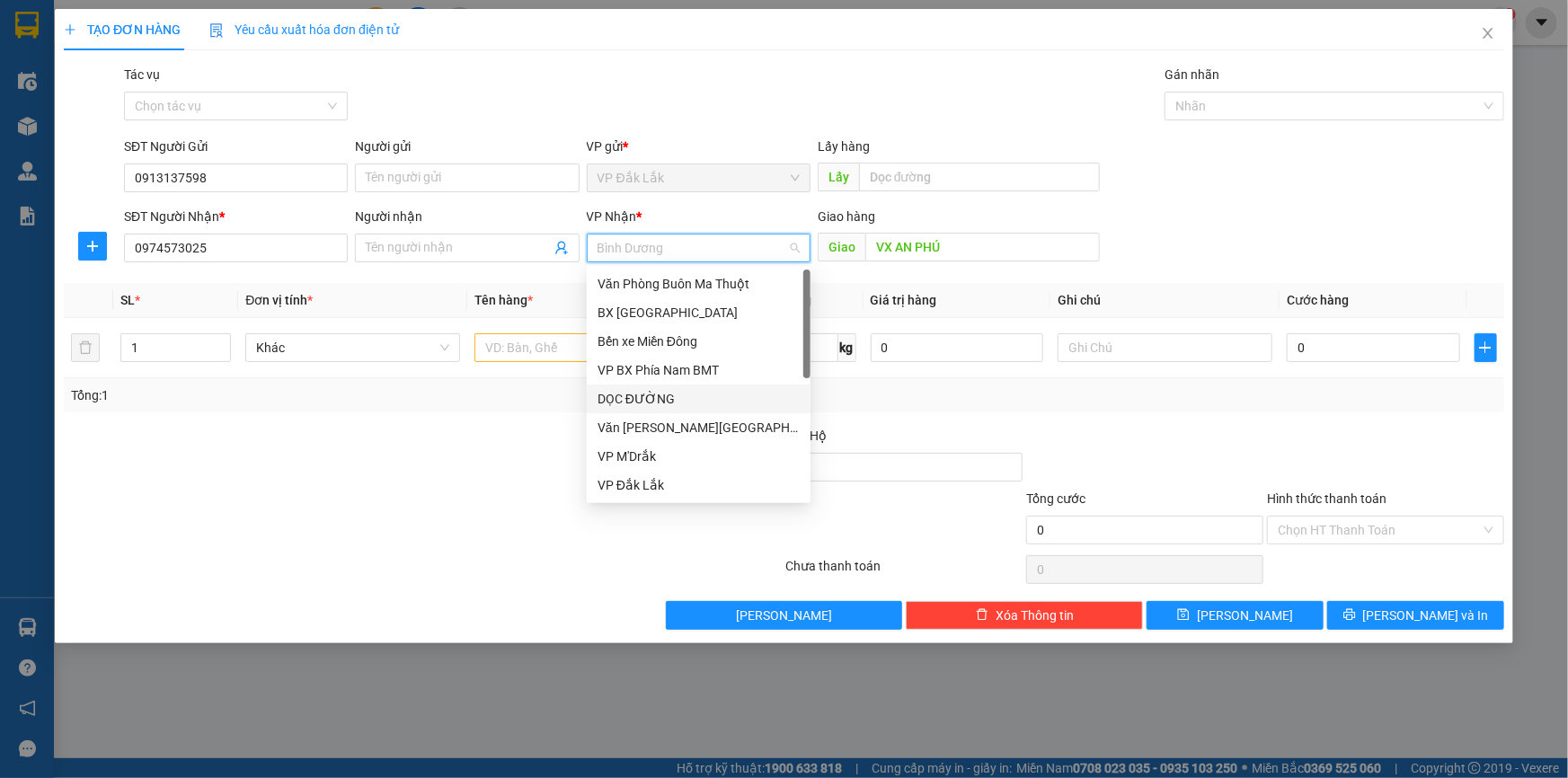
click at [682, 404] on div "DỌC ĐƯỜNG" at bounding box center [699, 398] width 203 height 20
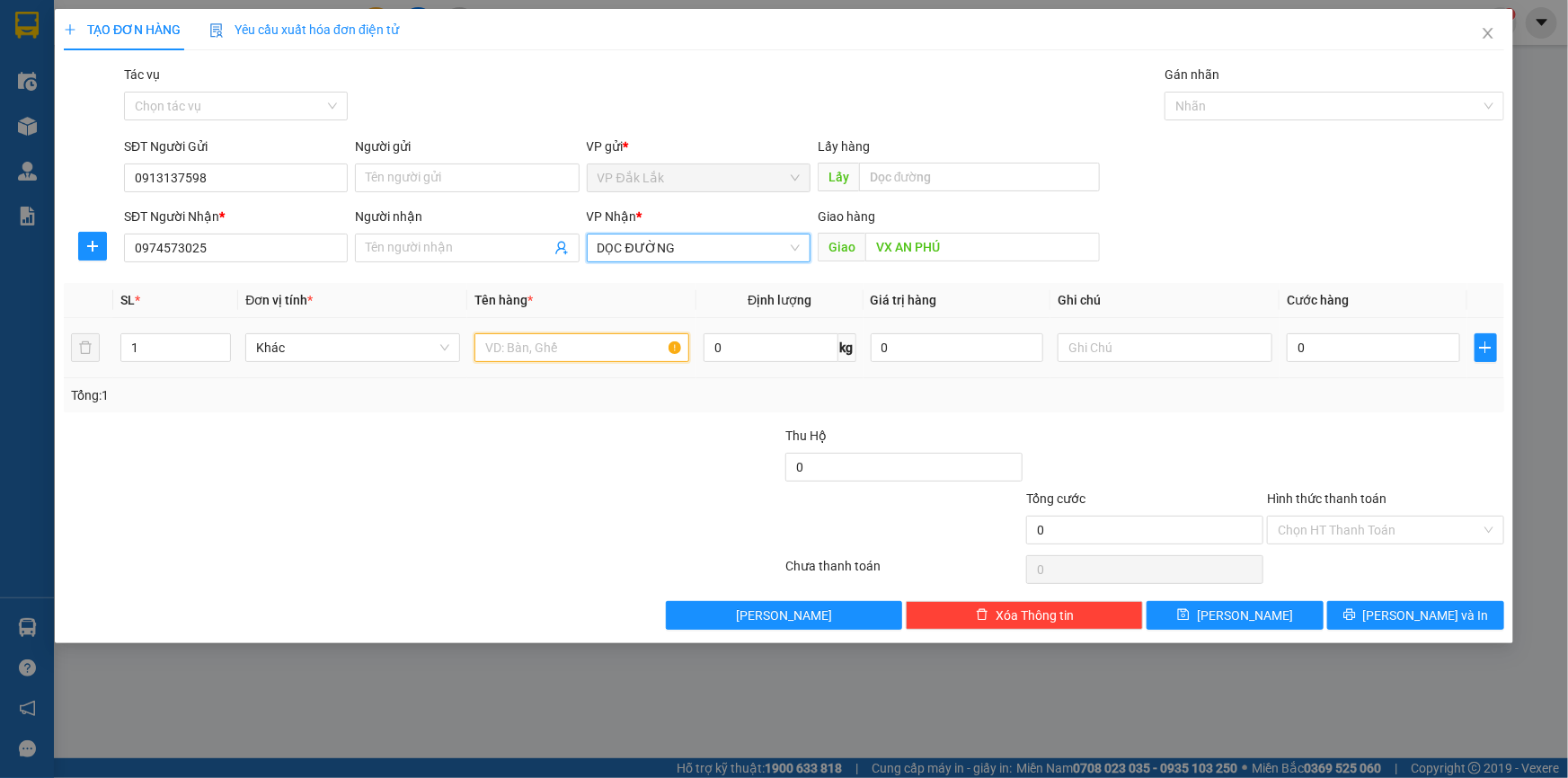
click at [562, 348] on input "text" at bounding box center [581, 347] width 215 height 28
type input "1 THÙNG GIÂY"
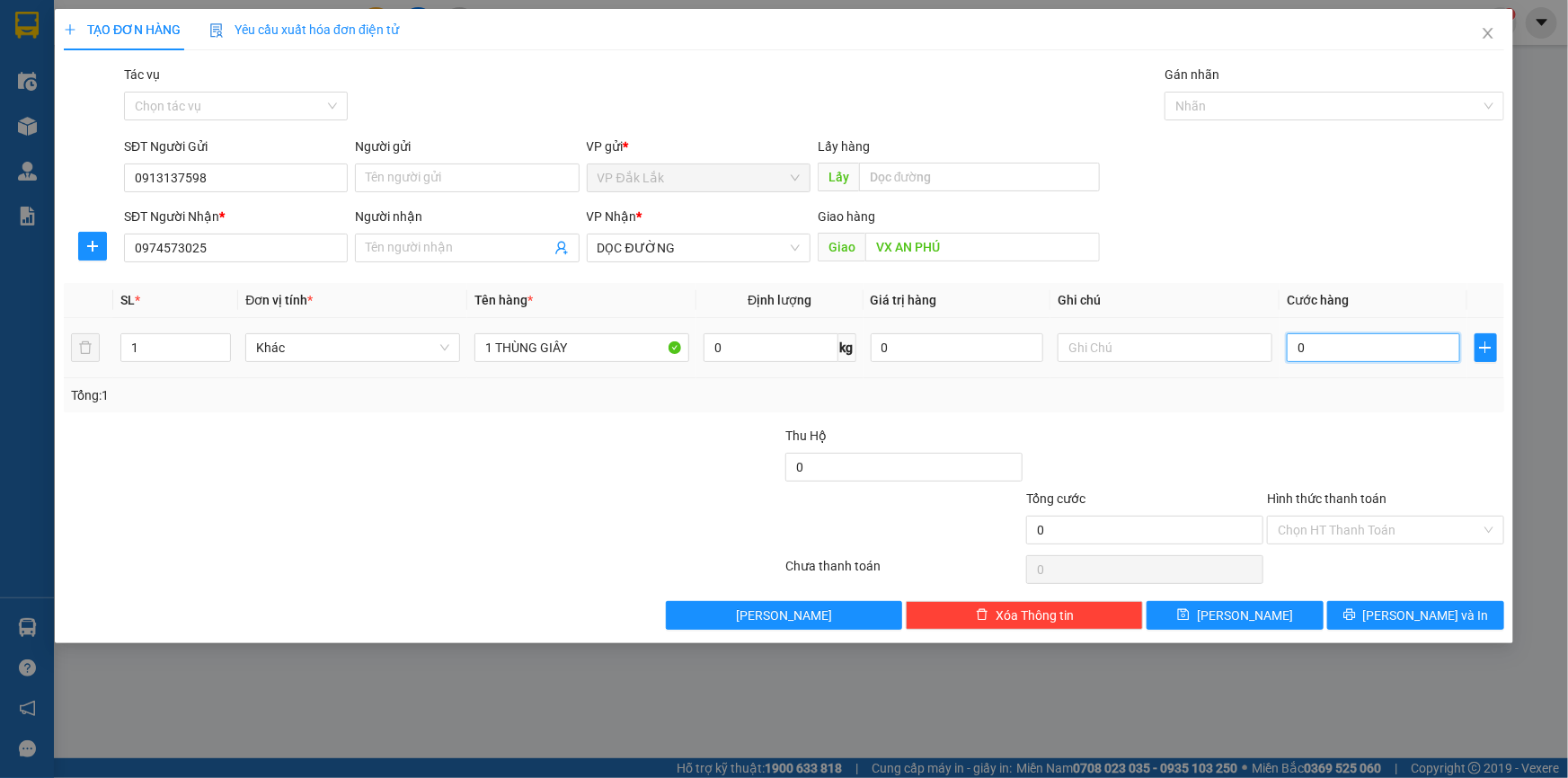
click at [1345, 345] on input "0" at bounding box center [1373, 347] width 173 height 28
type input "1"
type input "10"
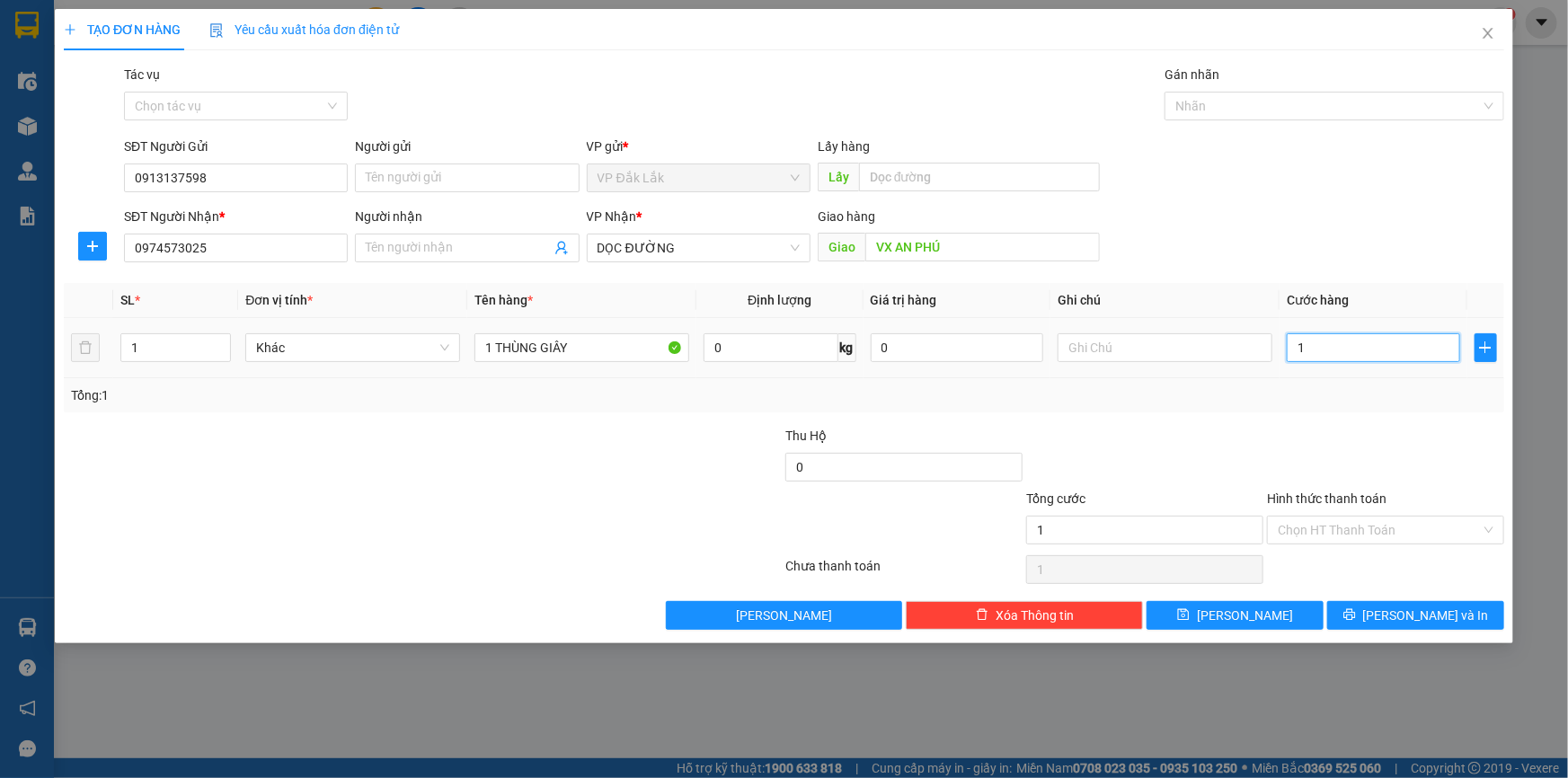
type input "10"
type input "100"
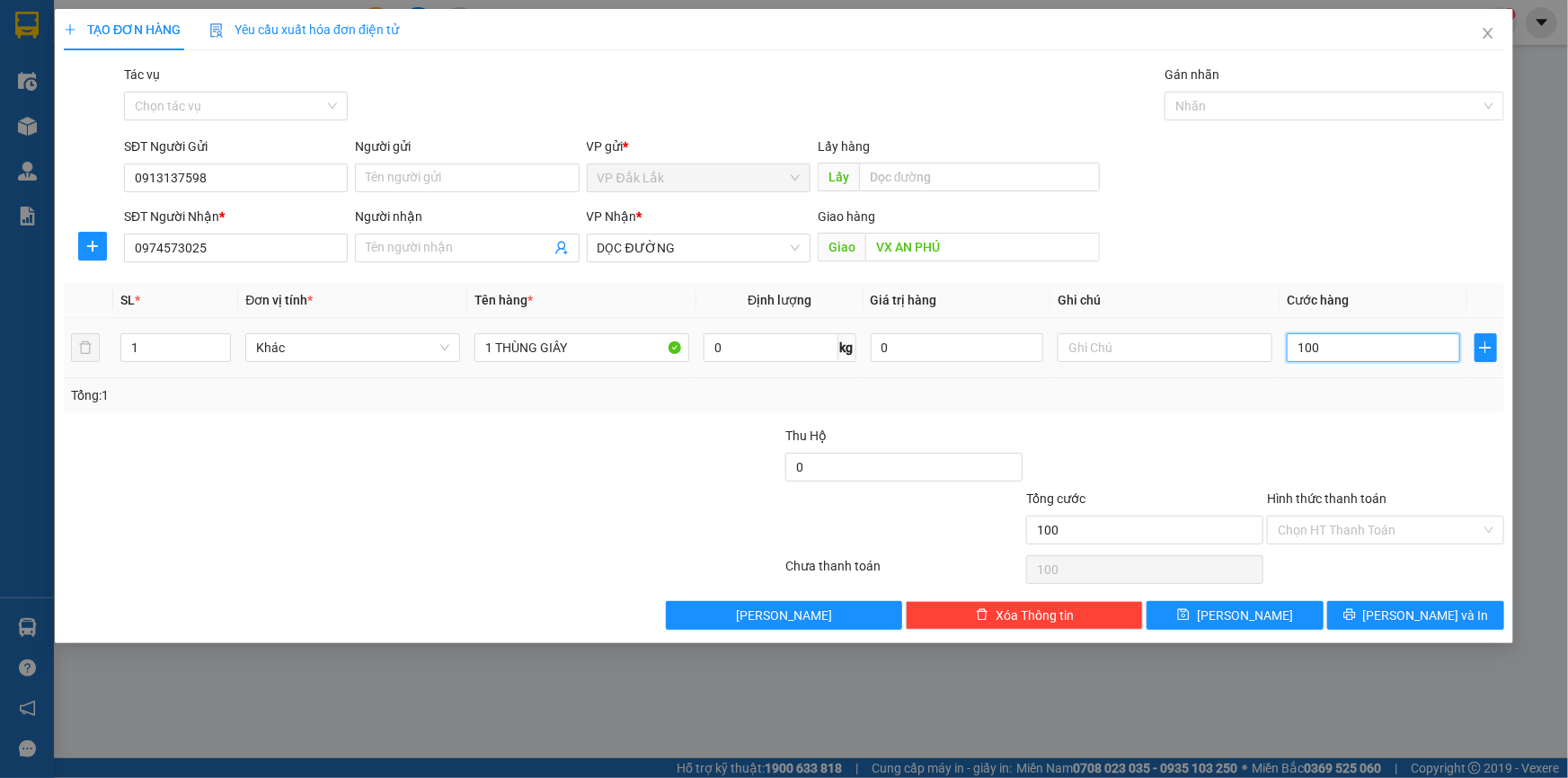
type input "1.000"
type input "10.000"
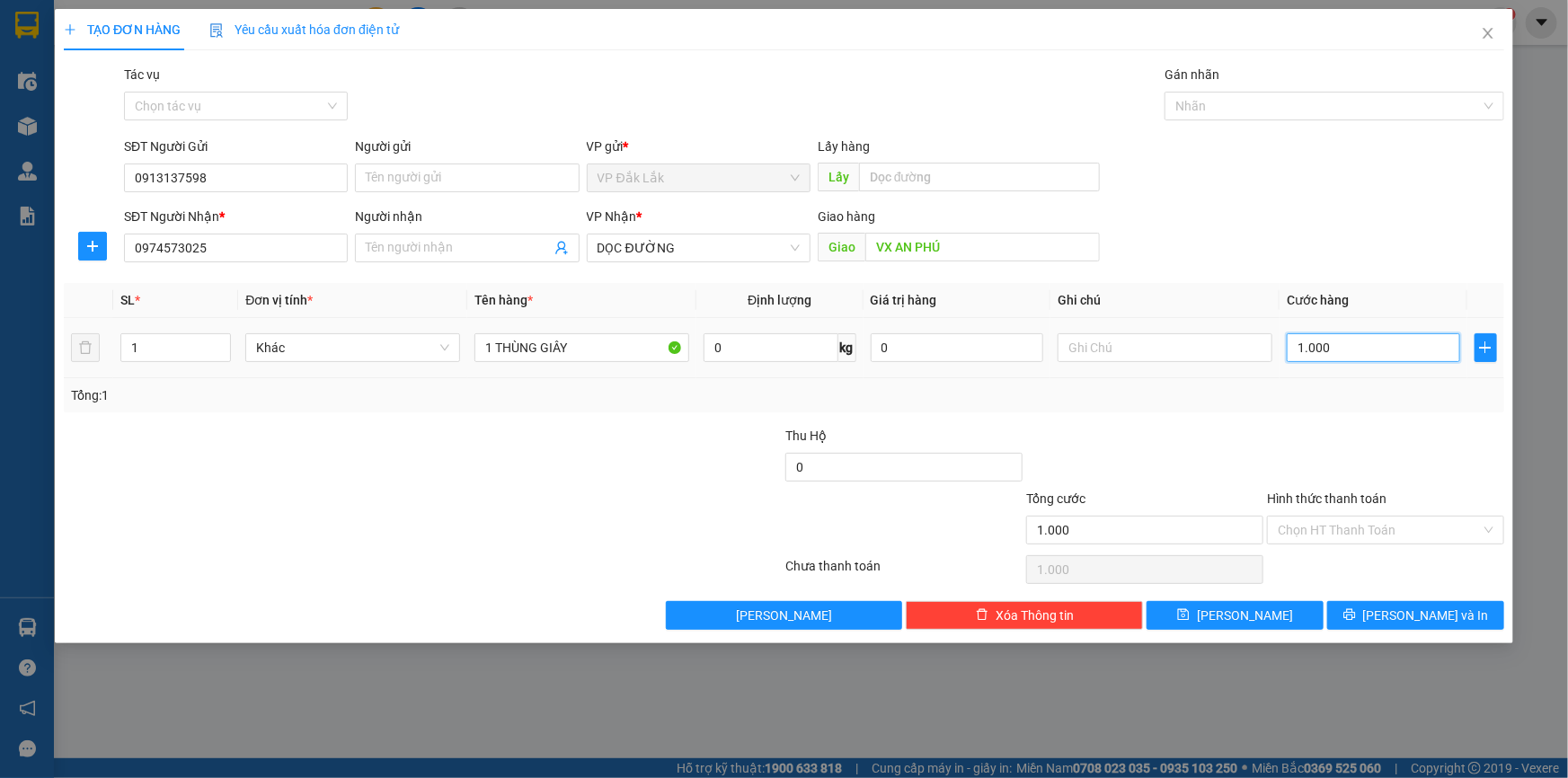
type input "10.000"
type input "100.000"
click at [1336, 542] on div "Chọn HT Thanh Toán" at bounding box center [1385, 530] width 238 height 28
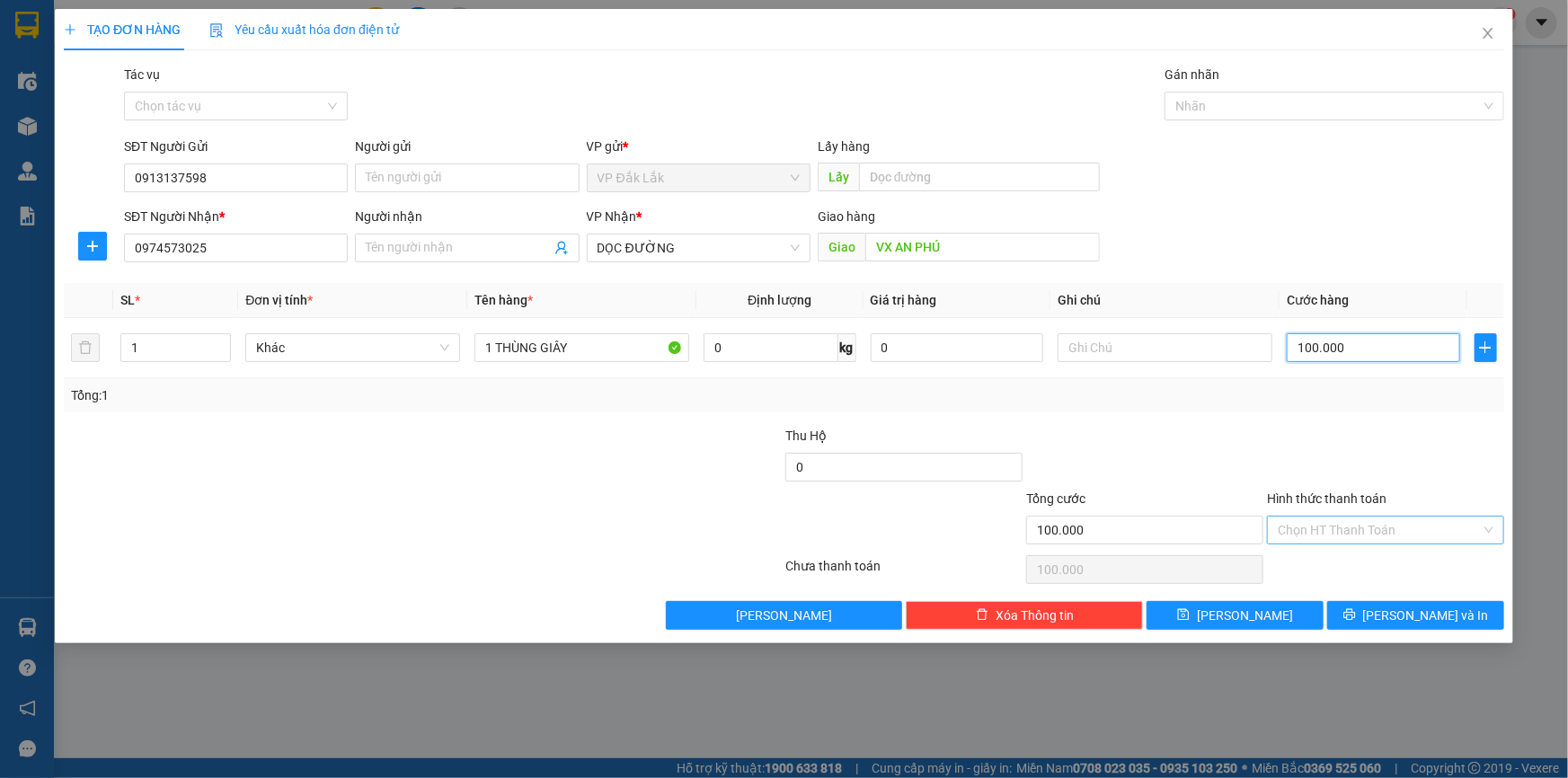
type input "100.000"
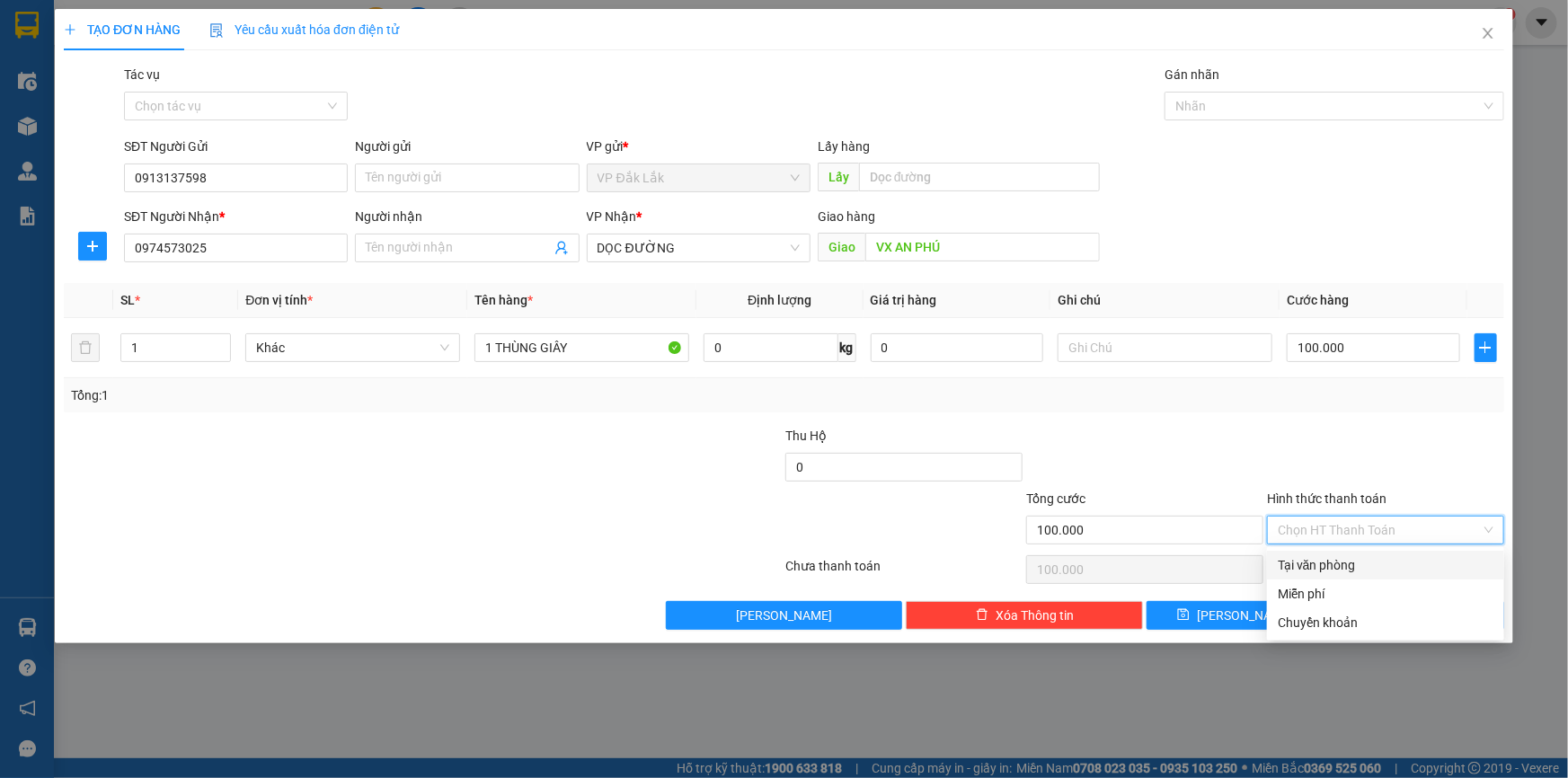
click at [1355, 569] on div "Tại văn phòng" at bounding box center [1386, 565] width 216 height 20
type input "0"
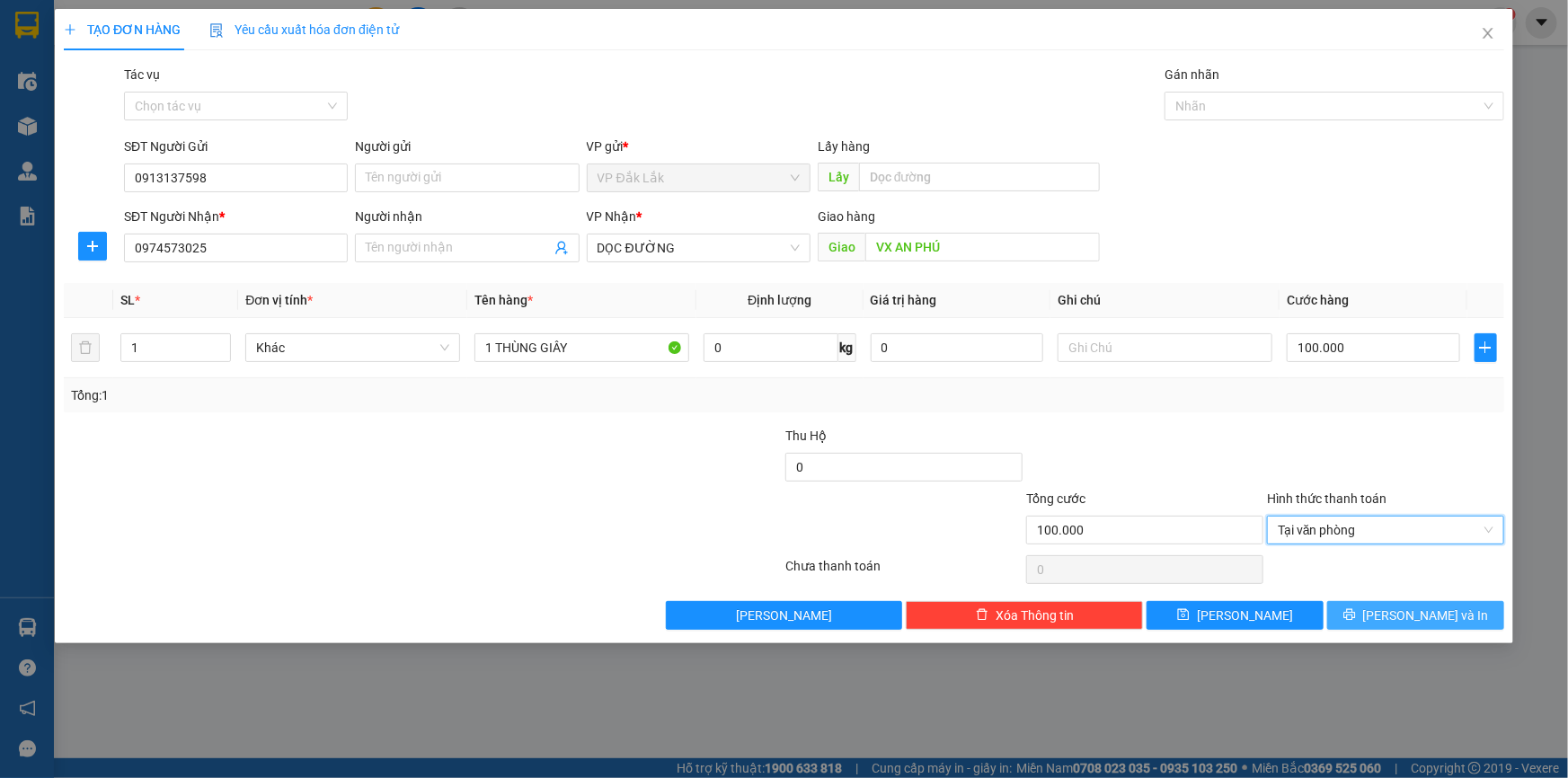
click at [1450, 609] on span "[PERSON_NAME] và In" at bounding box center [1426, 615] width 126 height 20
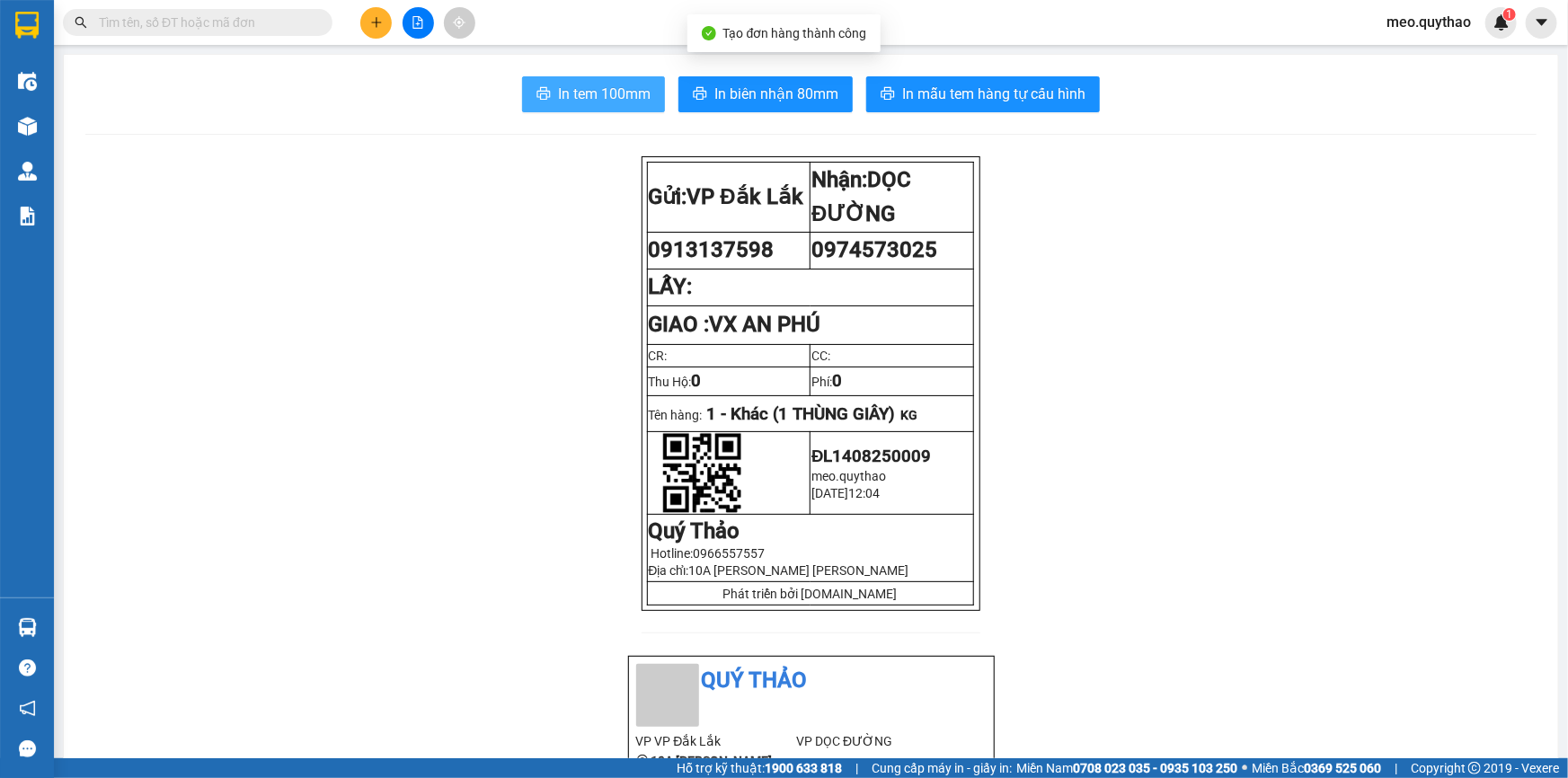
click at [650, 91] on button "In tem 100mm" at bounding box center [593, 95] width 143 height 36
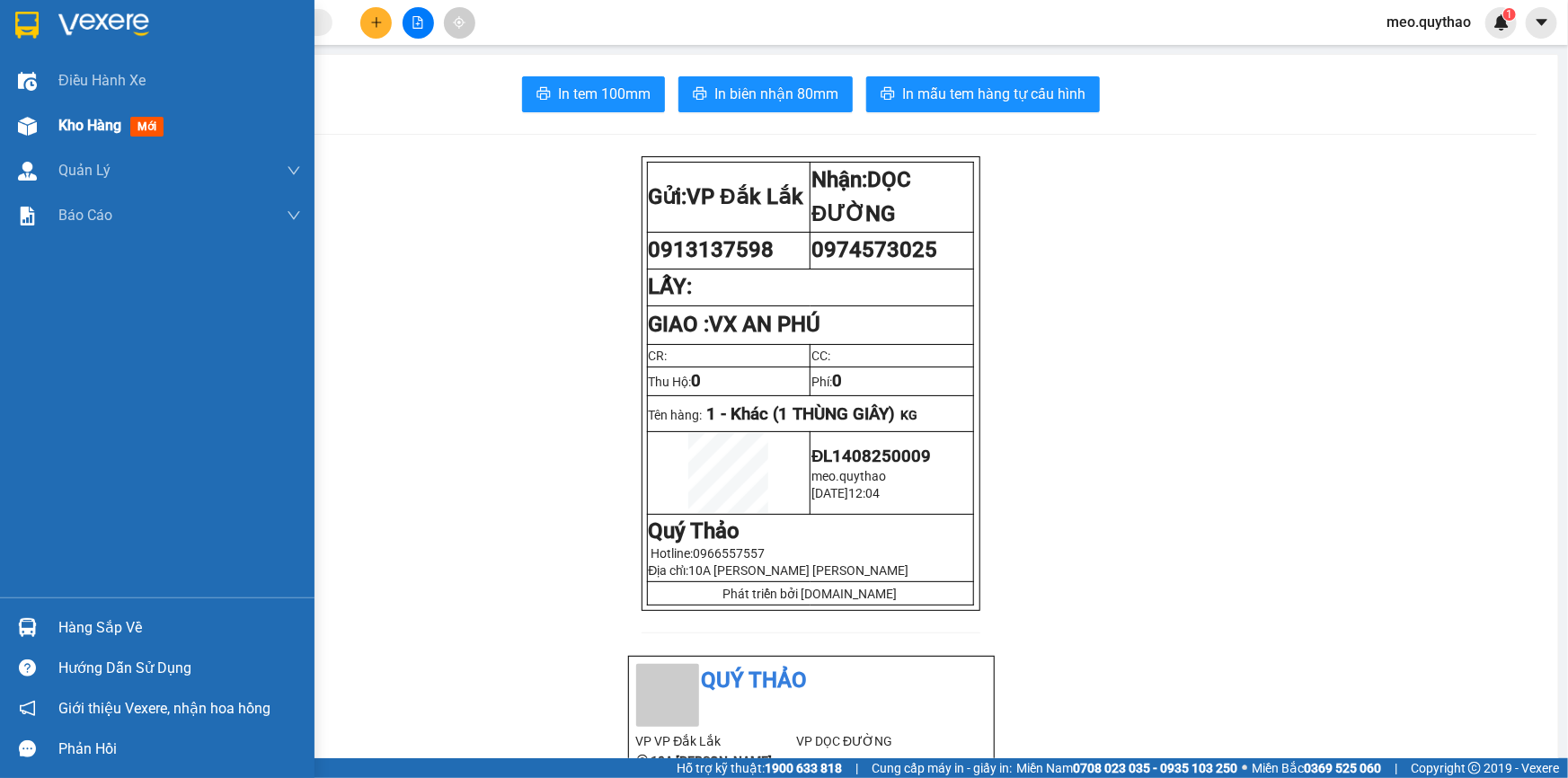
click at [56, 124] on div "Kho hàng mới" at bounding box center [157, 125] width 314 height 44
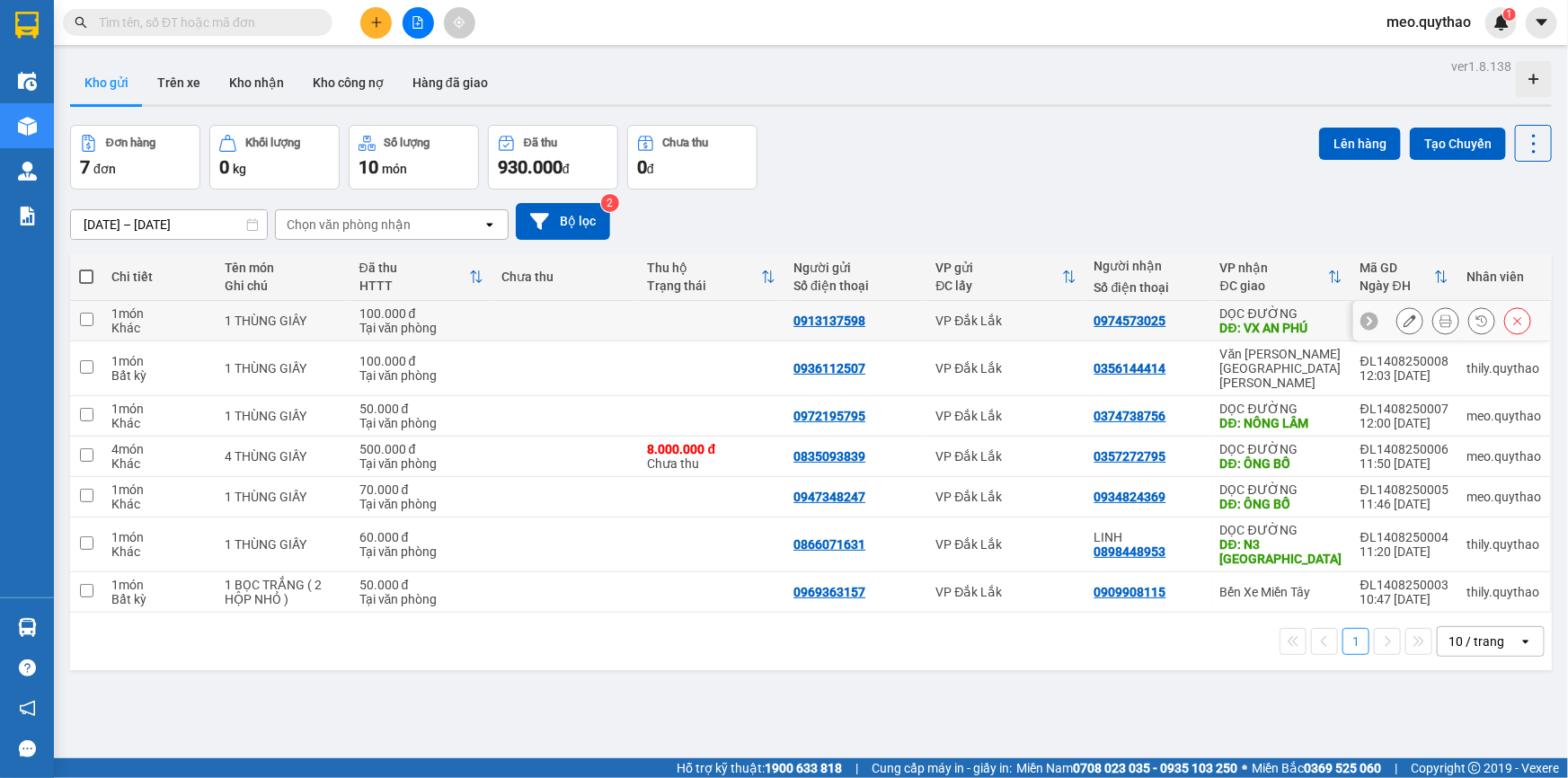
click at [877, 327] on div "0913137598" at bounding box center [855, 320] width 124 height 14
checkbox input "true"
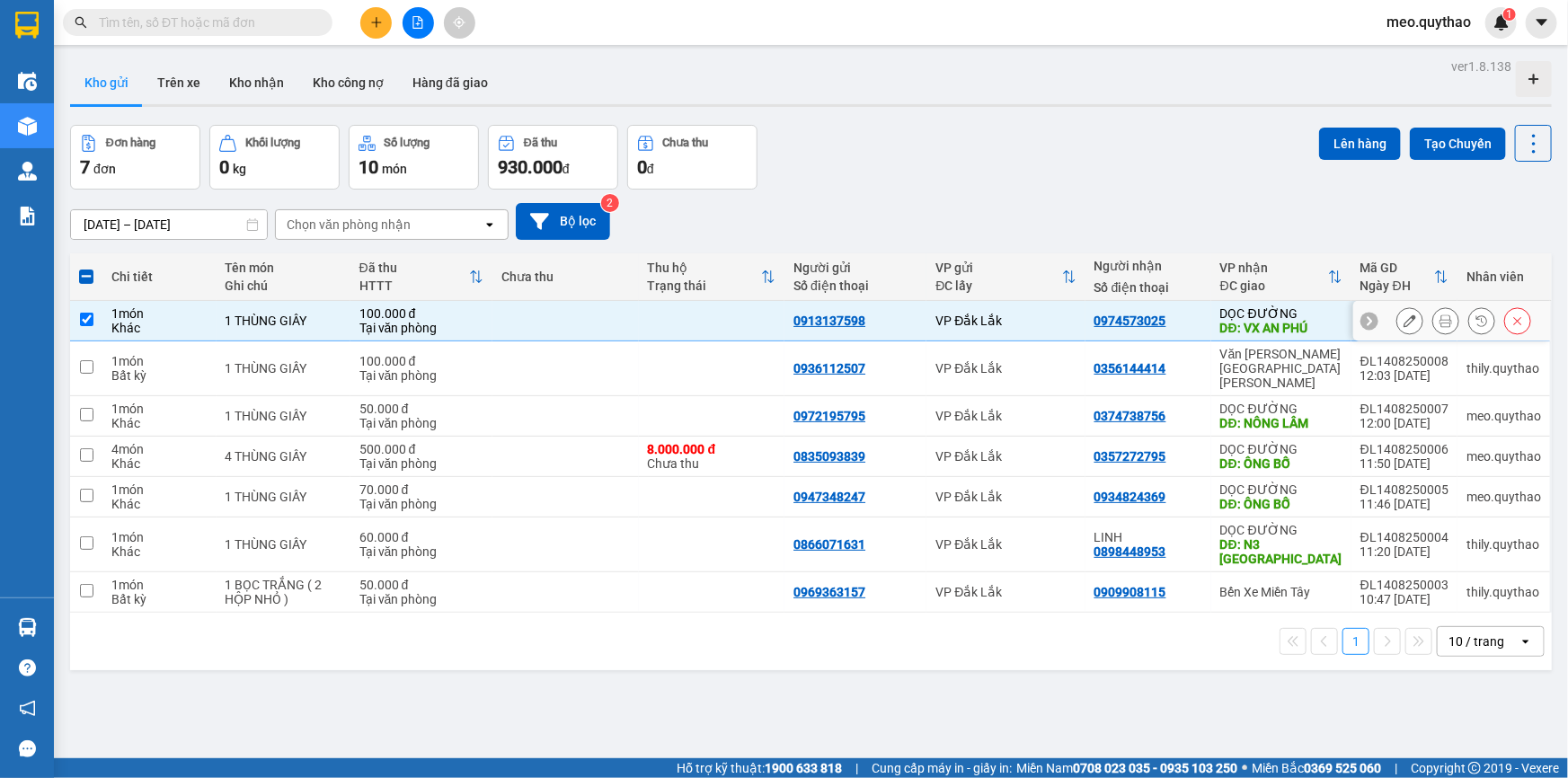
click at [852, 319] on div "0913137598" at bounding box center [829, 320] width 72 height 14
copy div "0913137598"
click at [378, 18] on icon "plus" at bounding box center [376, 22] width 12 height 12
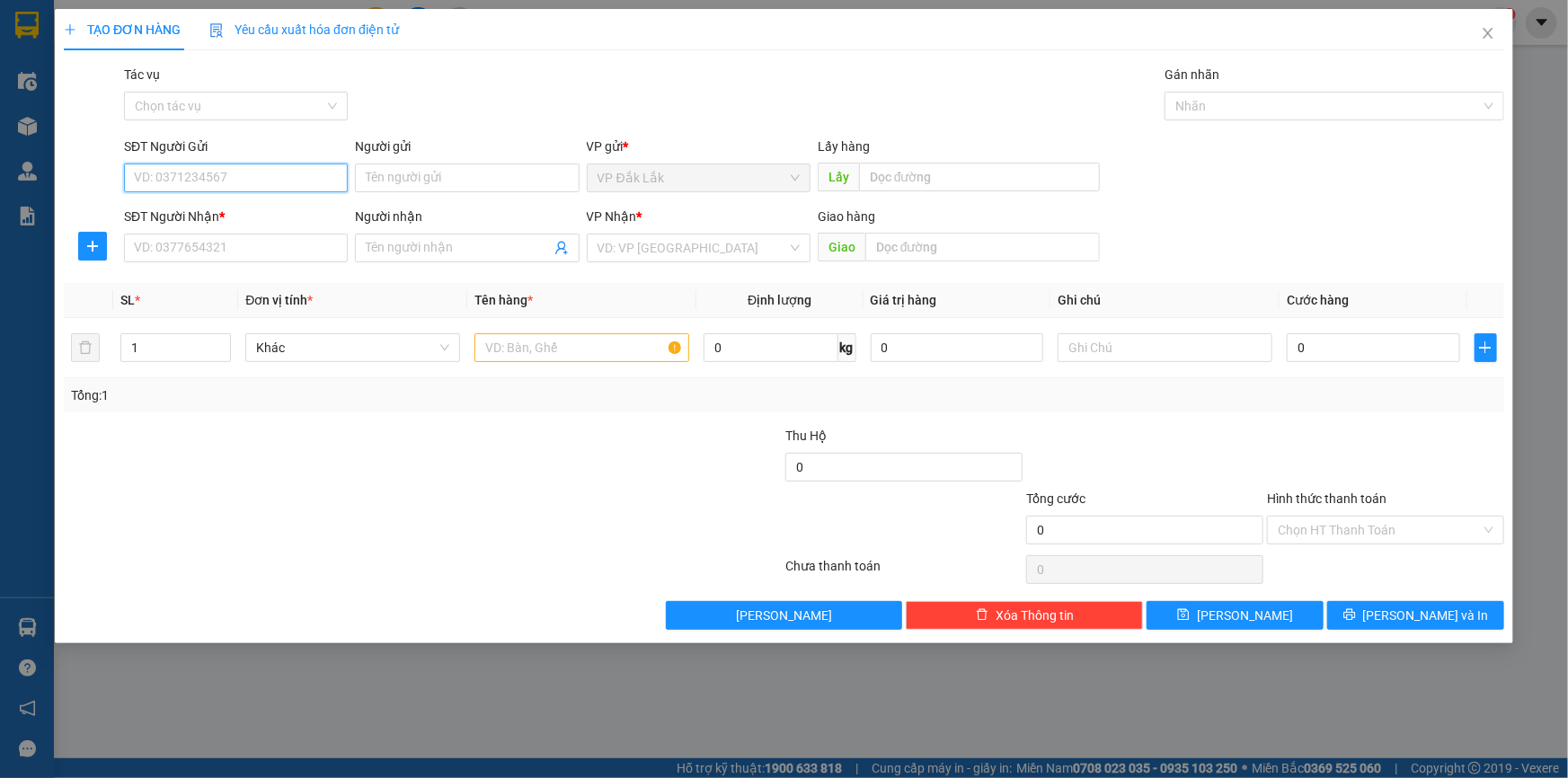
paste input "0913137598"
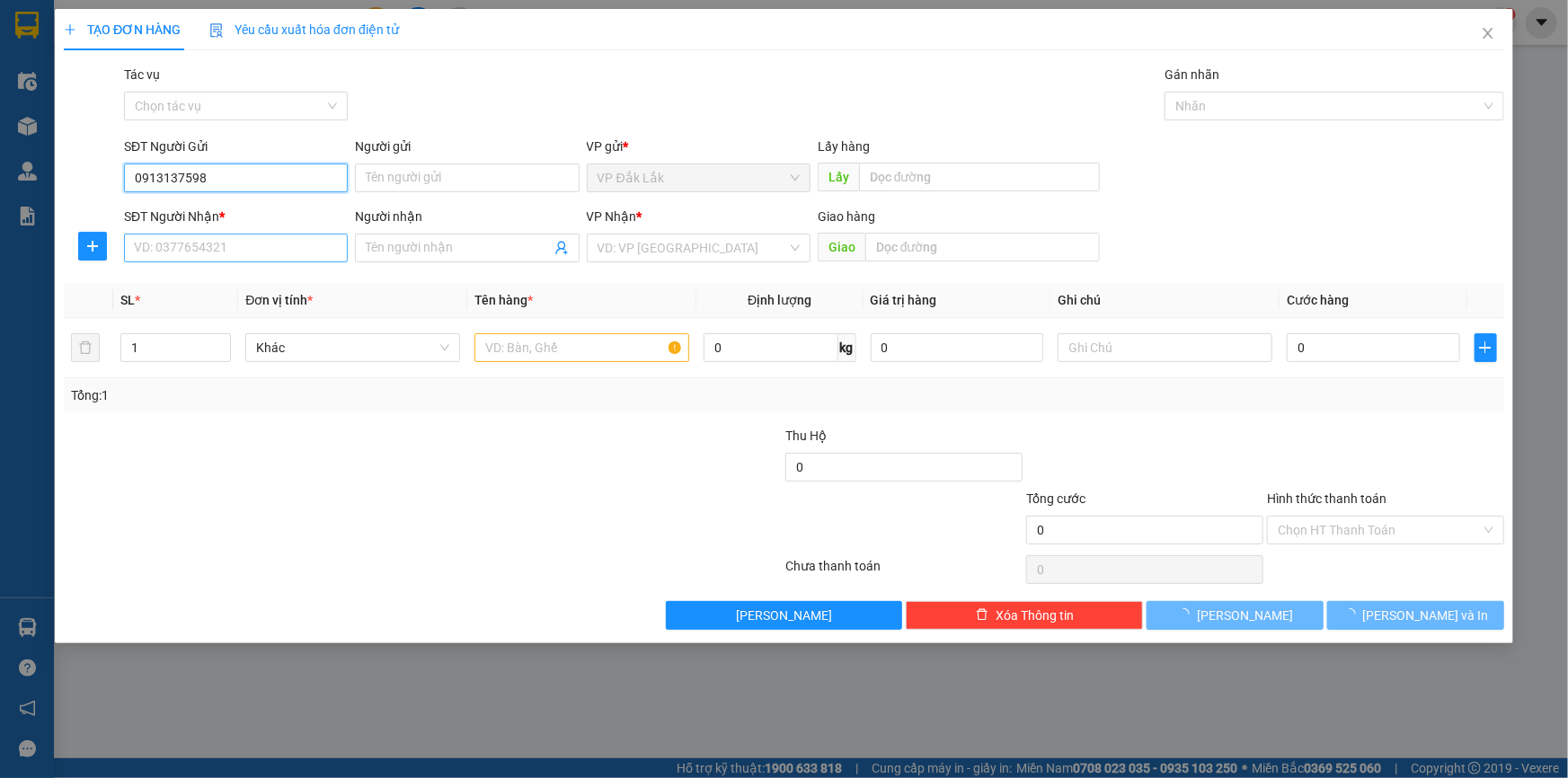
type input "0913137598"
click at [241, 249] on input "SĐT Người Nhận *" at bounding box center [236, 248] width 223 height 28
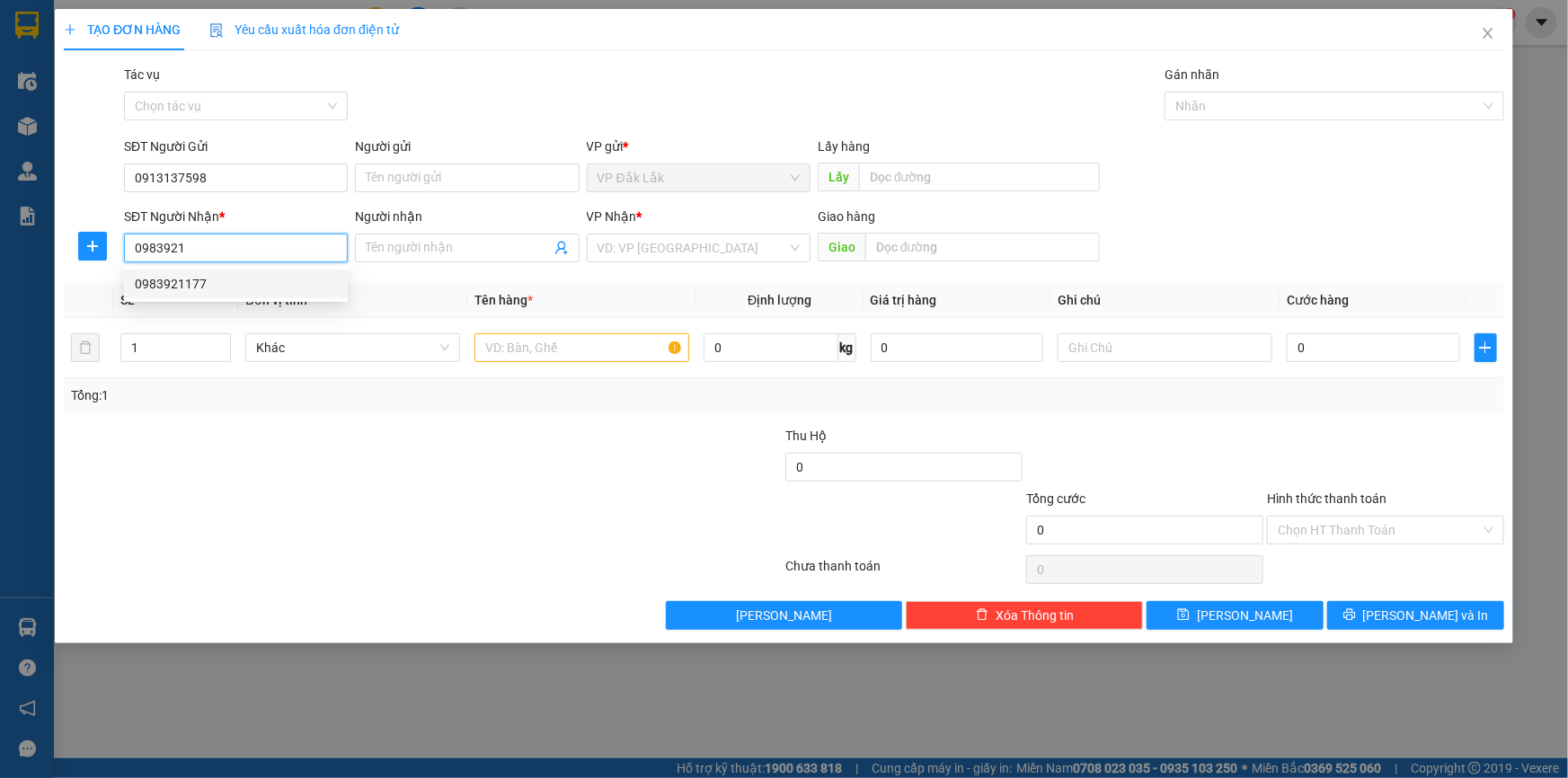
click at [207, 282] on div "0983921177" at bounding box center [236, 283] width 203 height 20
type input "0983921177"
click at [602, 349] on input "text" at bounding box center [581, 347] width 215 height 28
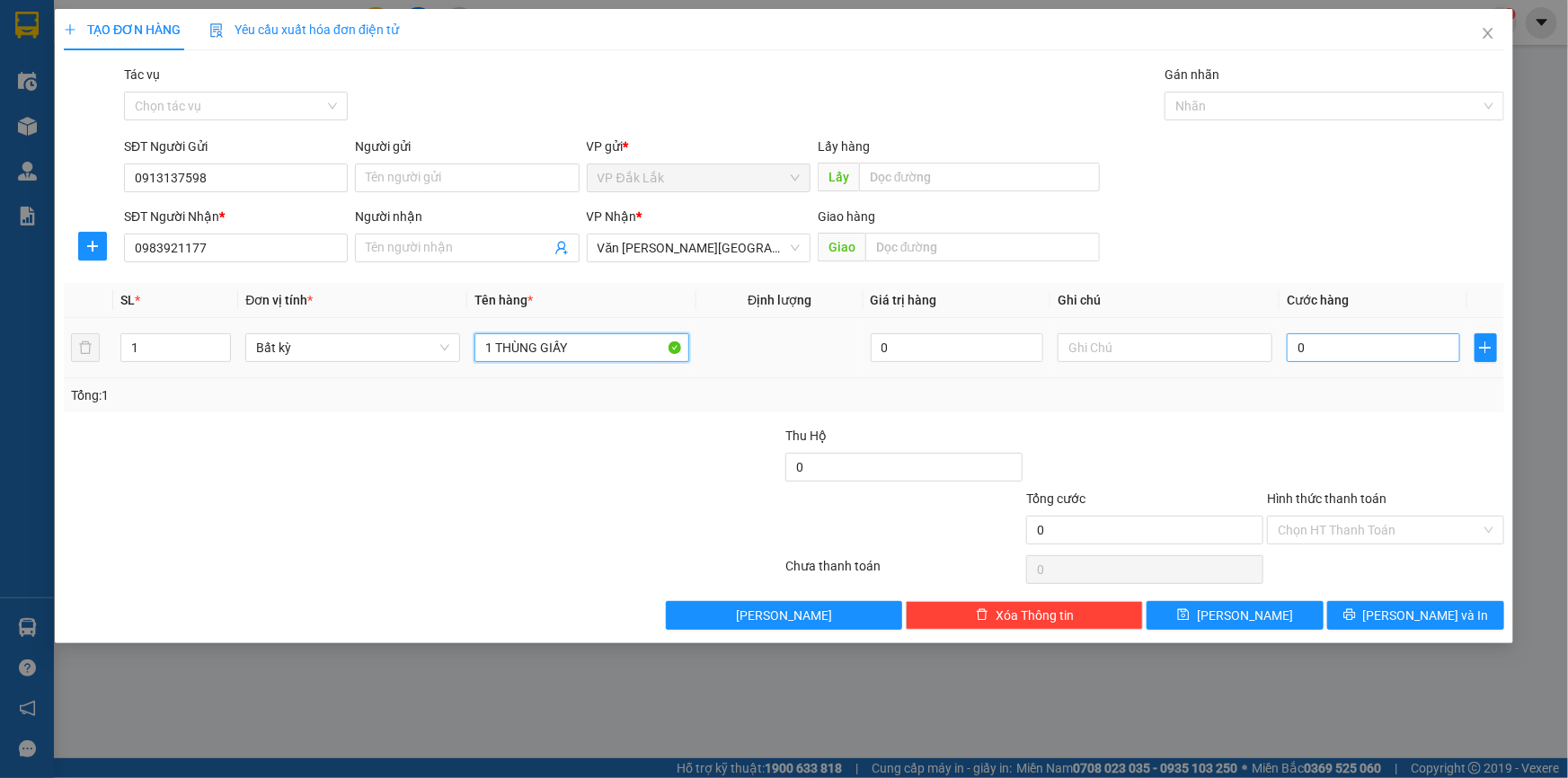
type input "1 THÙNG GIẤY"
click at [1360, 346] on input "0" at bounding box center [1373, 347] width 173 height 28
type input "9"
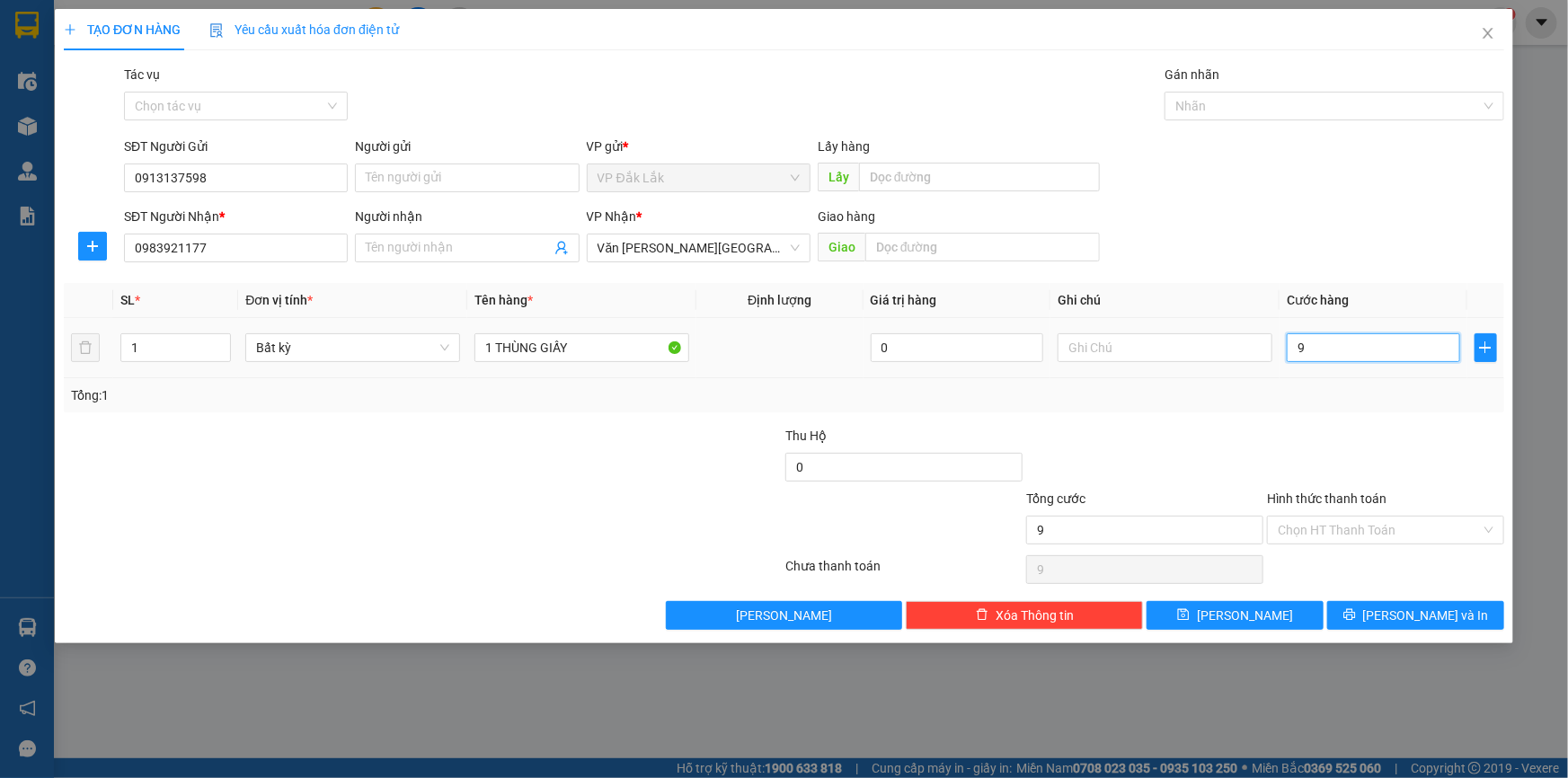
type input "90"
type input "900"
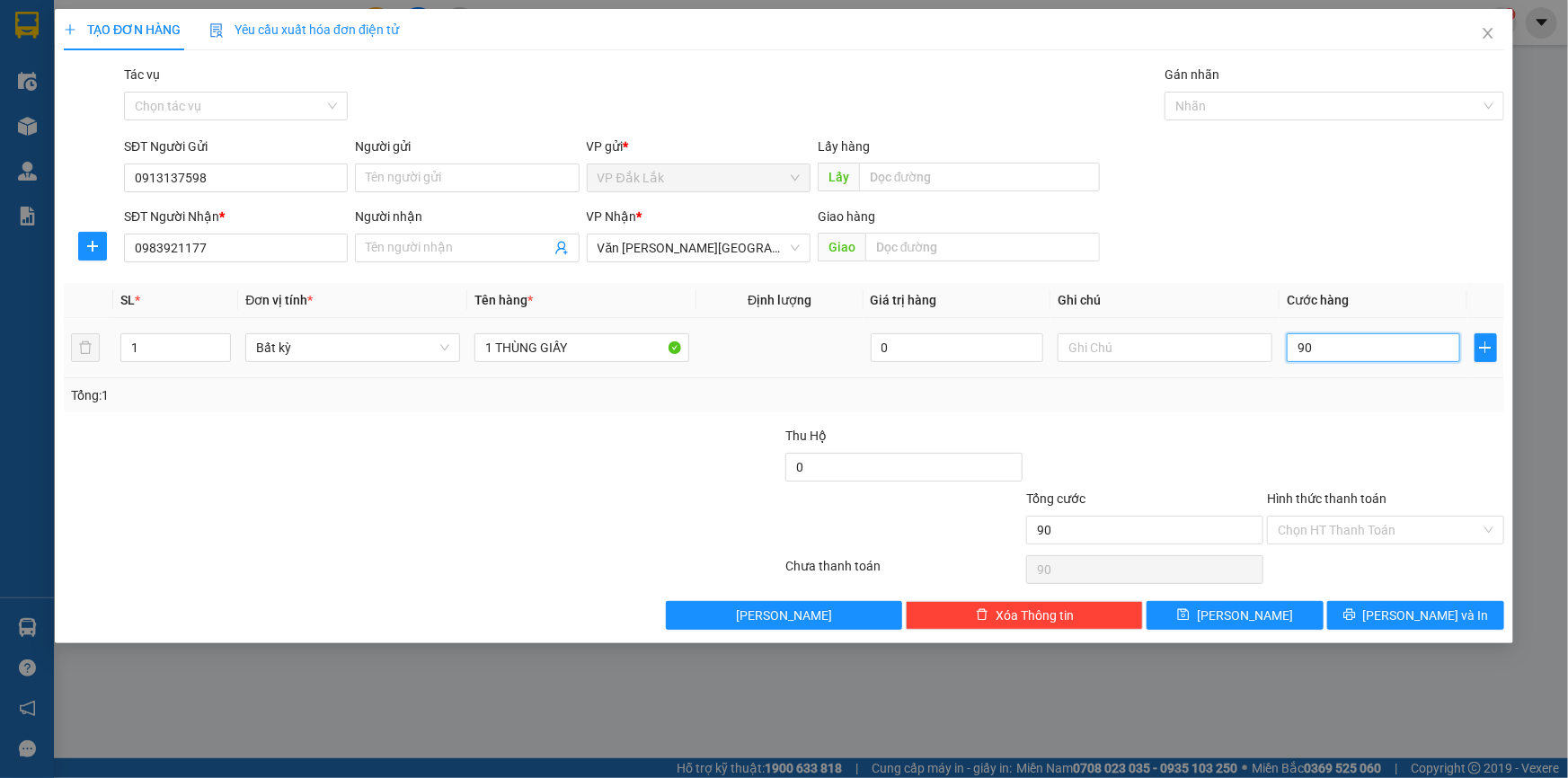
type input "900"
type input "9.000"
type input "90.000"
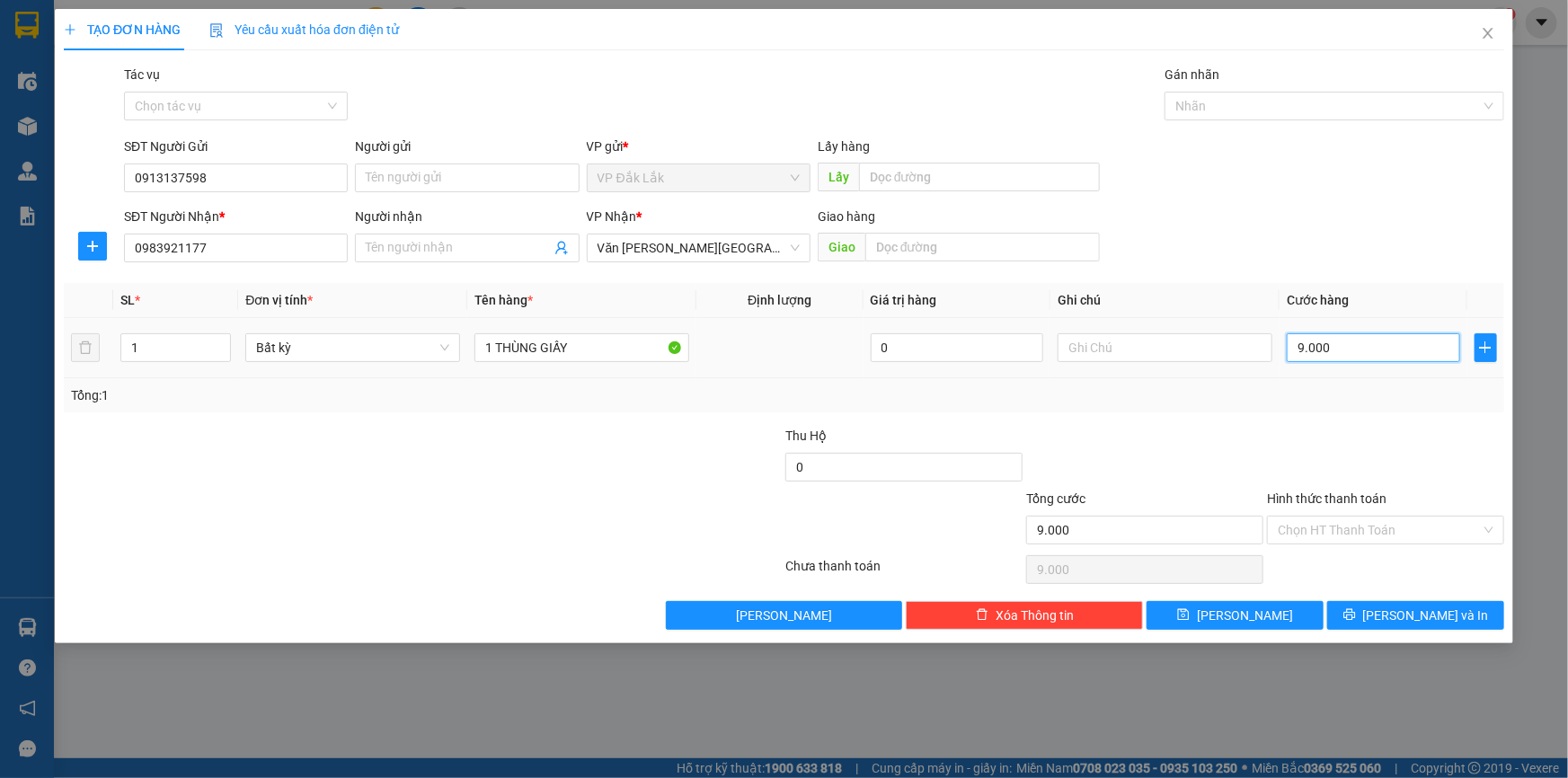
type input "90.000"
click at [1399, 538] on input "Hình thức thanh toán" at bounding box center [1380, 530] width 203 height 27
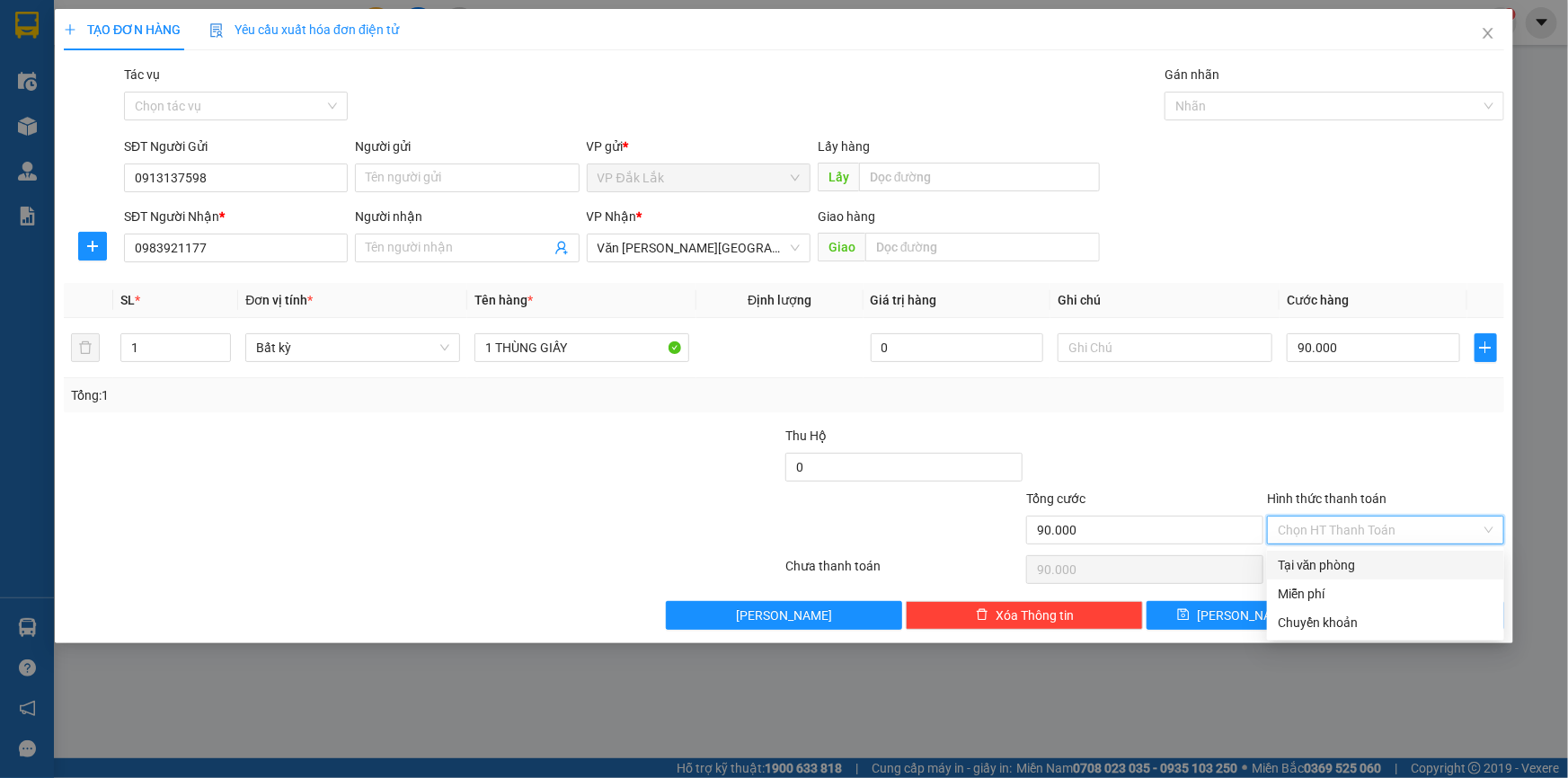
click at [1399, 561] on div "Tại văn phòng" at bounding box center [1386, 565] width 216 height 20
type input "0"
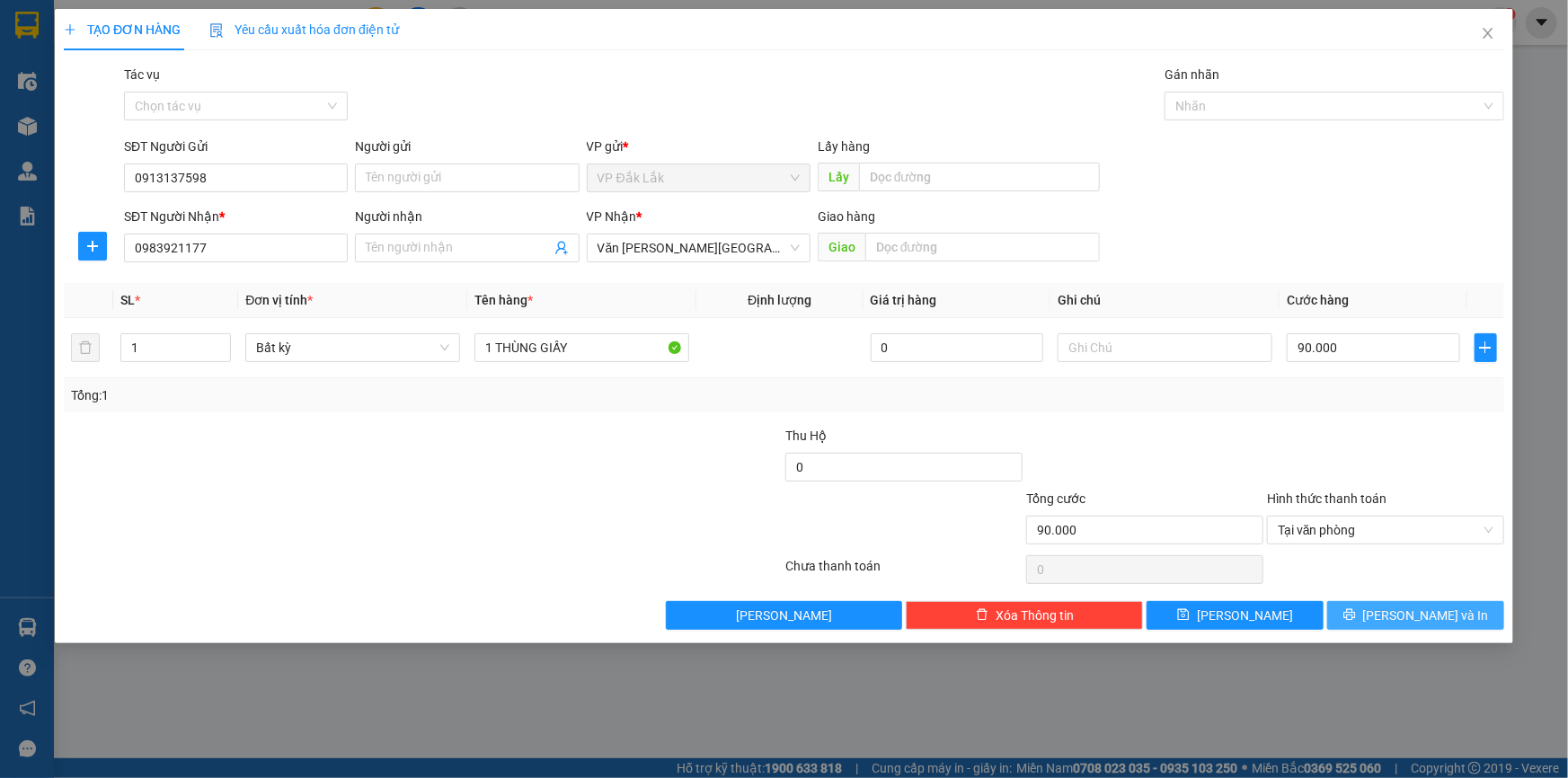
click at [1356, 620] on icon "printer" at bounding box center [1349, 614] width 12 height 12
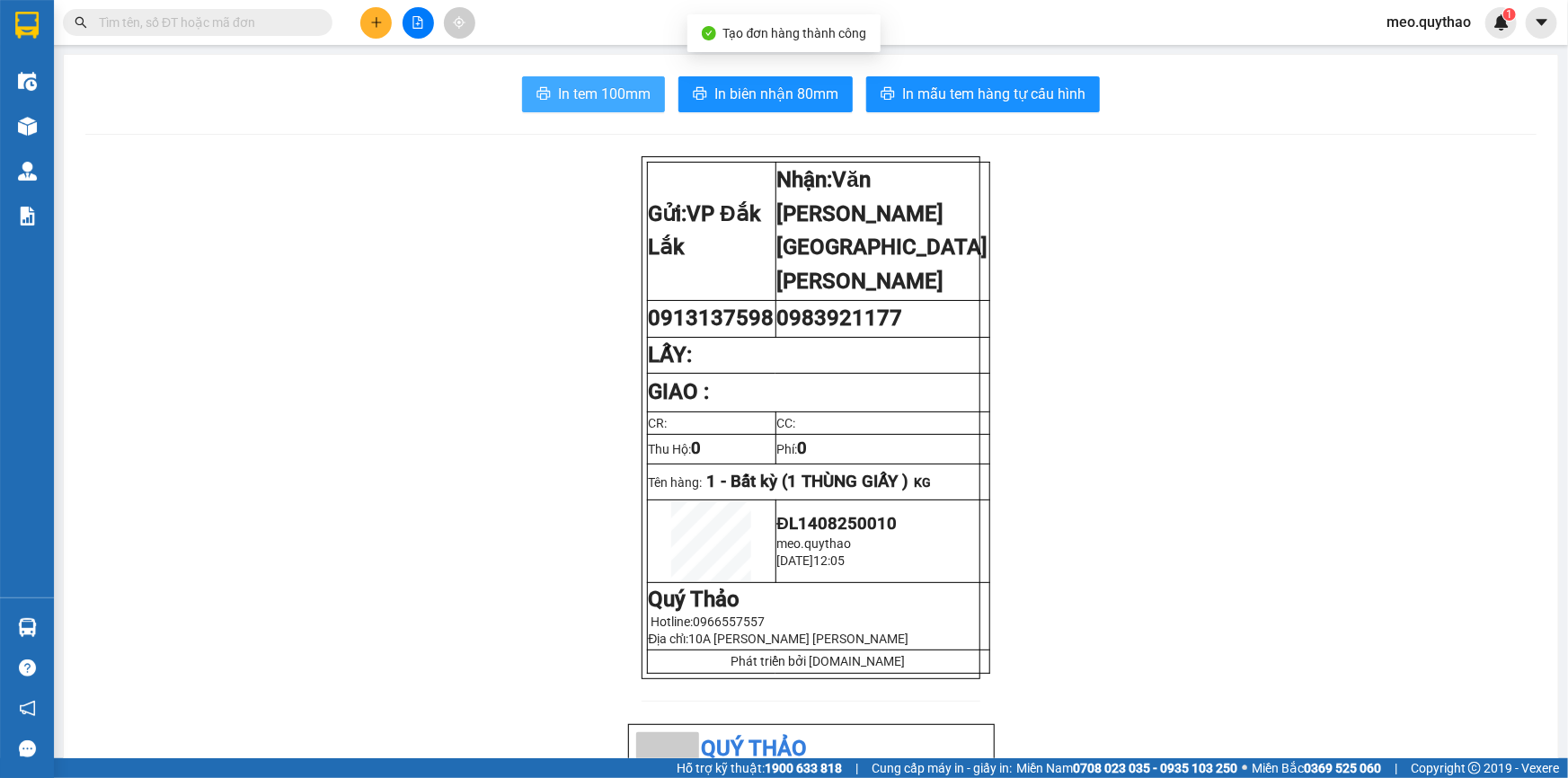
click at [629, 89] on span "In tem 100mm" at bounding box center [604, 94] width 93 height 23
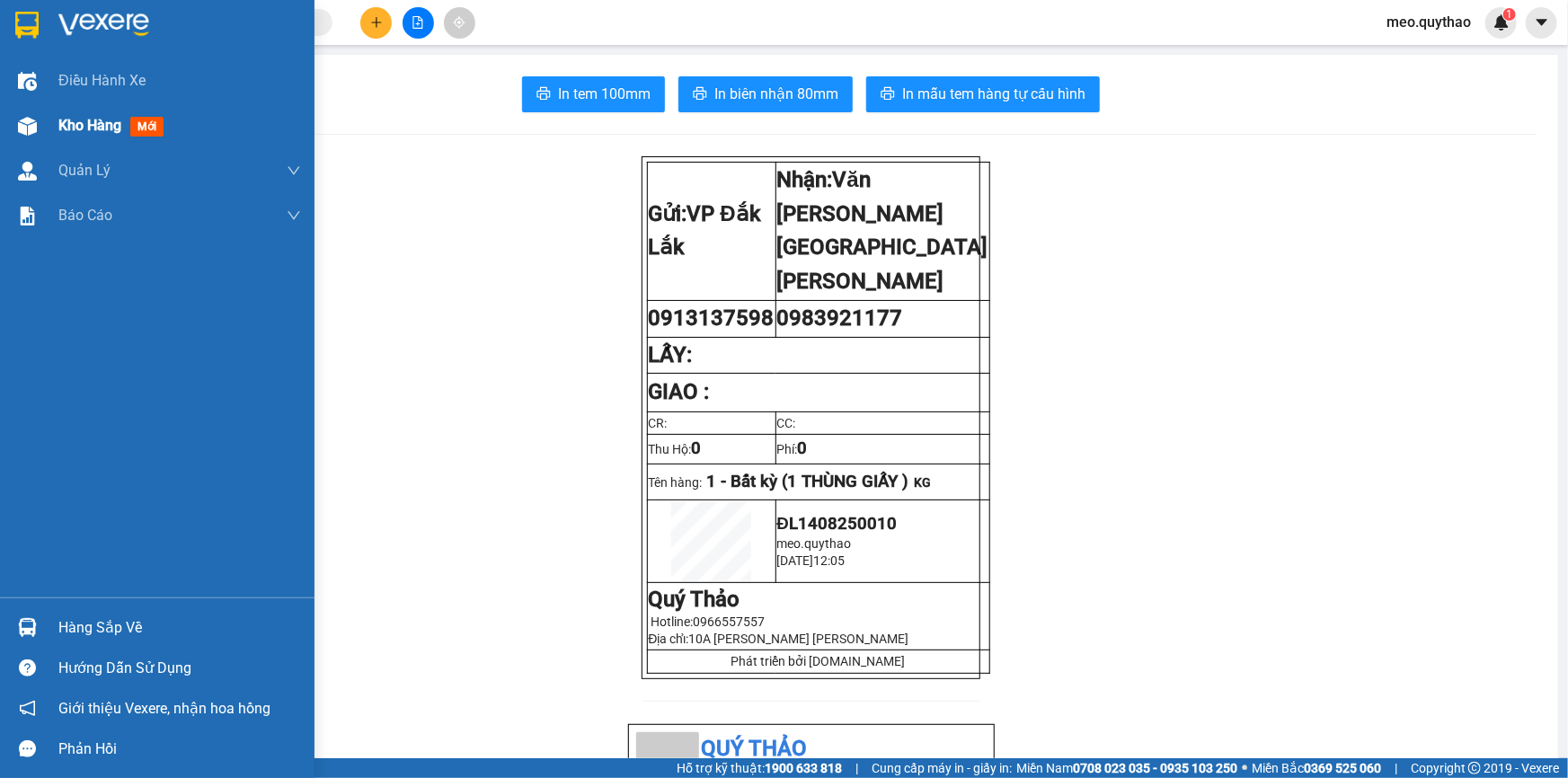
click at [43, 122] on div at bounding box center [27, 126] width 31 height 31
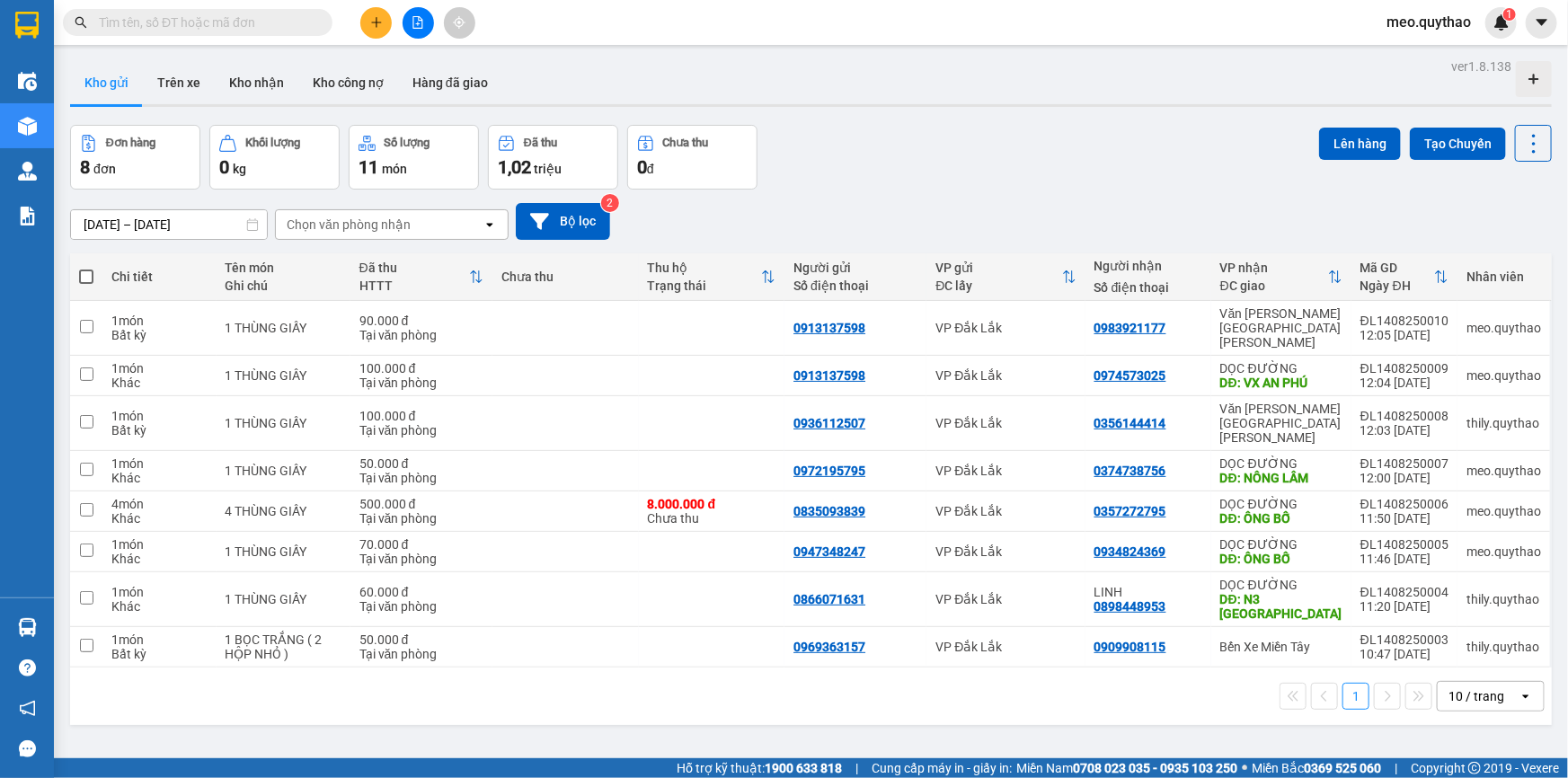
click at [386, 27] on button at bounding box center [376, 23] width 31 height 31
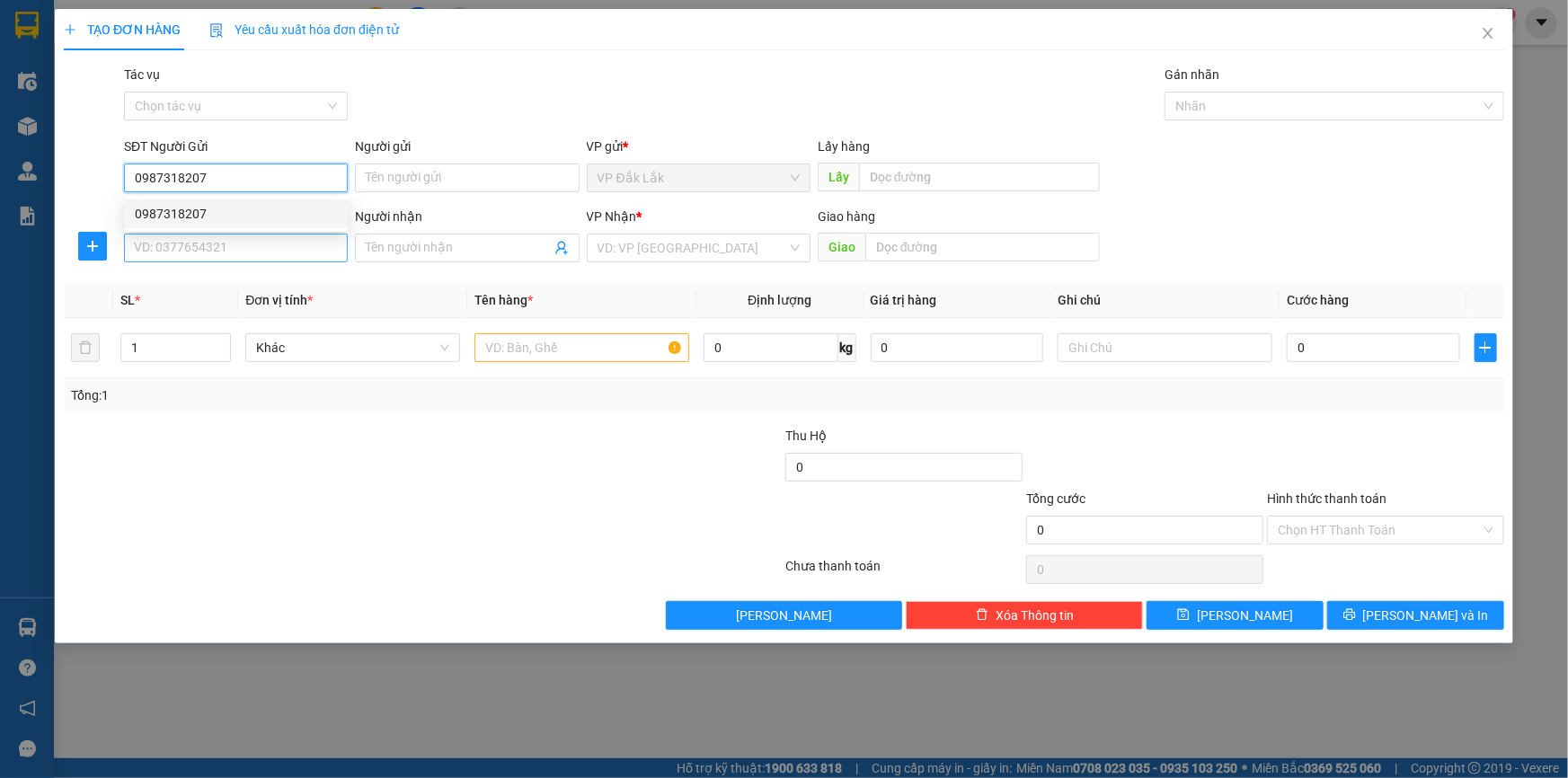
type input "0987318207"
click at [315, 242] on input "SĐT Người Nhận *" at bounding box center [236, 248] width 223 height 28
type input "0383836879"
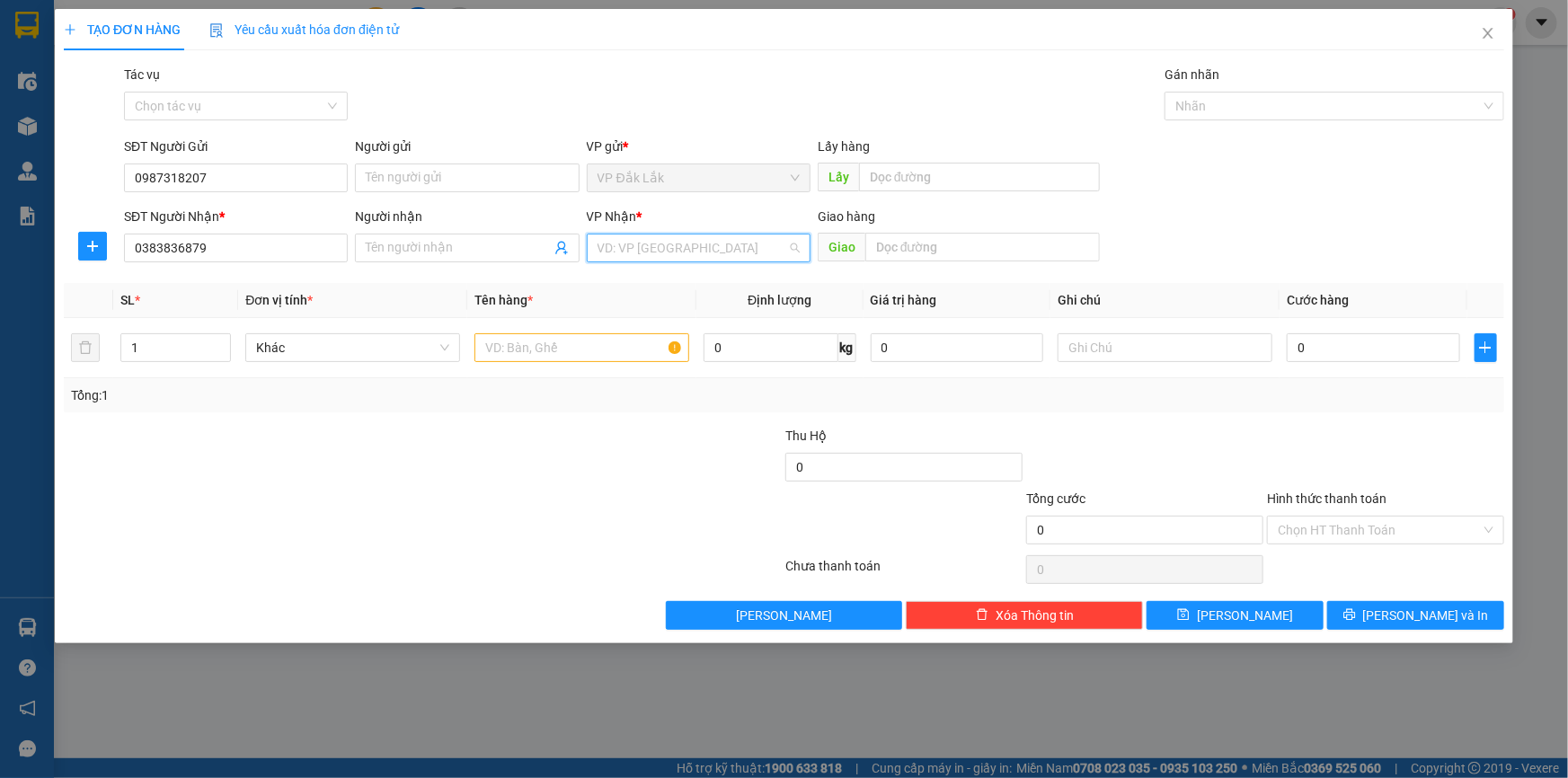
click at [645, 252] on input "search" at bounding box center [692, 248] width 189 height 27
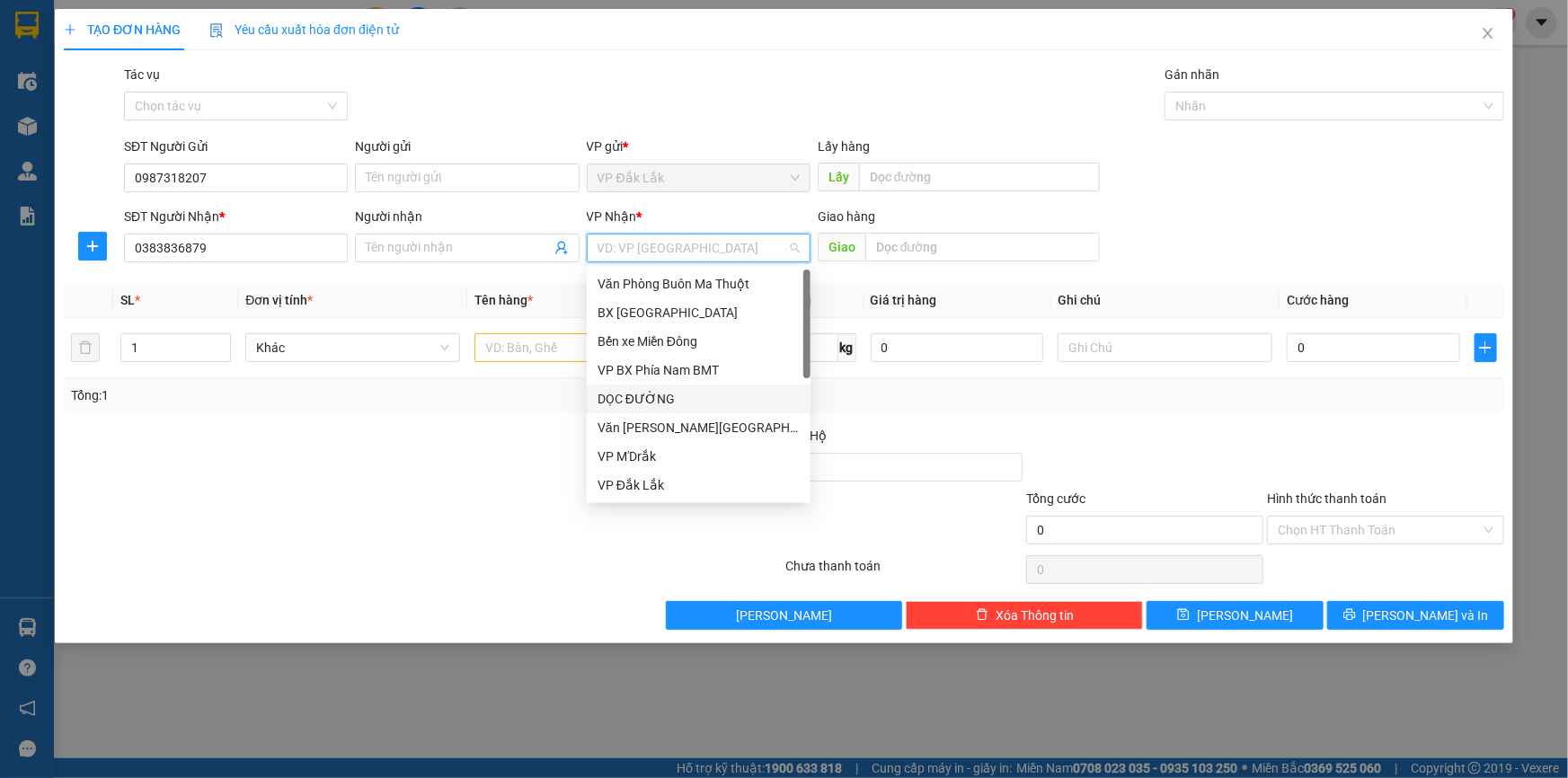
click at [652, 409] on div "DỌC ĐƯỜNG" at bounding box center [699, 398] width 223 height 28
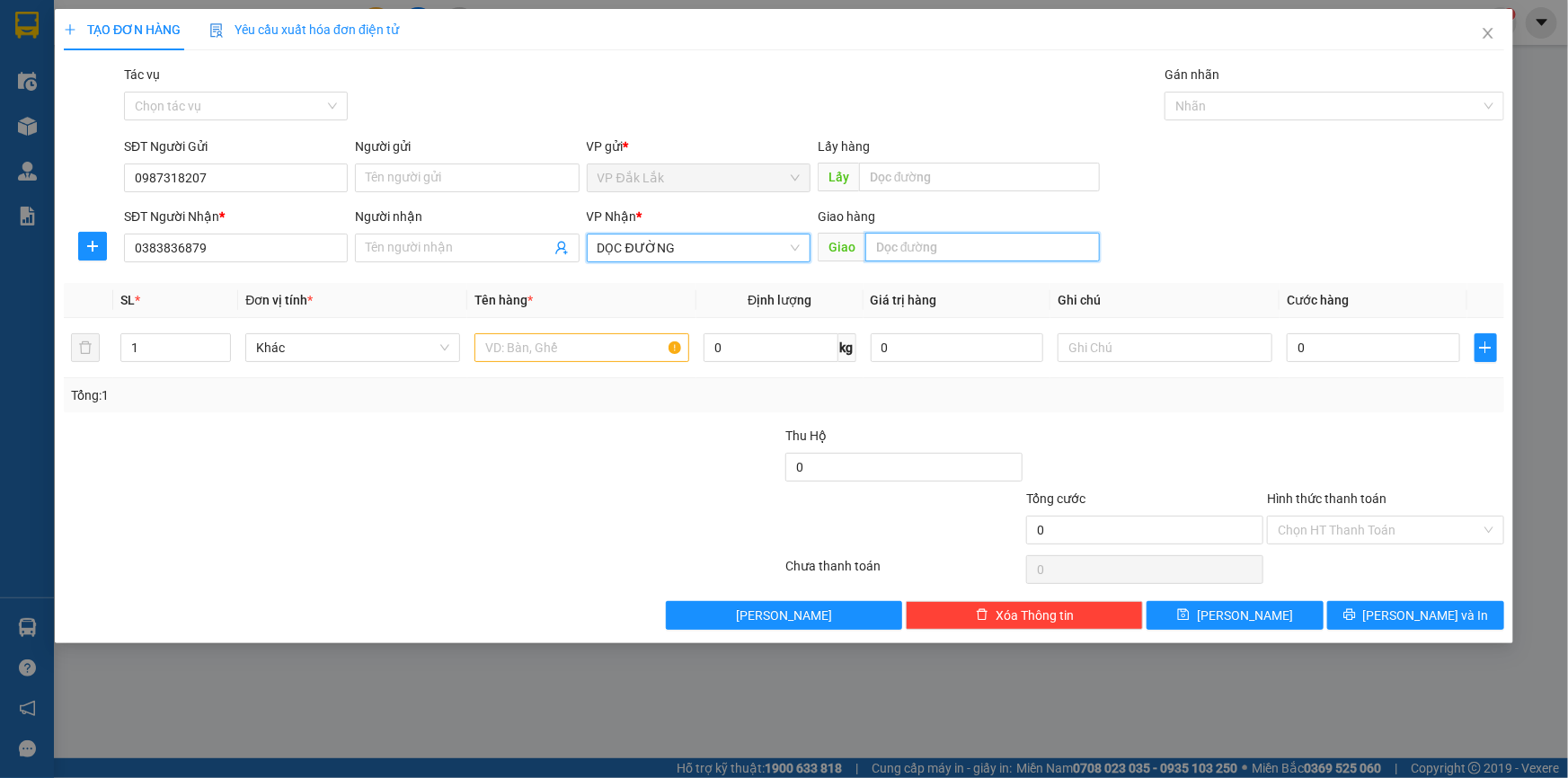
click at [881, 253] on input "text" at bounding box center [983, 247] width 235 height 28
type input "BX XUÂN LỘC"
click at [630, 352] on input "text" at bounding box center [581, 347] width 215 height 28
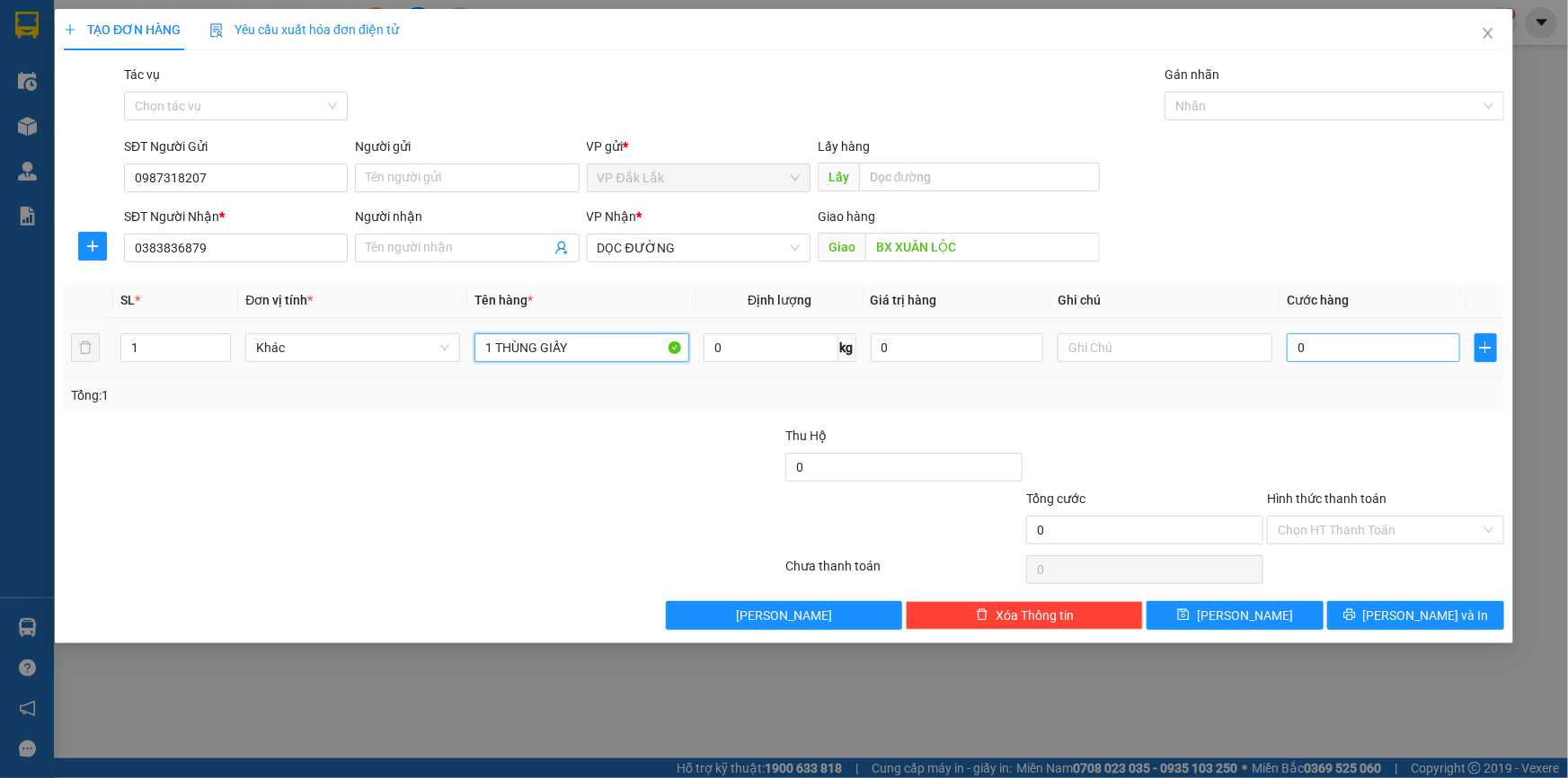
type input "1 THÙNG GIẤY"
click at [1399, 342] on input "0" at bounding box center [1373, 347] width 173 height 28
type input "8"
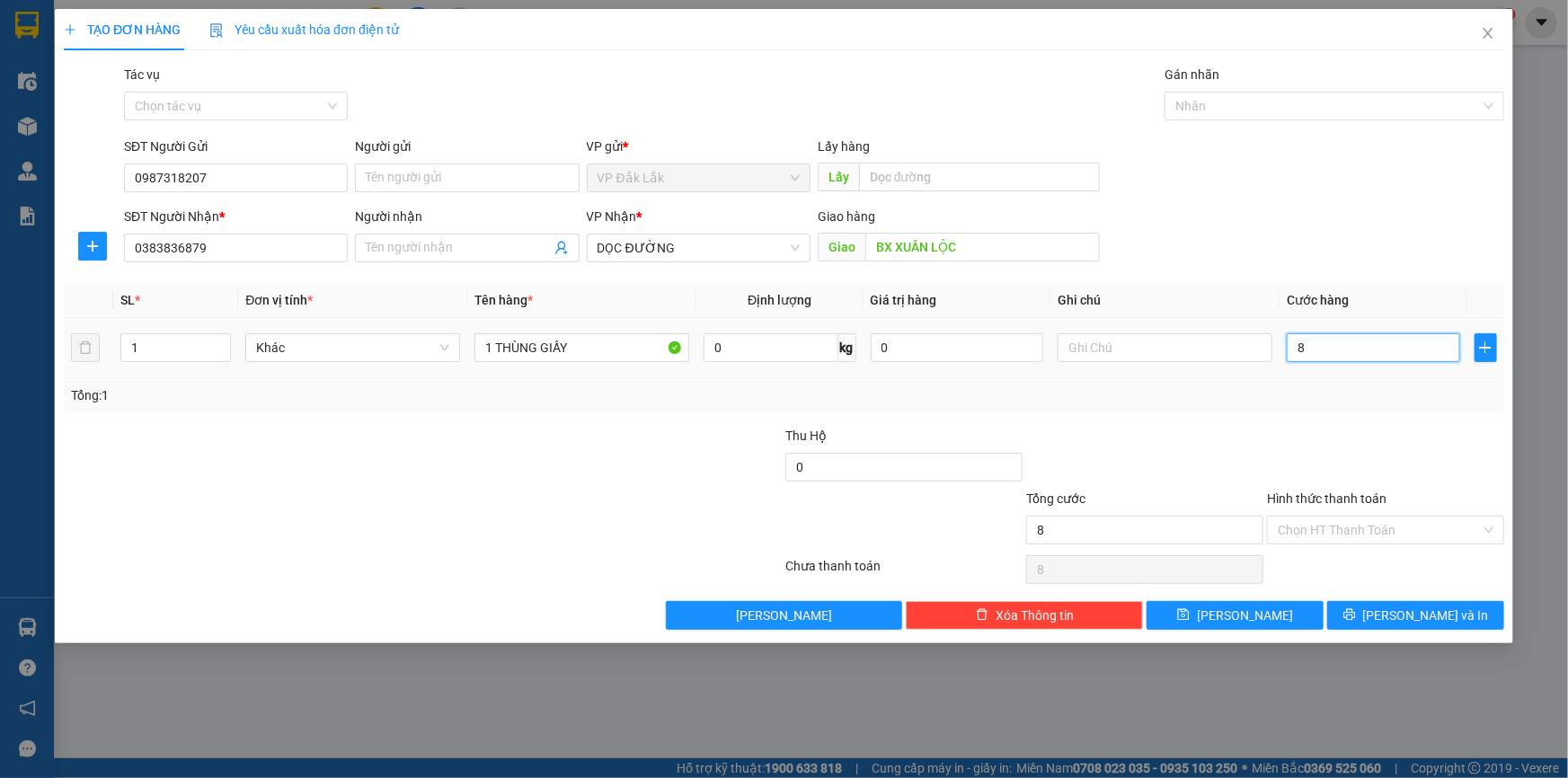
type input "80"
type input "800"
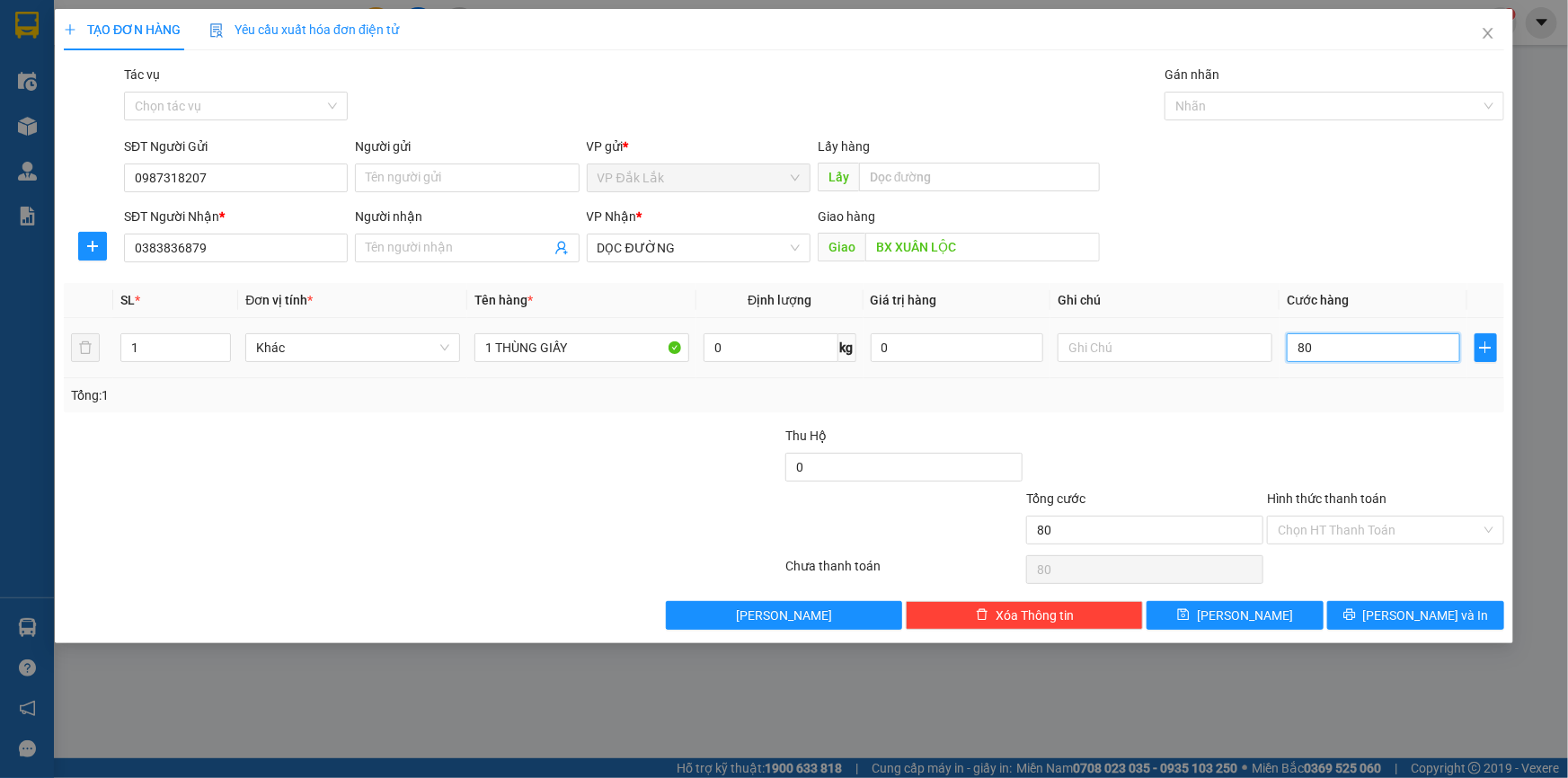
type input "800"
type input "8.000"
type input "80.000"
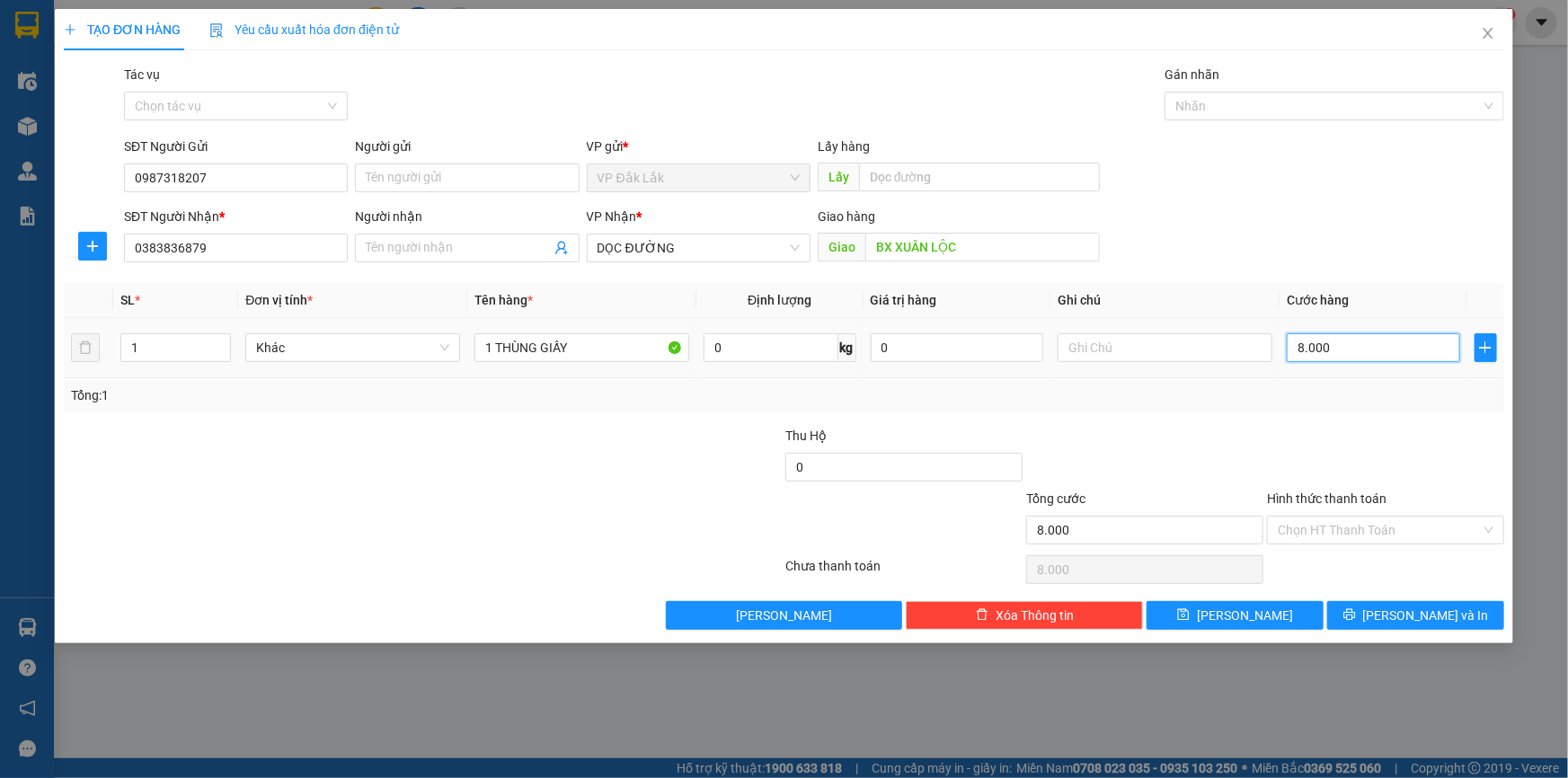
type input "80.000"
click at [1390, 536] on input "Hình thức thanh toán" at bounding box center [1380, 530] width 203 height 27
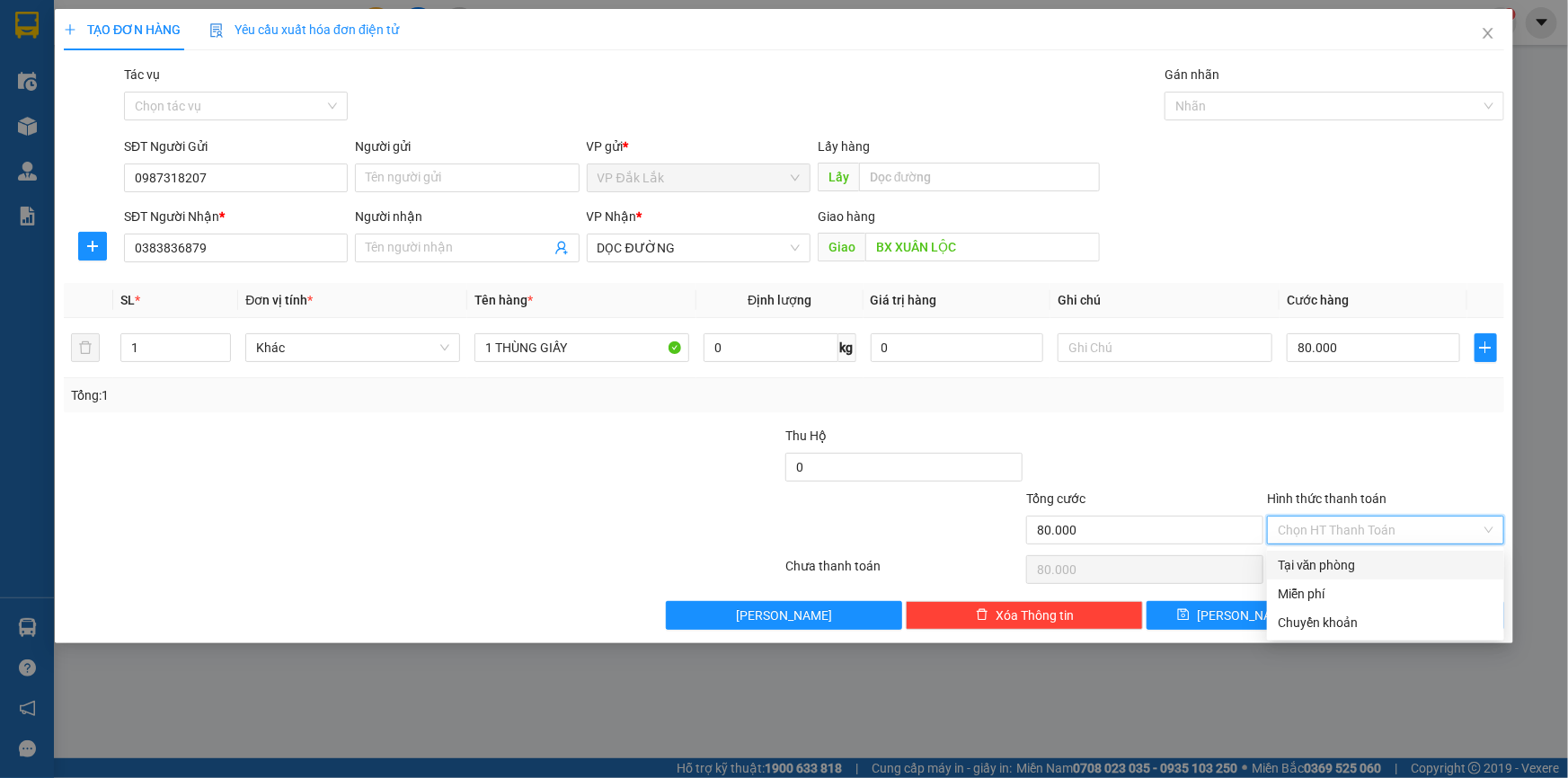
click at [1376, 557] on div "Tại văn phòng" at bounding box center [1386, 565] width 216 height 20
type input "0"
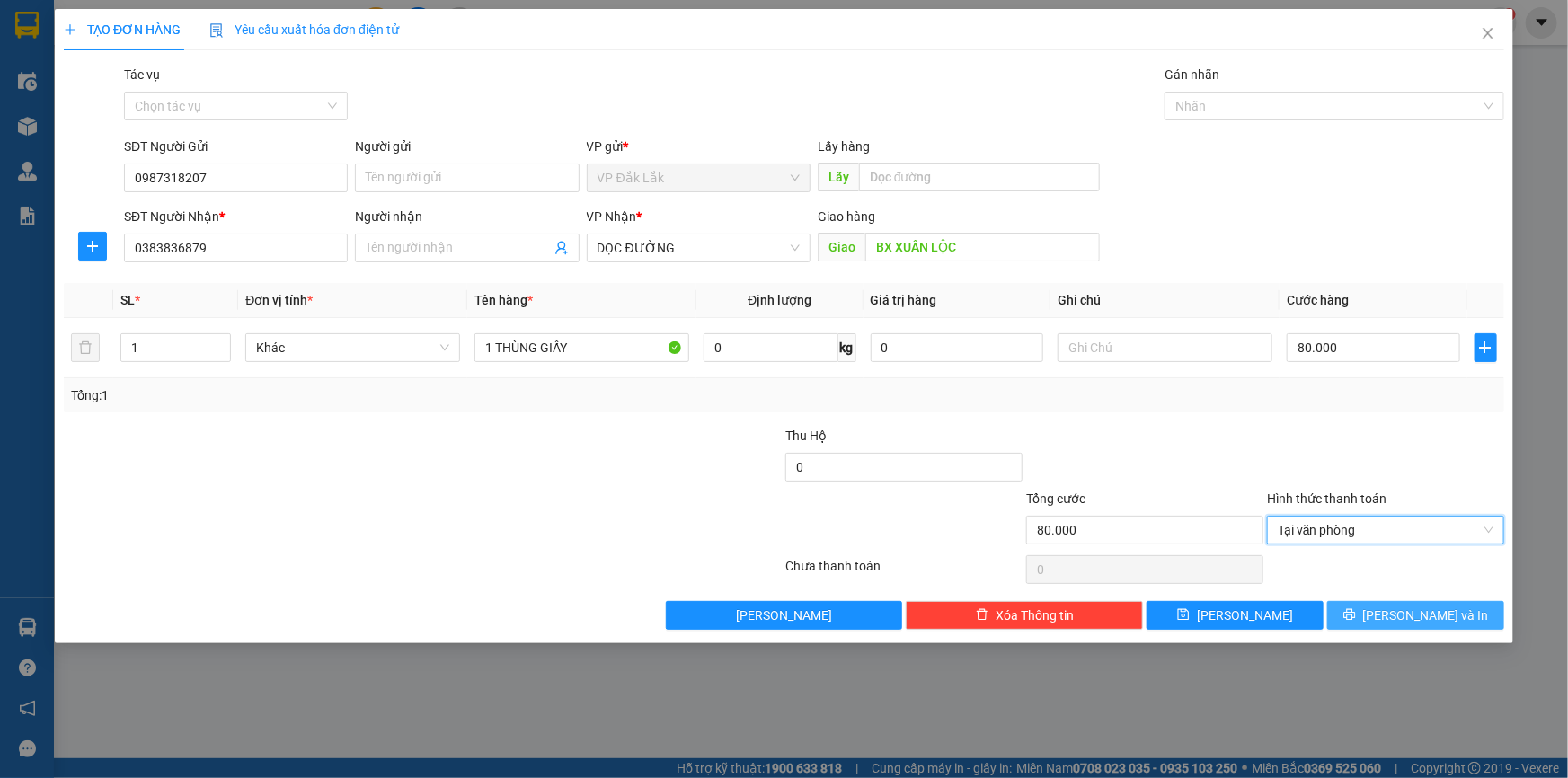
click at [1409, 618] on span "[PERSON_NAME] và In" at bounding box center [1426, 615] width 126 height 20
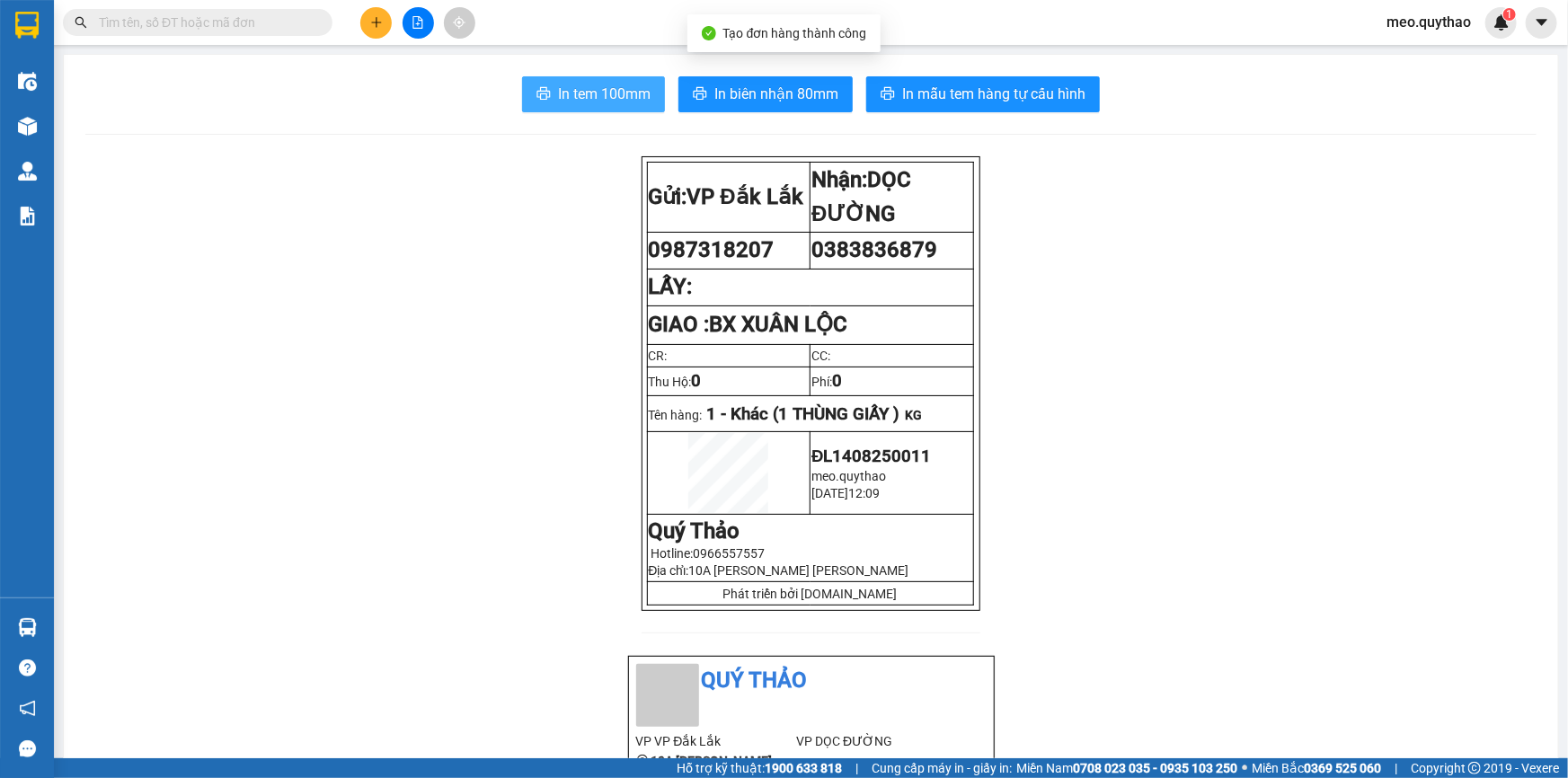
click at [578, 101] on span "In tem 100mm" at bounding box center [604, 94] width 93 height 23
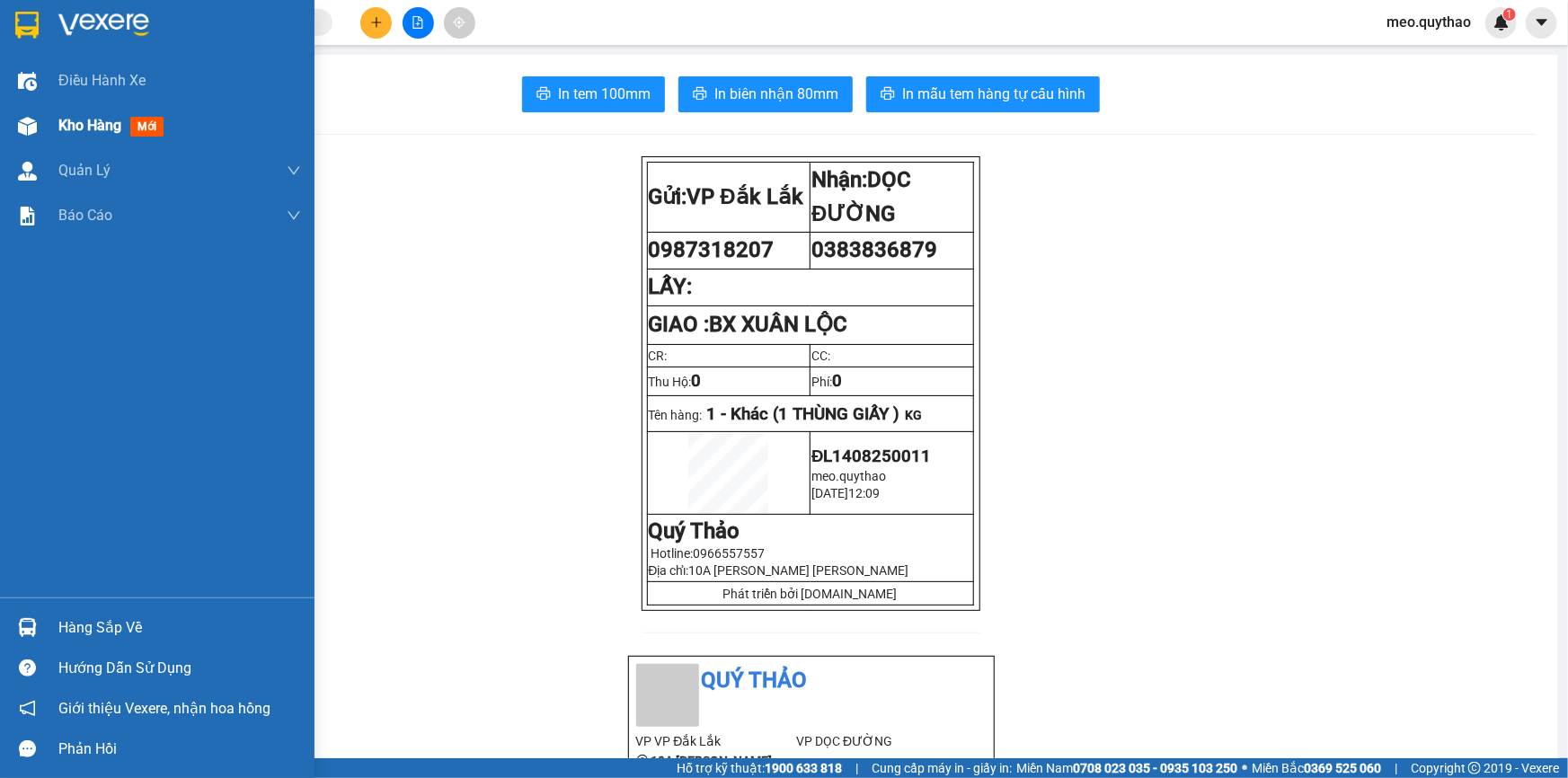
click at [131, 115] on div "Kho hàng mới" at bounding box center [115, 126] width 113 height 23
